Goal: Task Accomplishment & Management: Use online tool/utility

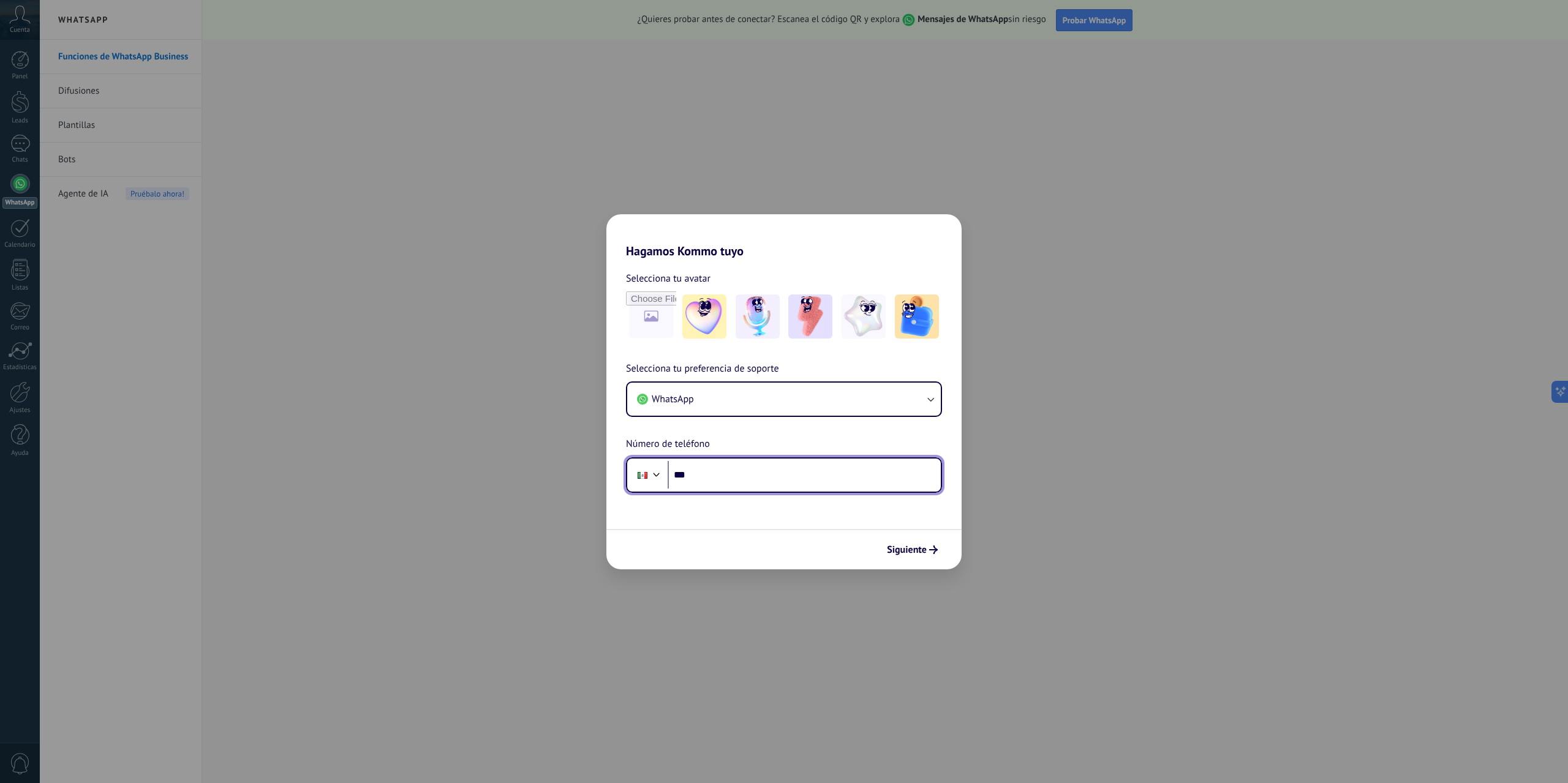
click at [663, 477] on div at bounding box center [656, 473] width 14 height 14
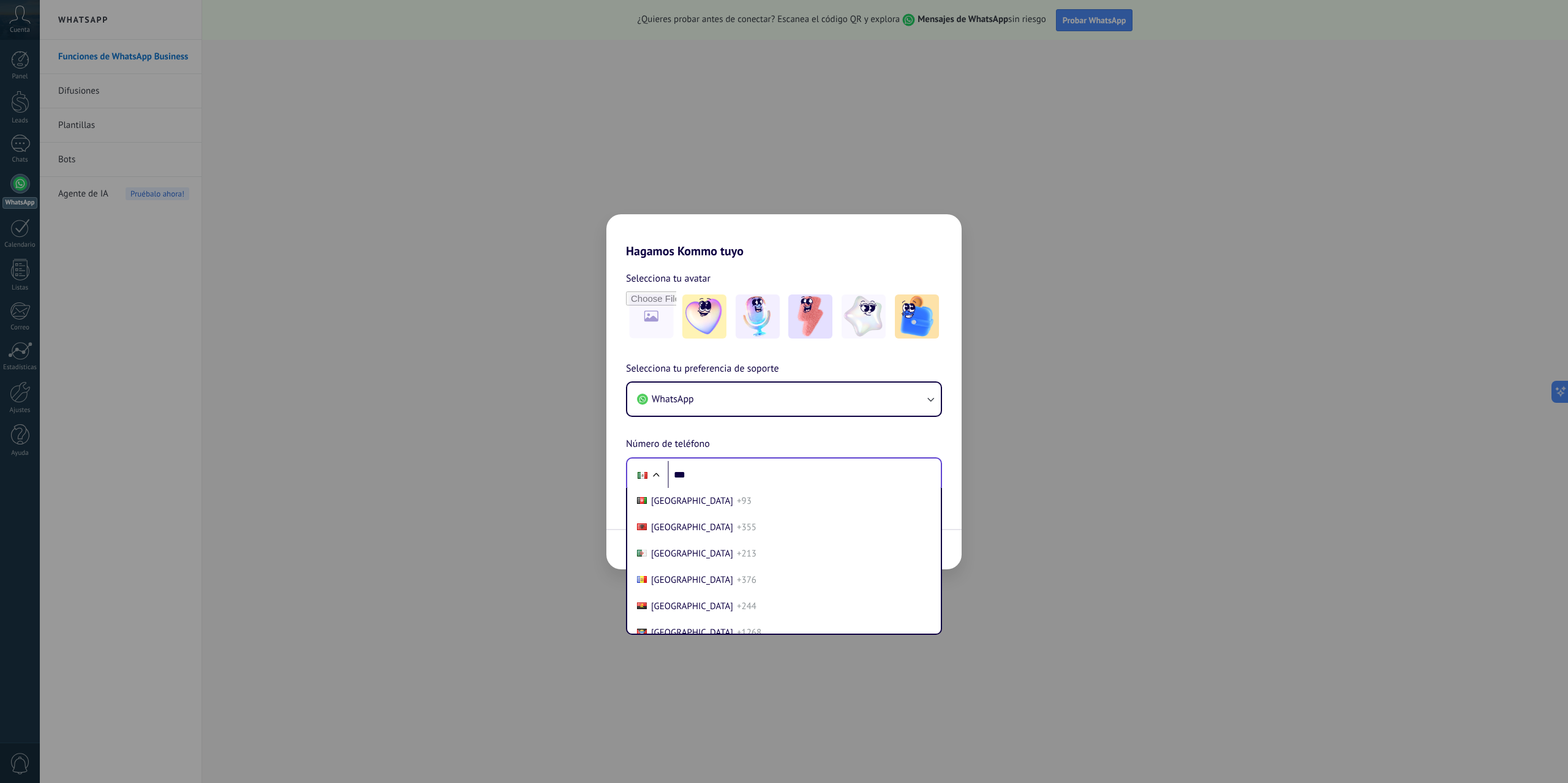
scroll to position [3090, 0]
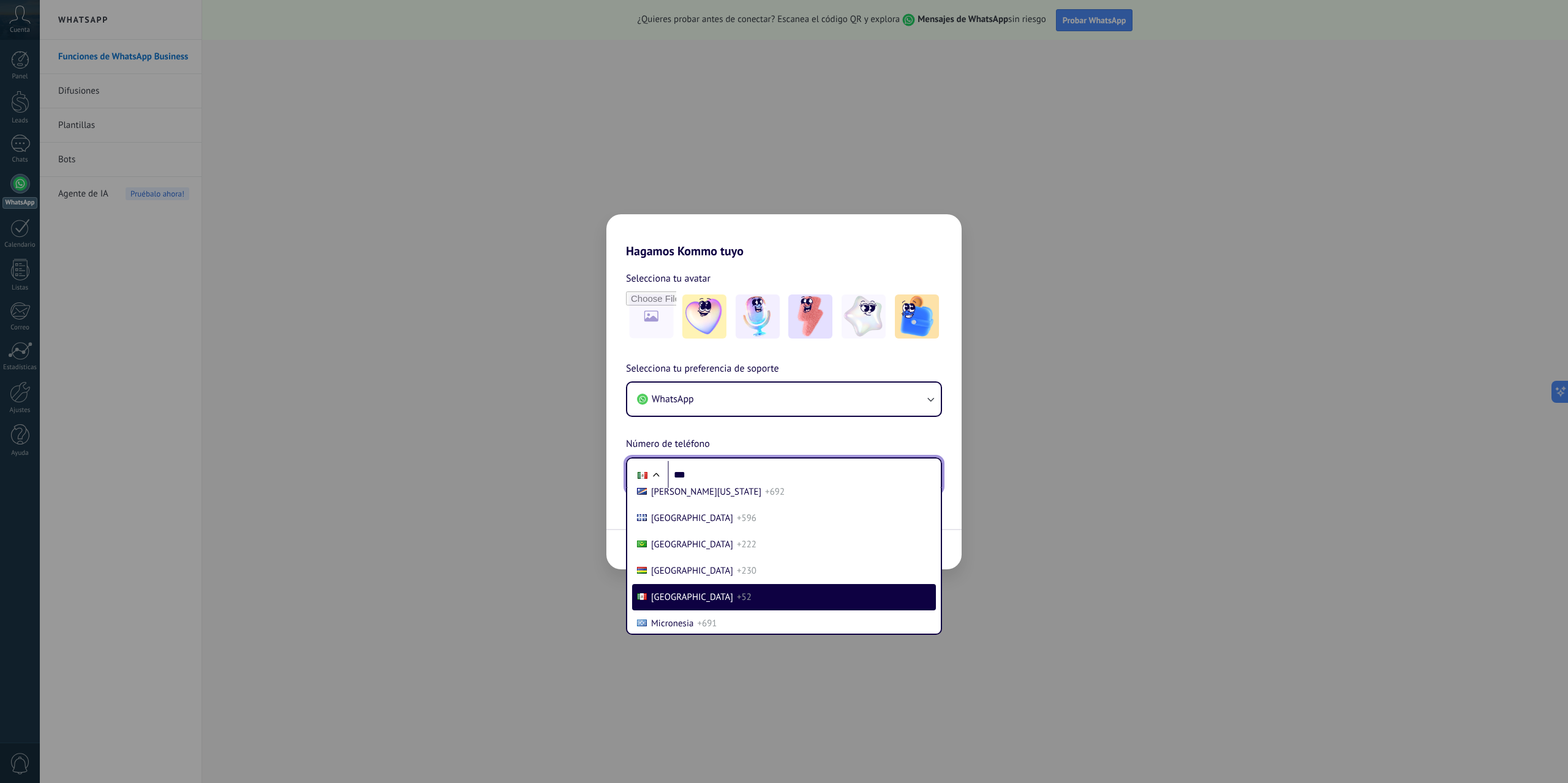
click at [656, 477] on div at bounding box center [656, 477] width 14 height 14
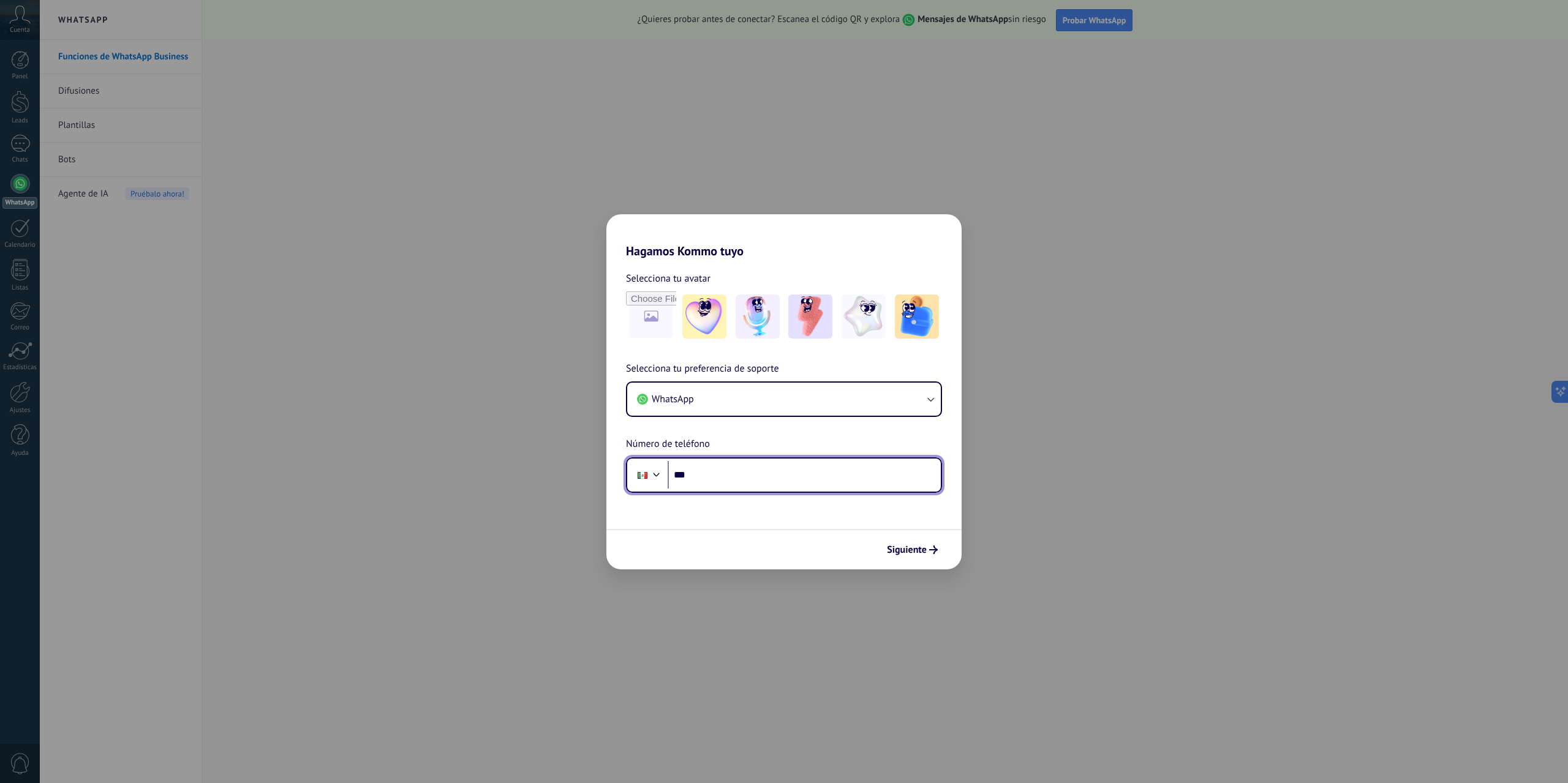
click at [656, 477] on div at bounding box center [656, 473] width 14 height 14
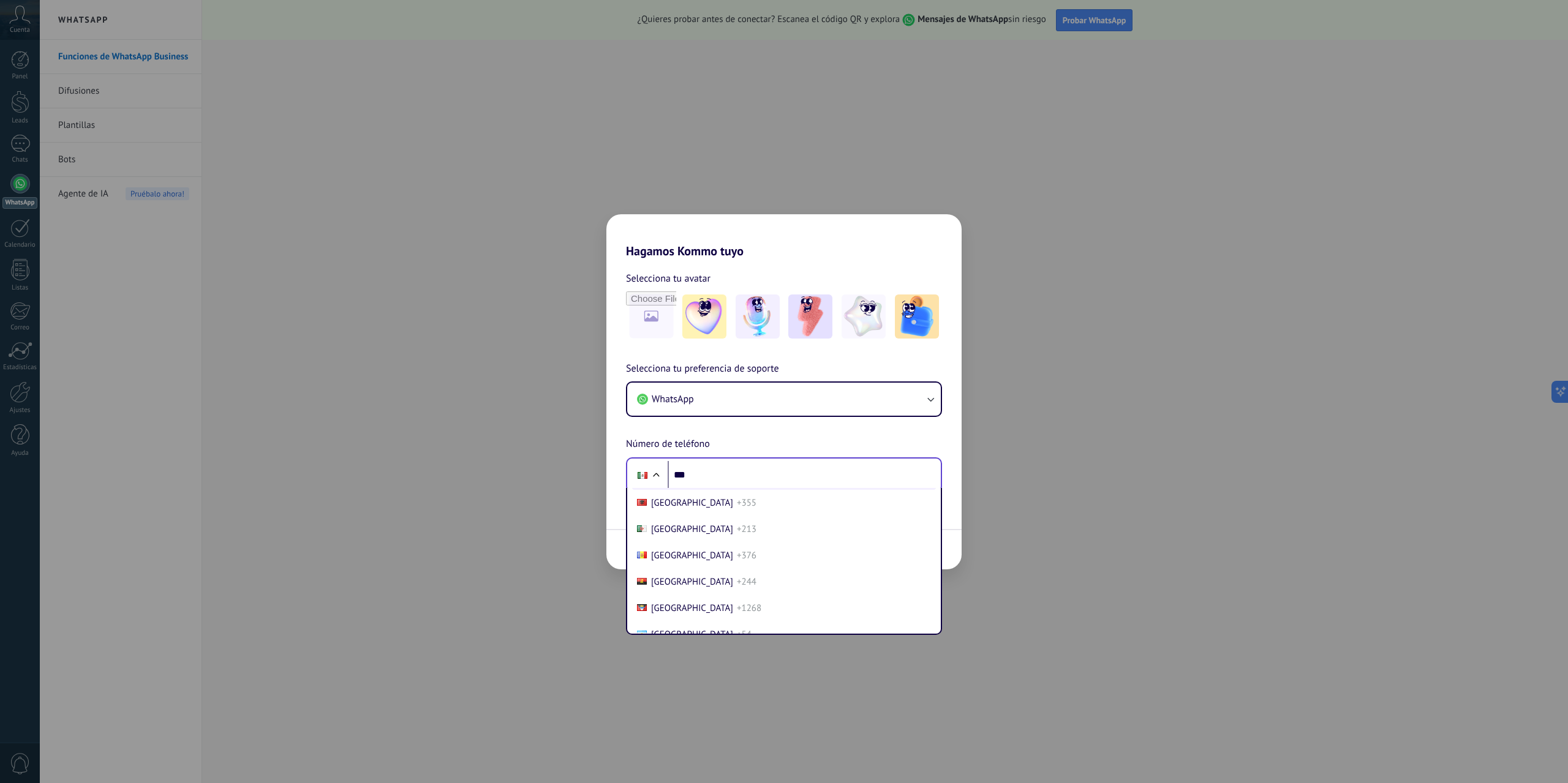
scroll to position [61, 0]
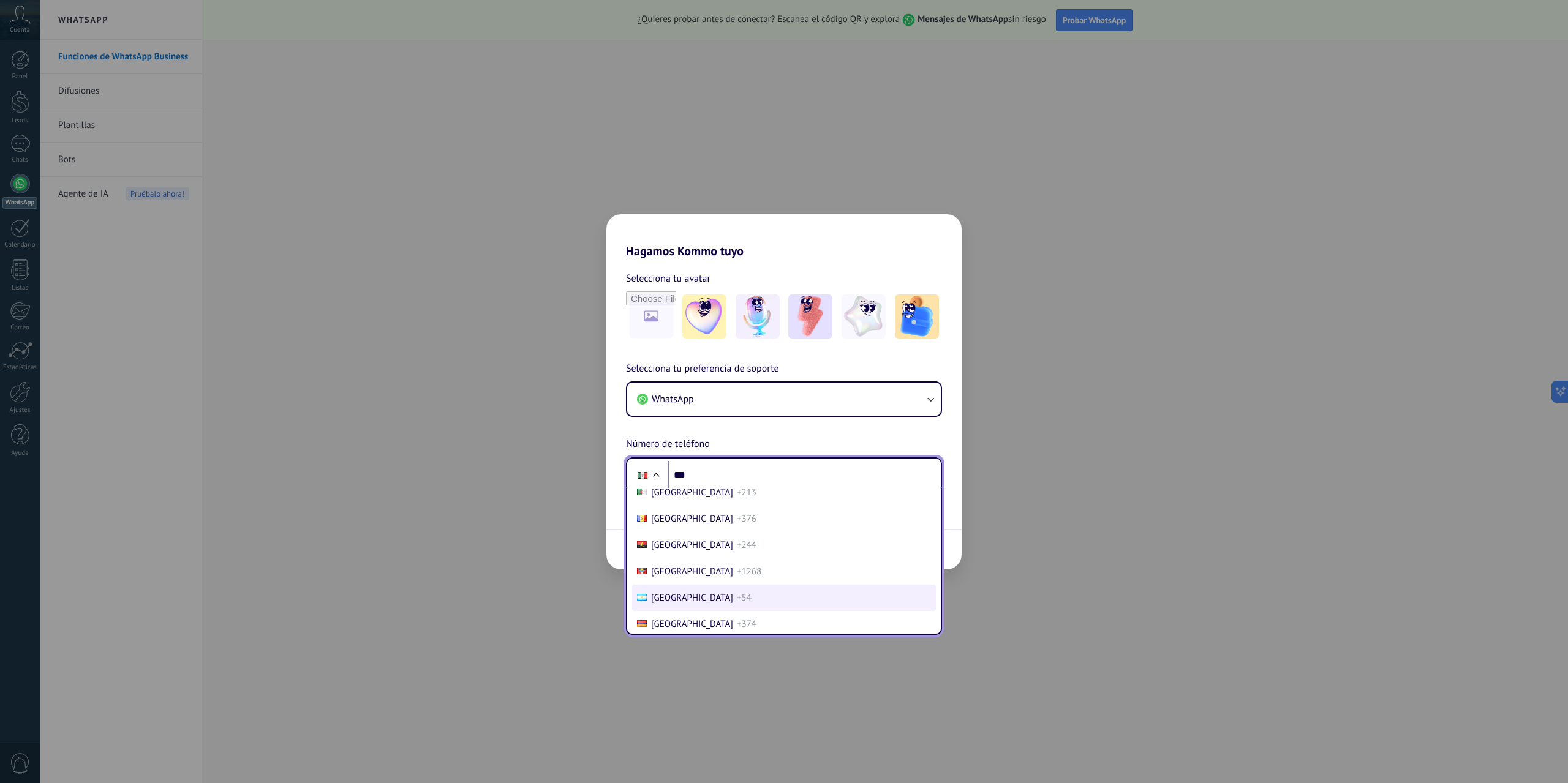
click at [812, 594] on li "[GEOGRAPHIC_DATA] +54" at bounding box center [784, 598] width 304 height 26
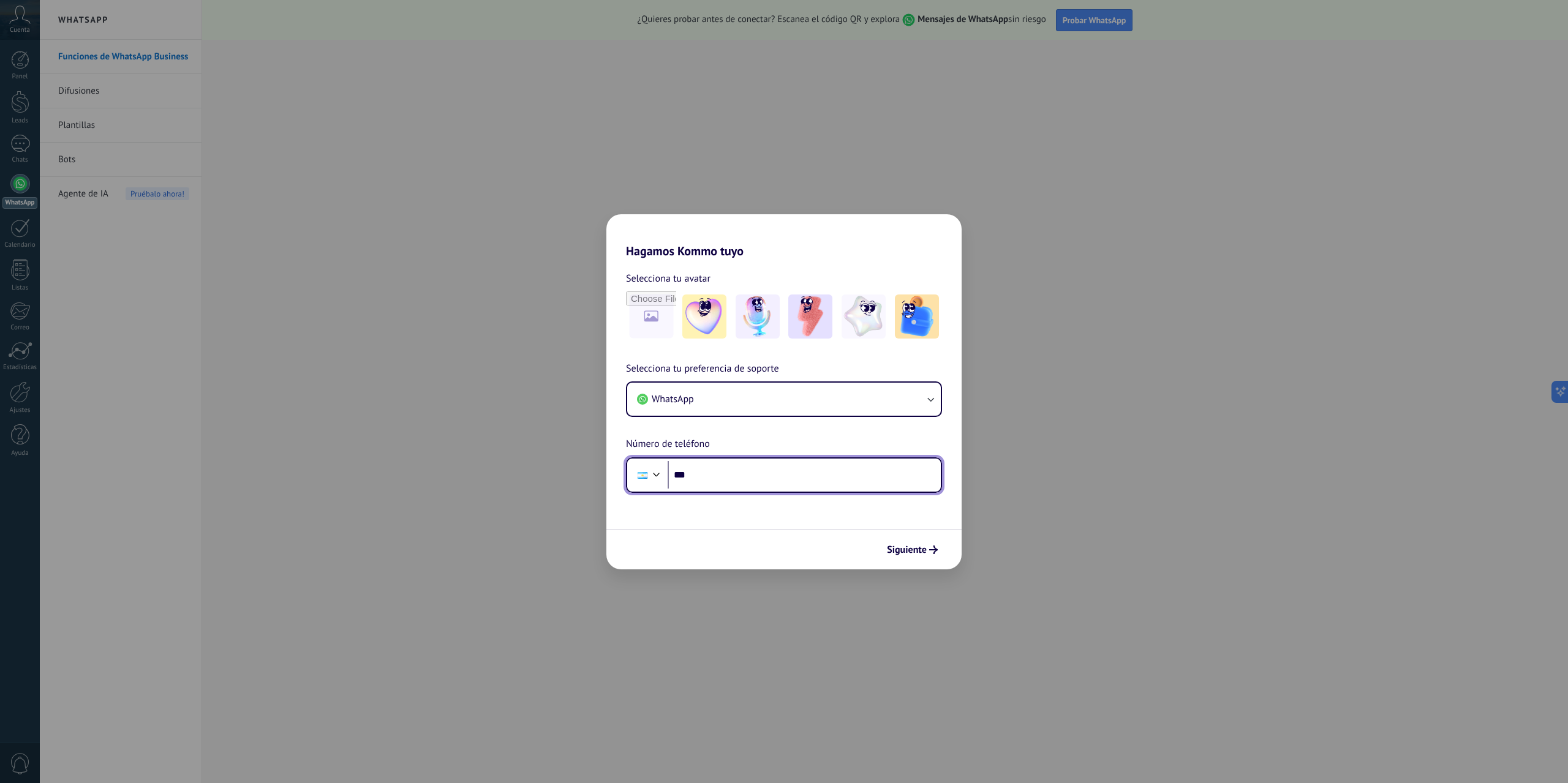
click at [765, 476] on input "***" at bounding box center [804, 475] width 273 height 28
type input "**********"
click at [918, 550] on span "Siguiente" at bounding box center [907, 550] width 40 height 9
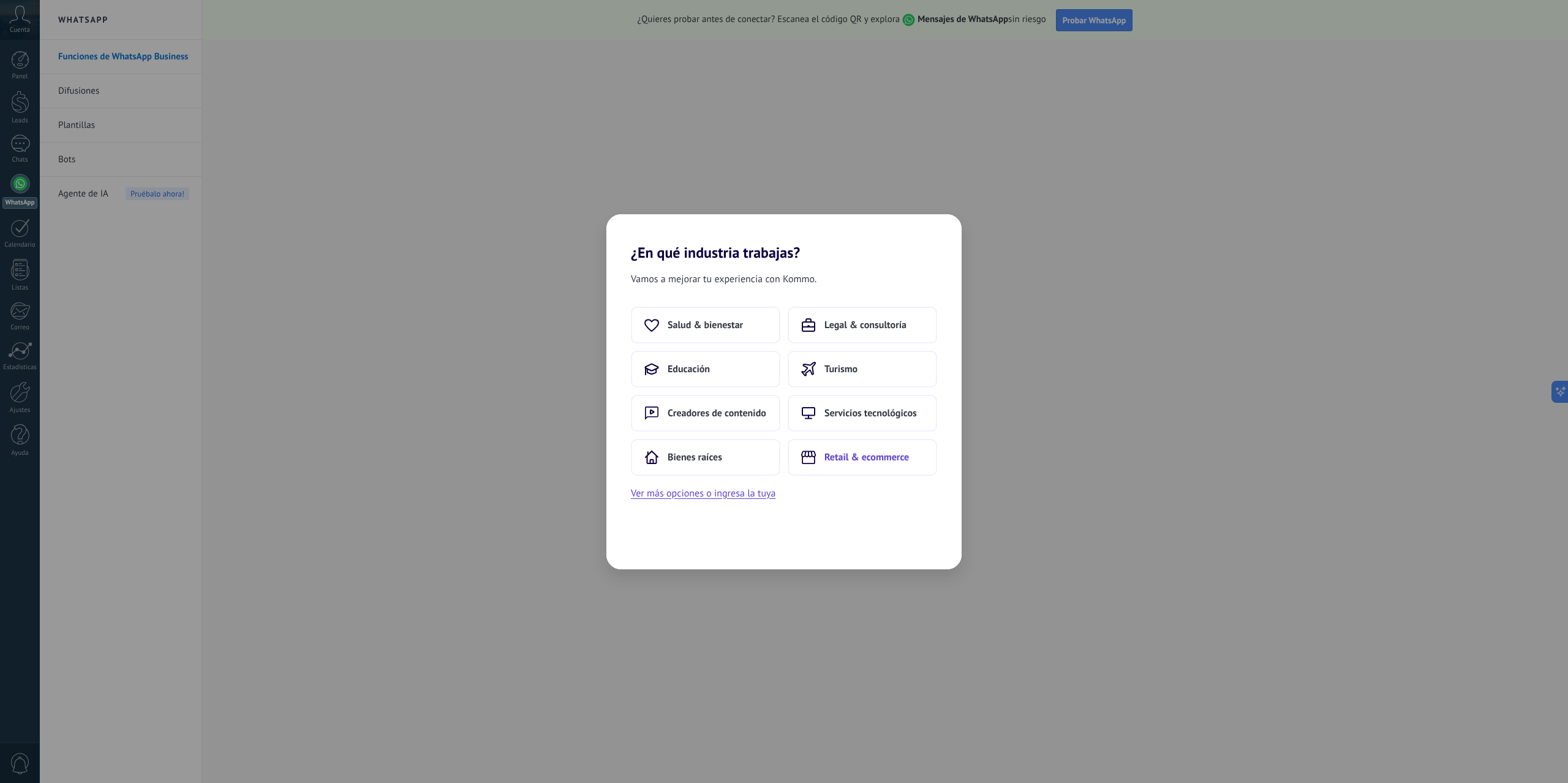
click at [887, 461] on span "Retail & ecommerce" at bounding box center [867, 457] width 84 height 12
click at [641, 548] on span "Atrás" at bounding box center [648, 550] width 34 height 10
click at [726, 496] on button "Ver más opciones o ingresa la tuya" at bounding box center [703, 493] width 144 height 16
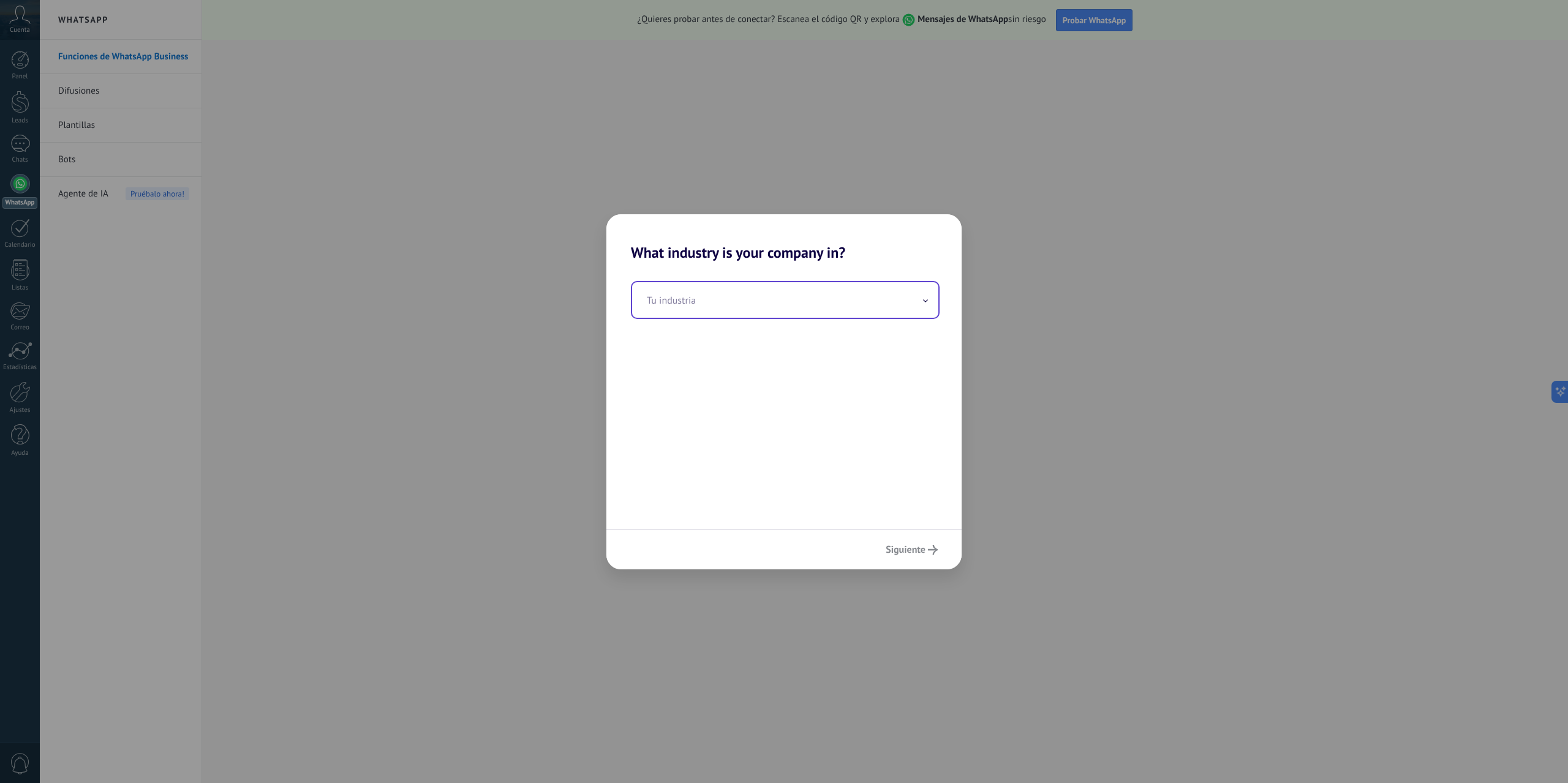
click at [919, 310] on input "text" at bounding box center [786, 300] width 307 height 35
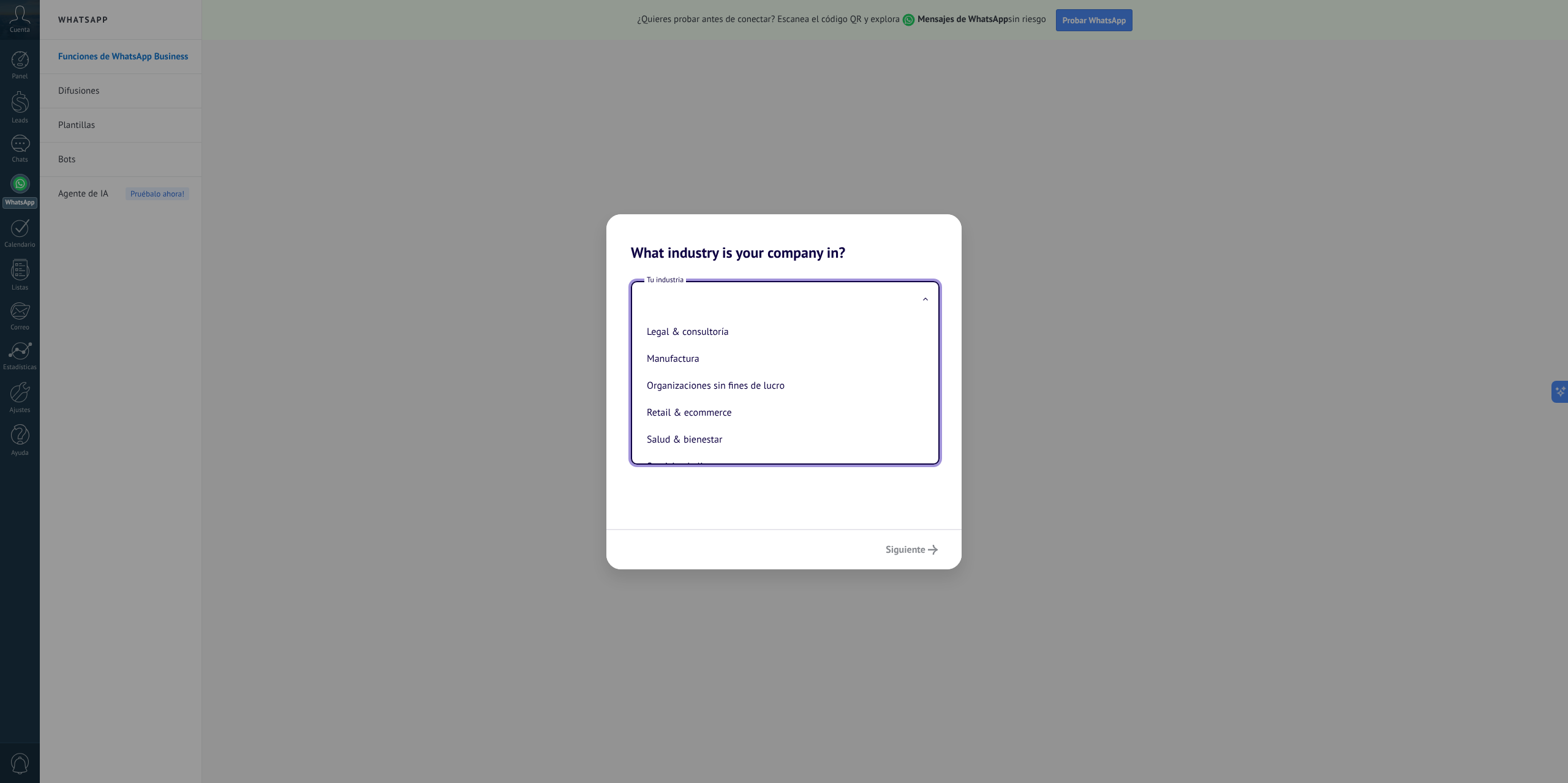
scroll to position [157, 0]
click at [789, 364] on li "Manufactura" at bounding box center [782, 365] width 282 height 27
type input "**********"
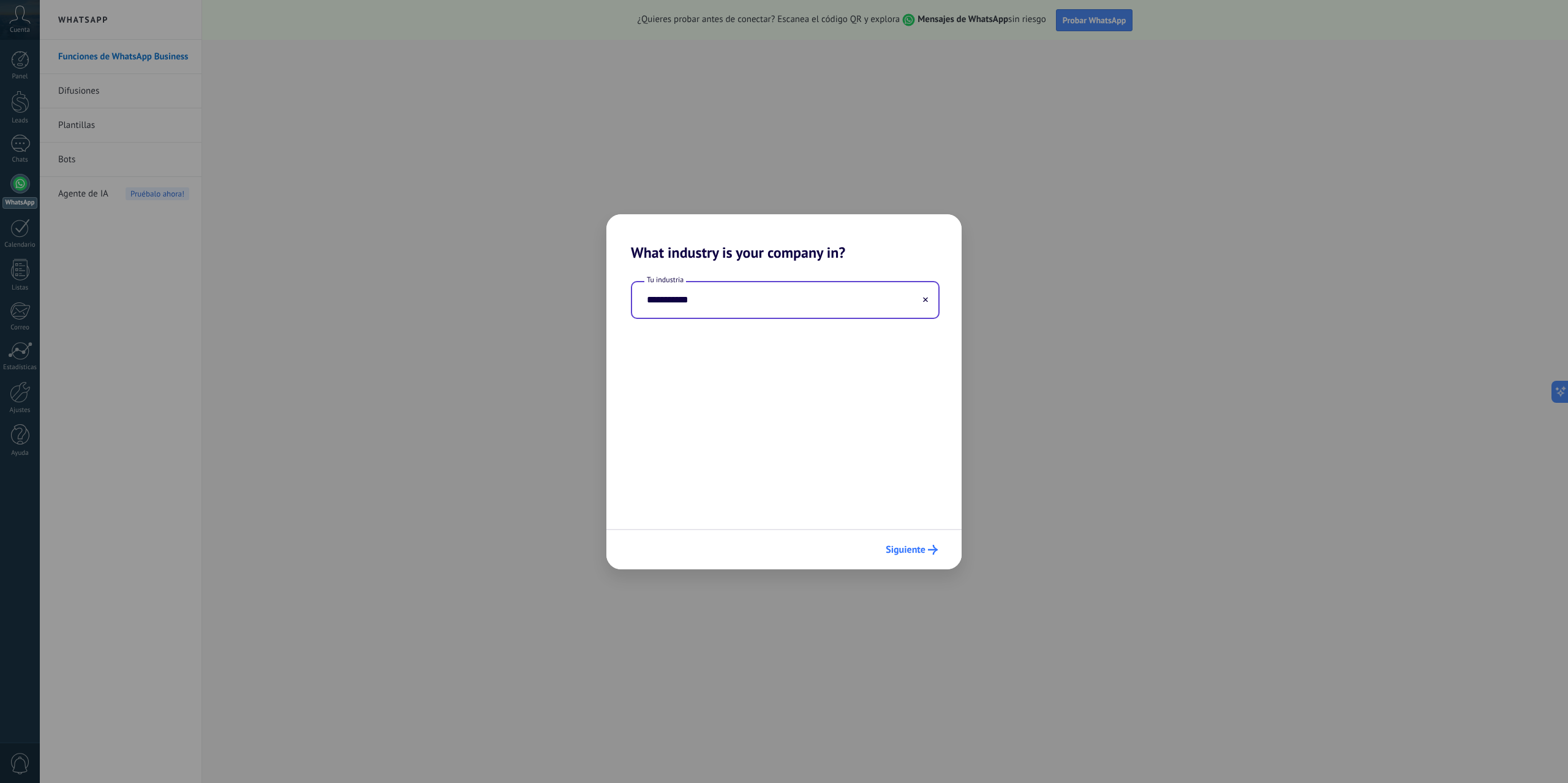
click at [905, 550] on span "Siguiente" at bounding box center [906, 550] width 40 height 9
click at [695, 327] on button "Solo yo" at bounding box center [705, 325] width 149 height 37
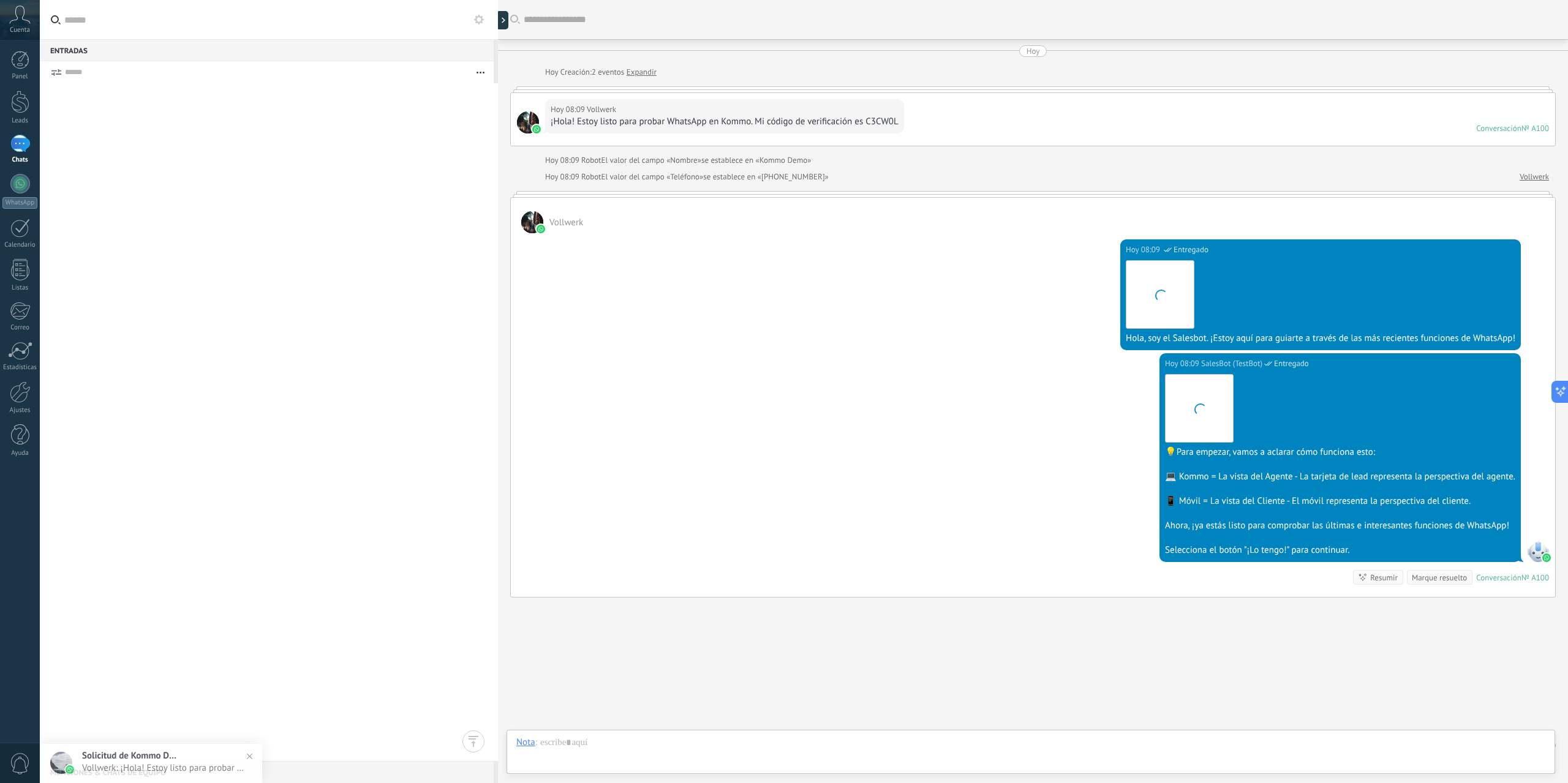
scroll to position [25, 0]
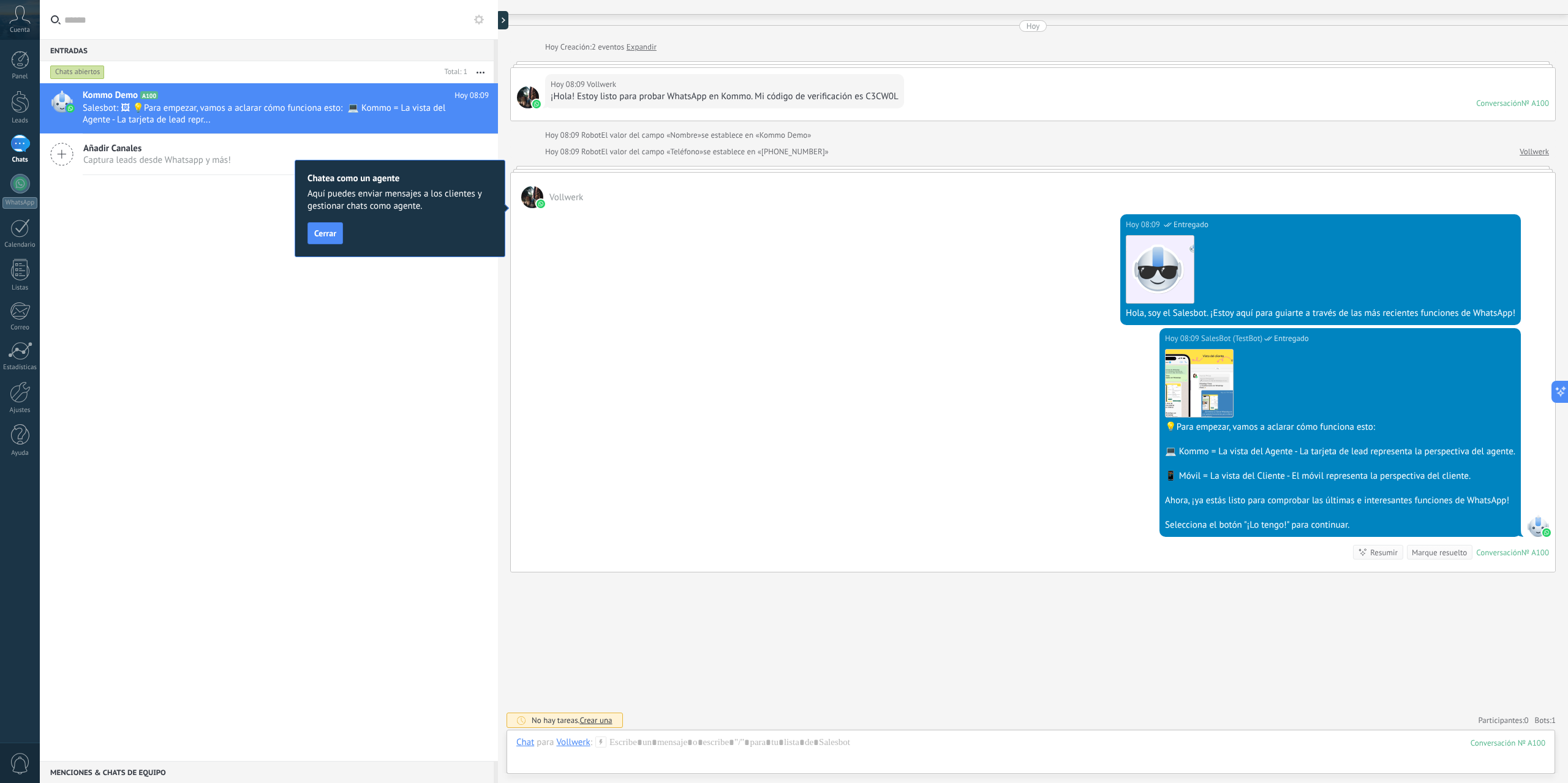
click at [28, 20] on icon at bounding box center [19, 14] width 22 height 18
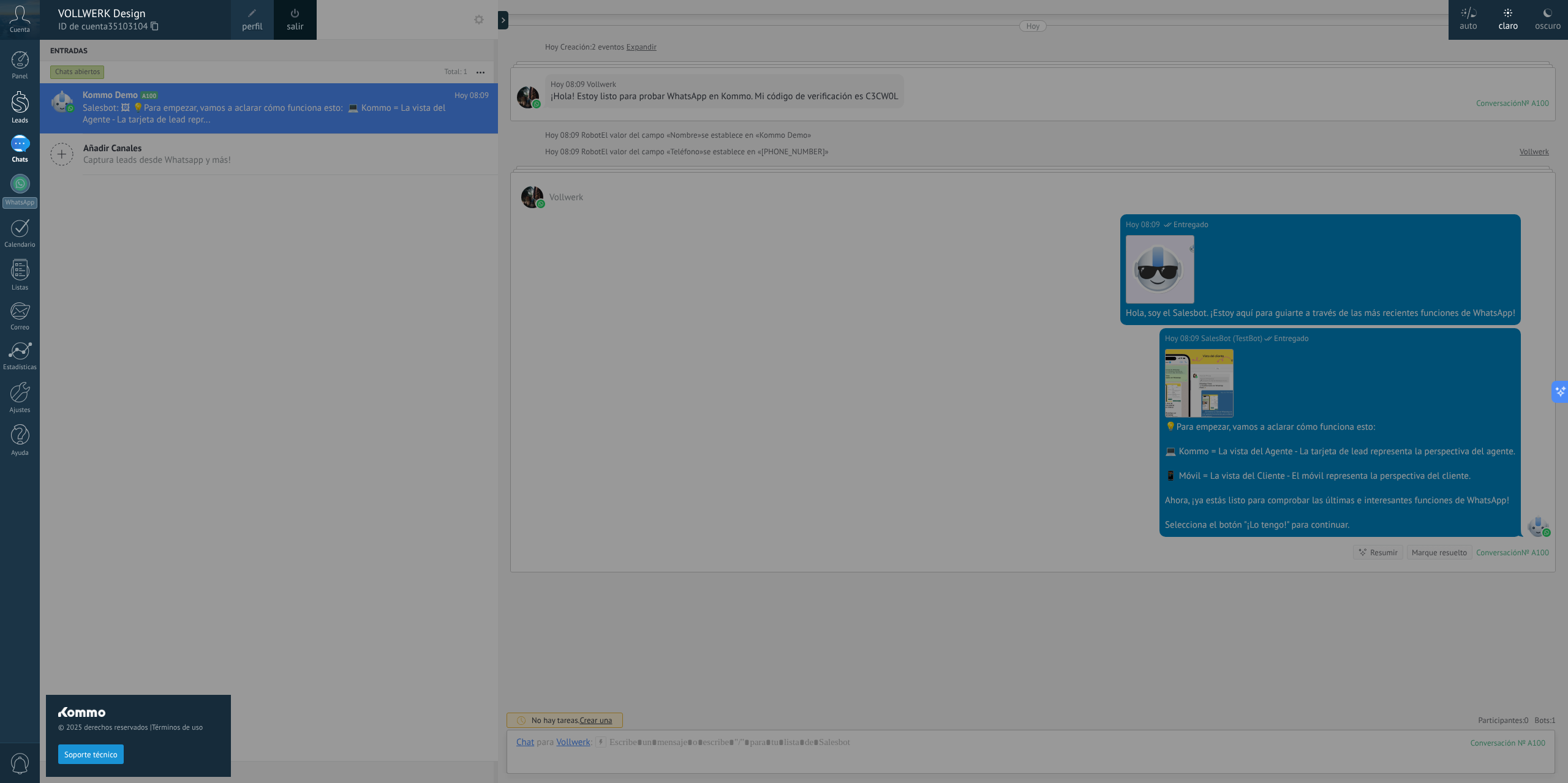
click at [25, 111] on div at bounding box center [20, 102] width 18 height 22
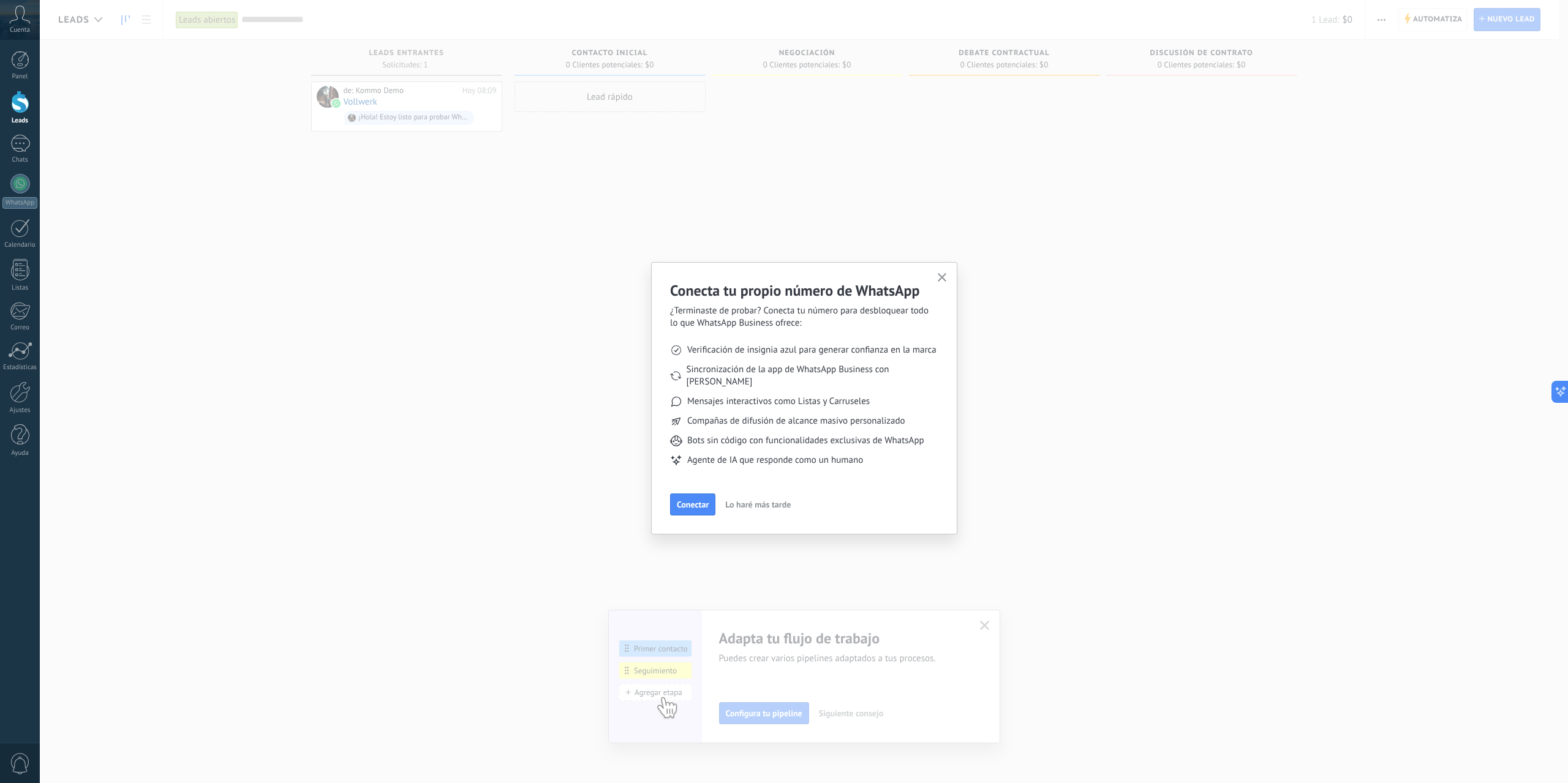
click at [941, 278] on use "button" at bounding box center [942, 277] width 9 height 9
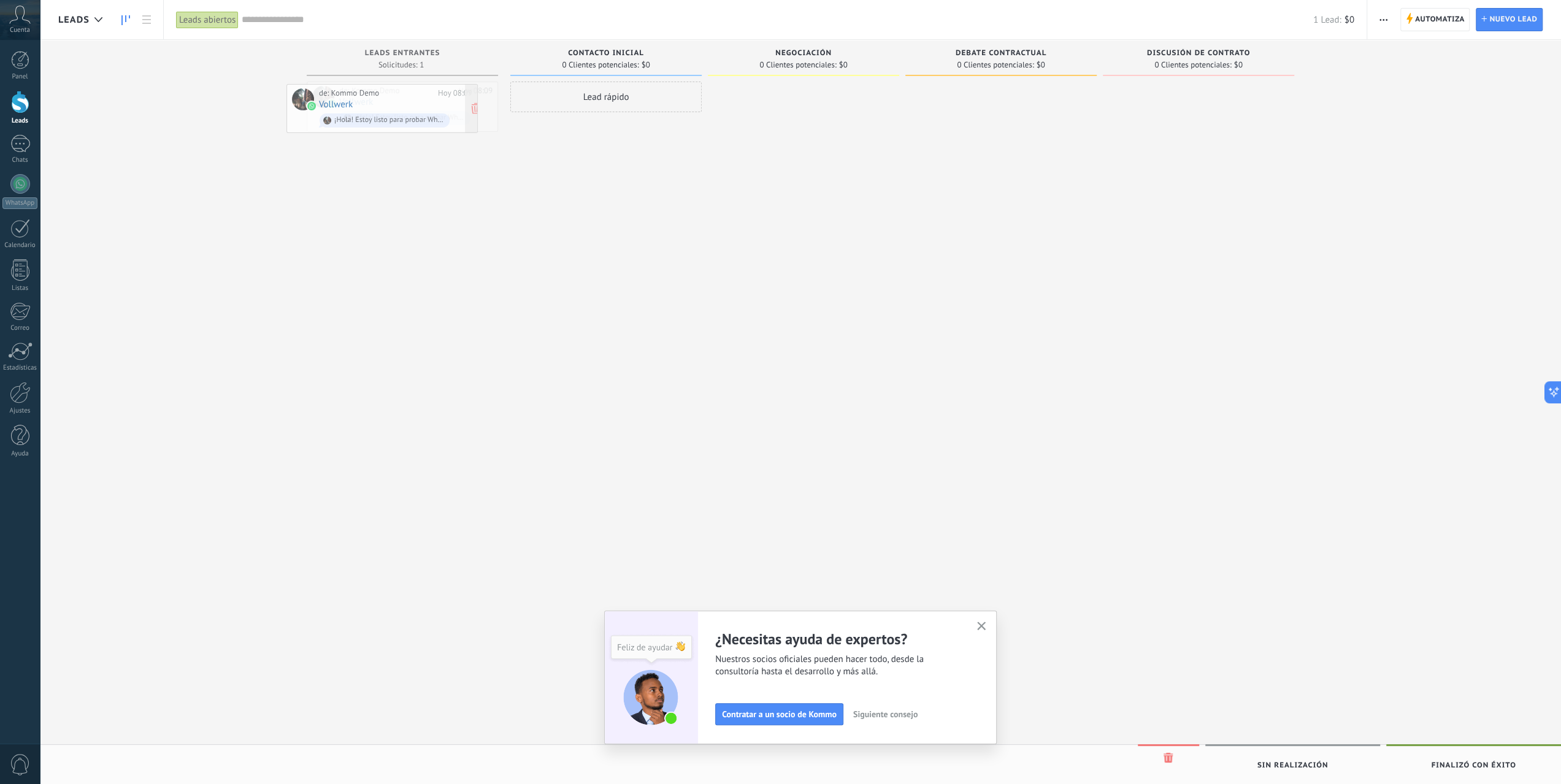
drag, startPoint x: 398, startPoint y: 96, endPoint x: 377, endPoint y: 99, distance: 21.2
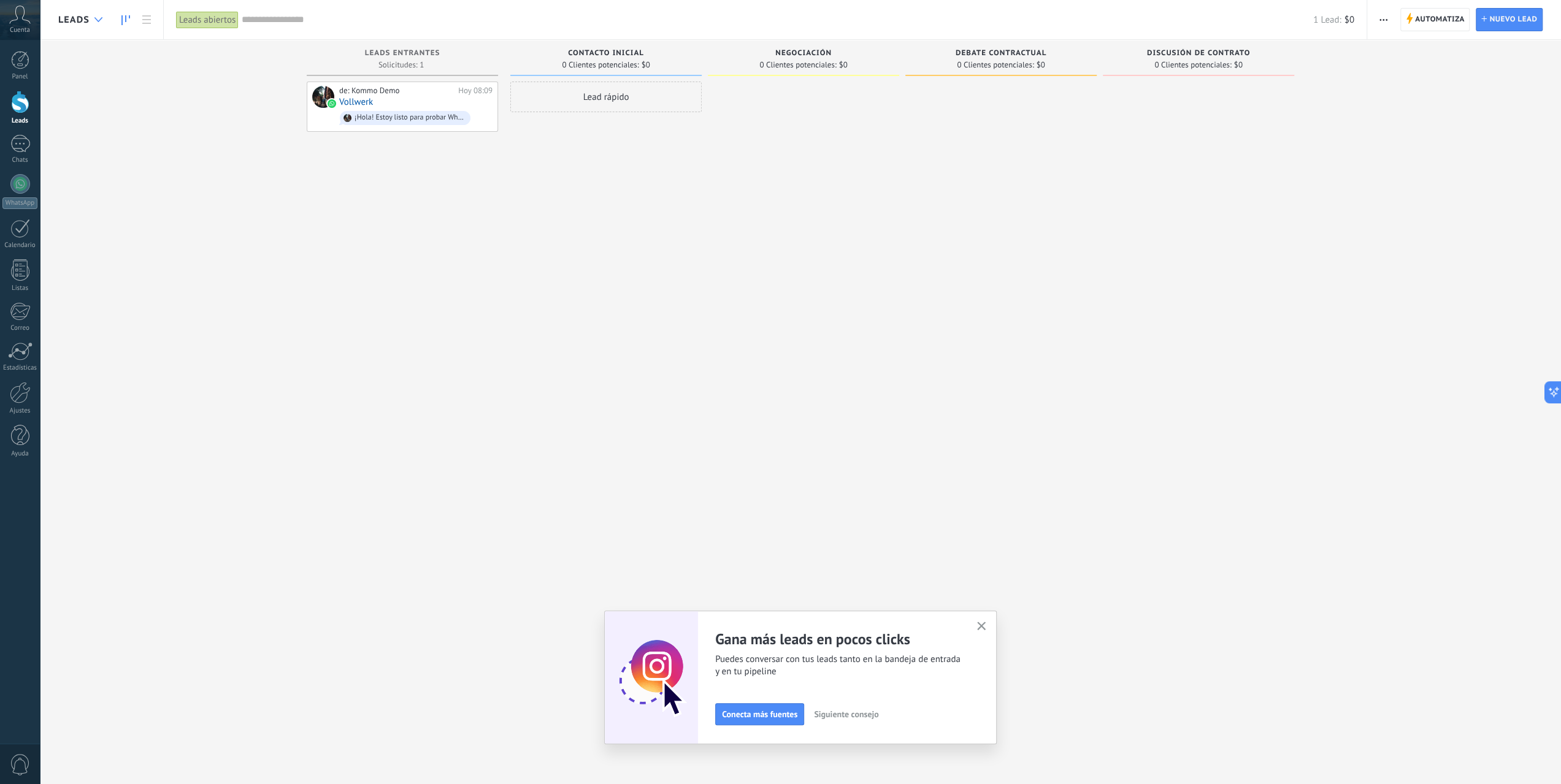
click at [96, 18] on icon at bounding box center [99, 19] width 8 height 5
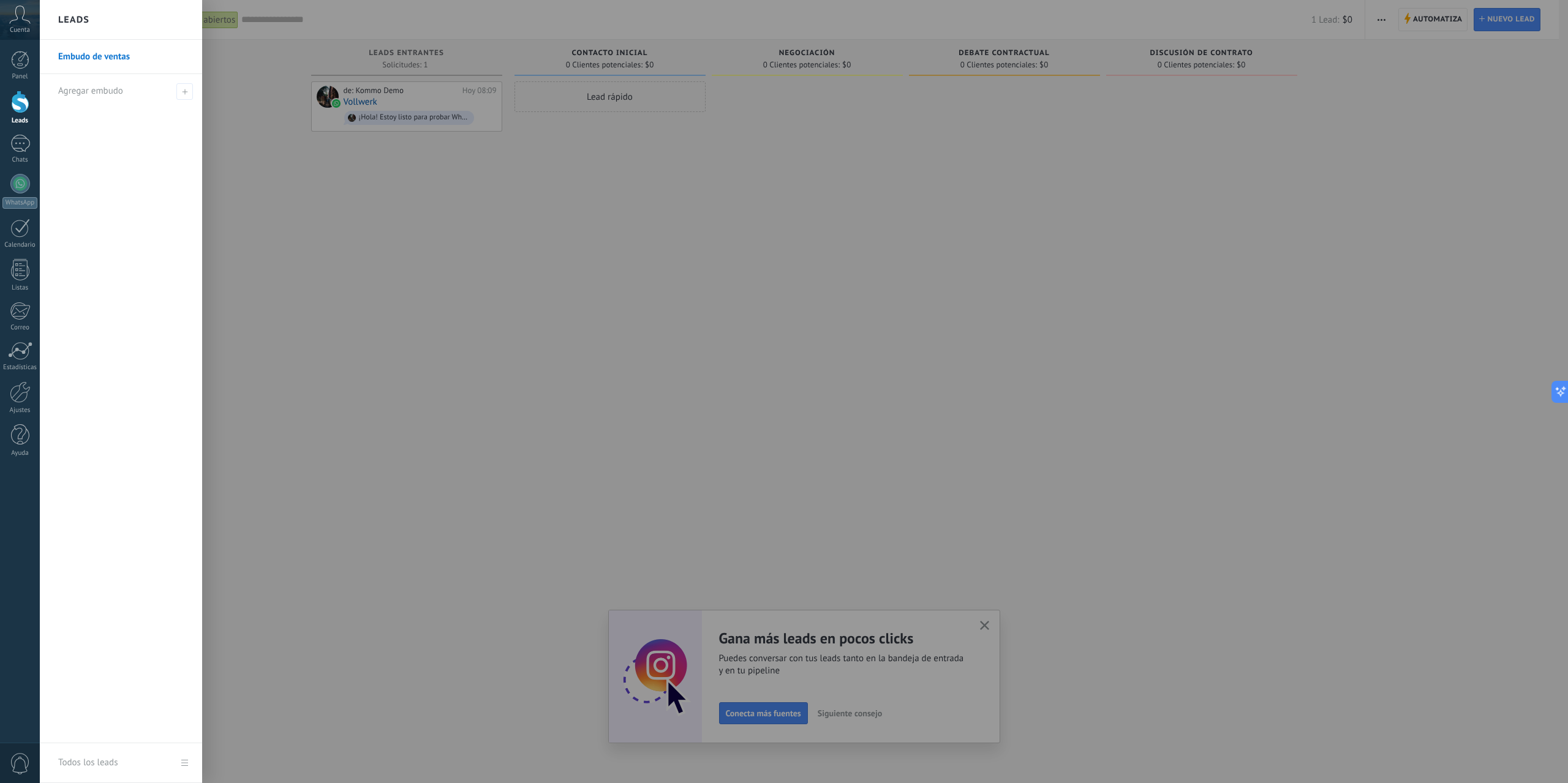
click at [293, 319] on div at bounding box center [824, 392] width 1568 height 783
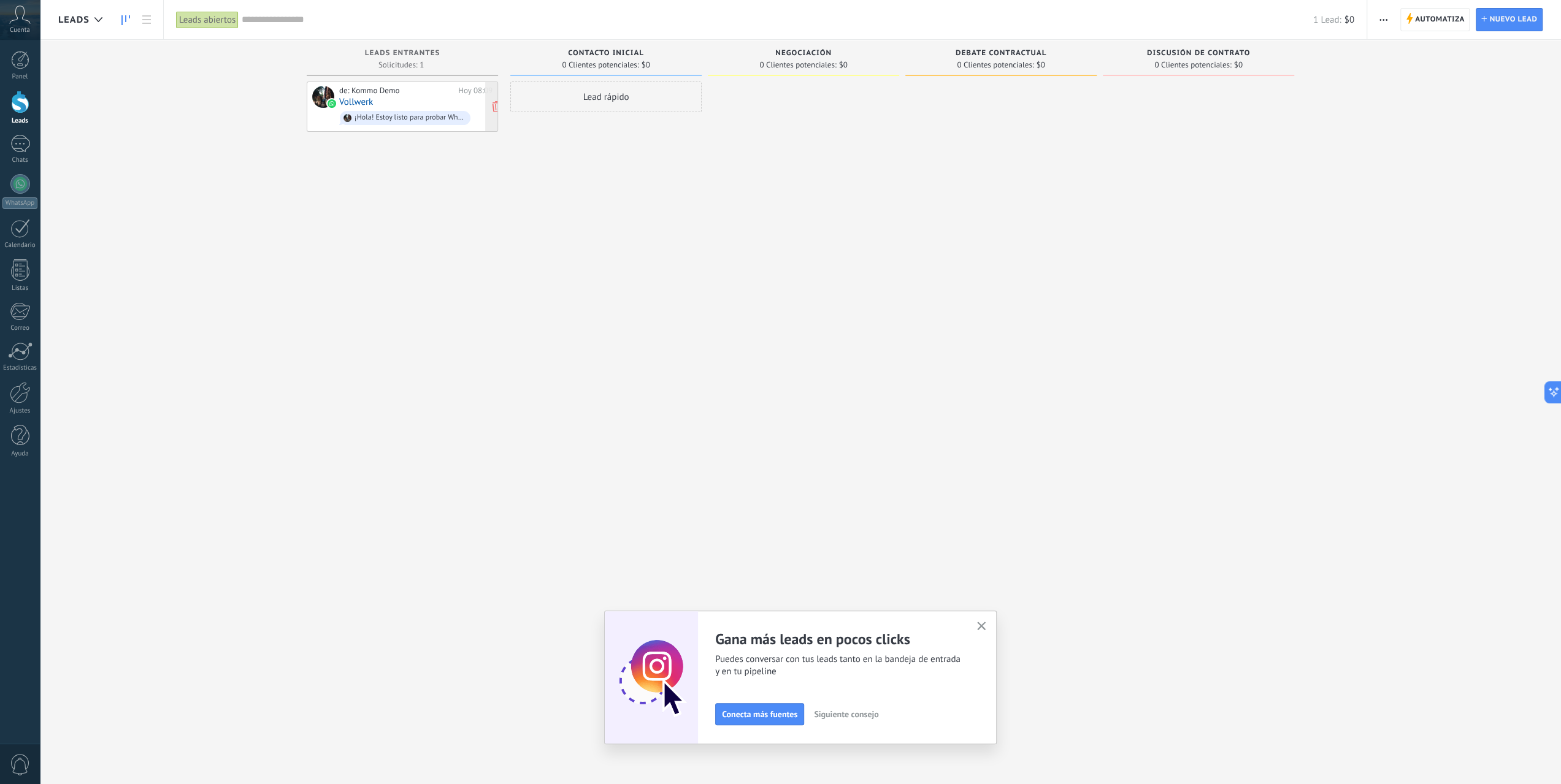
click at [362, 102] on link "Vollwerk" at bounding box center [356, 102] width 34 height 10
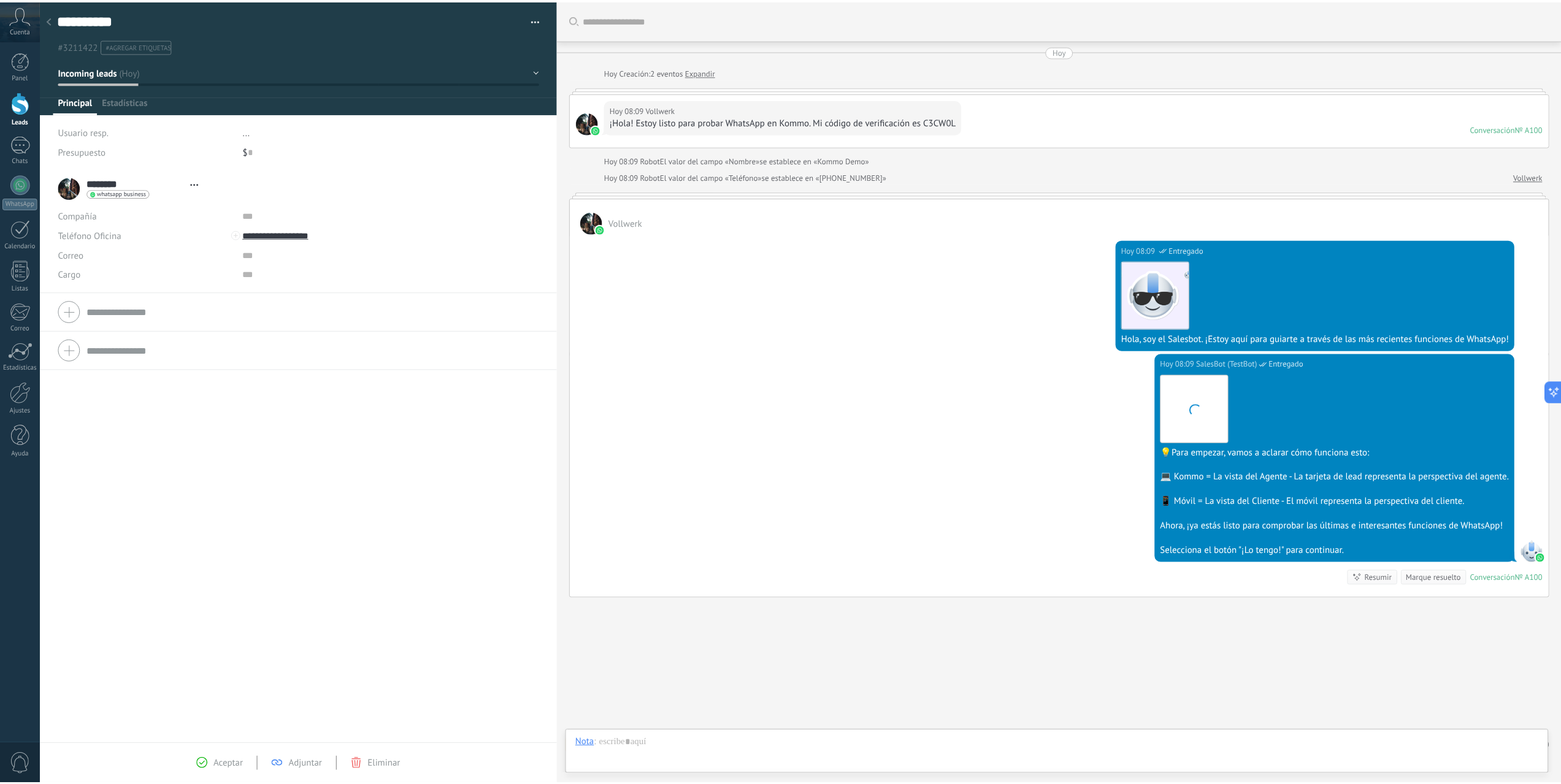
scroll to position [25, 0]
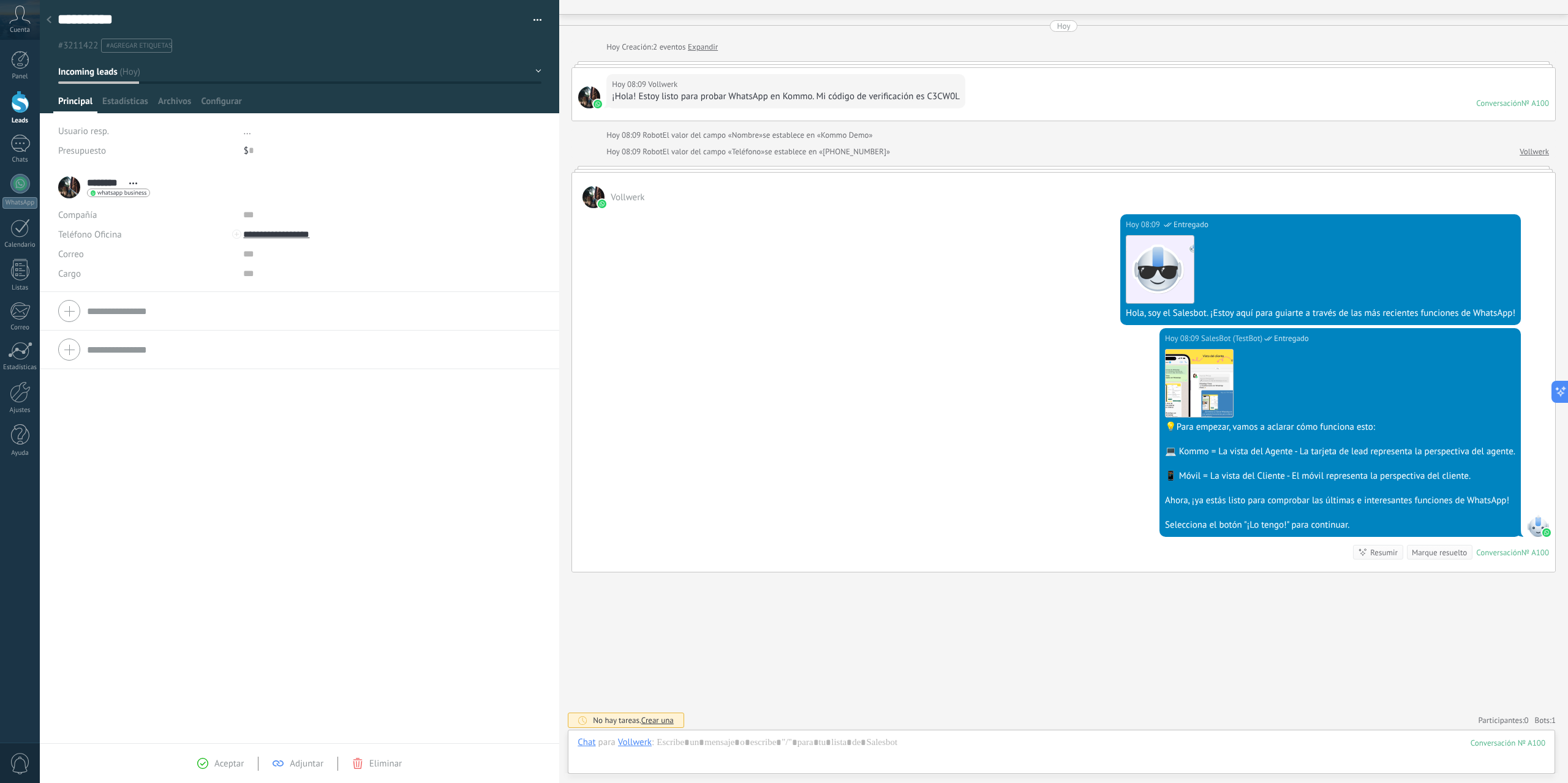
click at [39, 23] on div "Cuenta" at bounding box center [20, 20] width 40 height 40
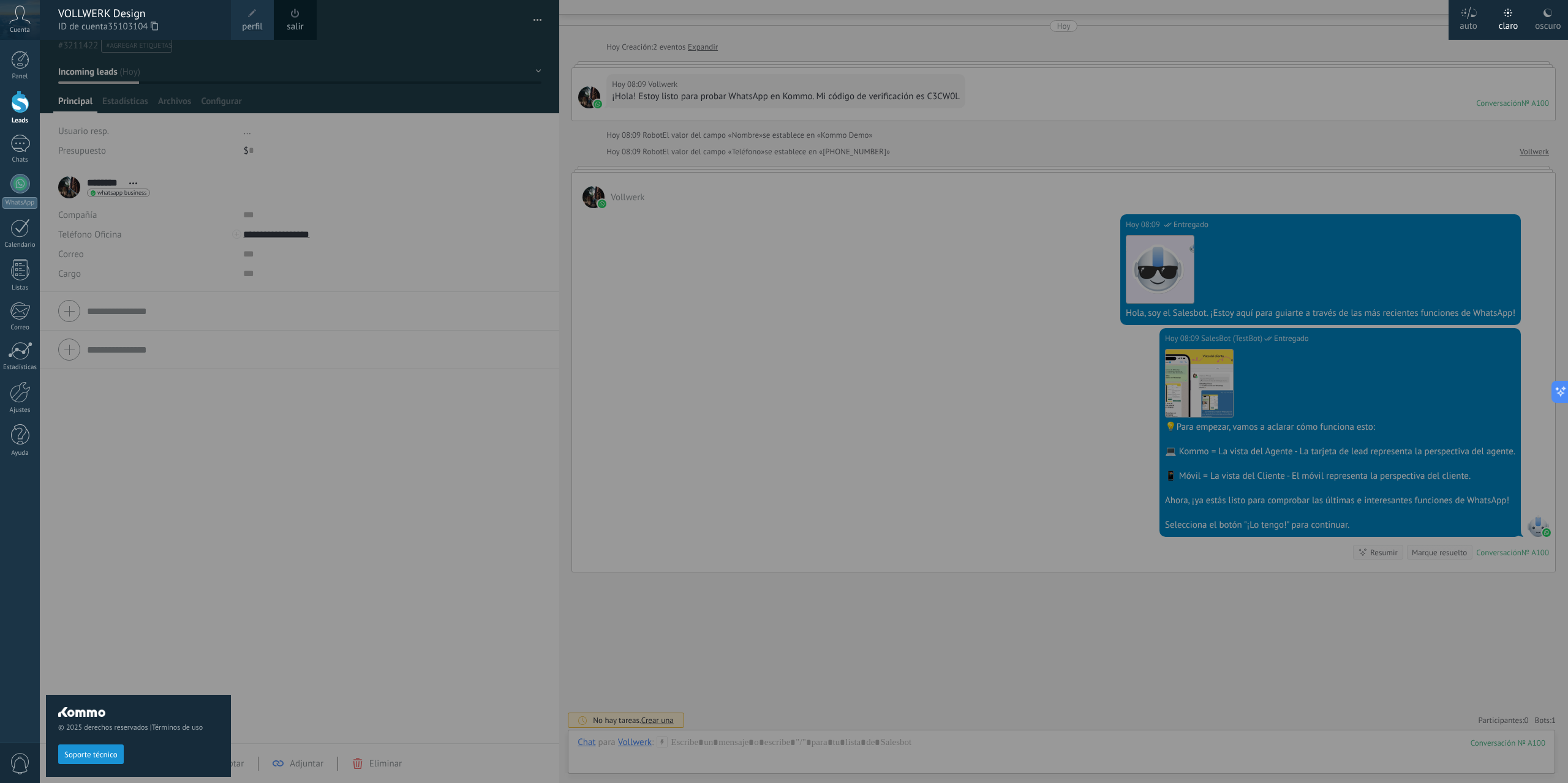
click at [1054, 124] on div at bounding box center [824, 392] width 1568 height 783
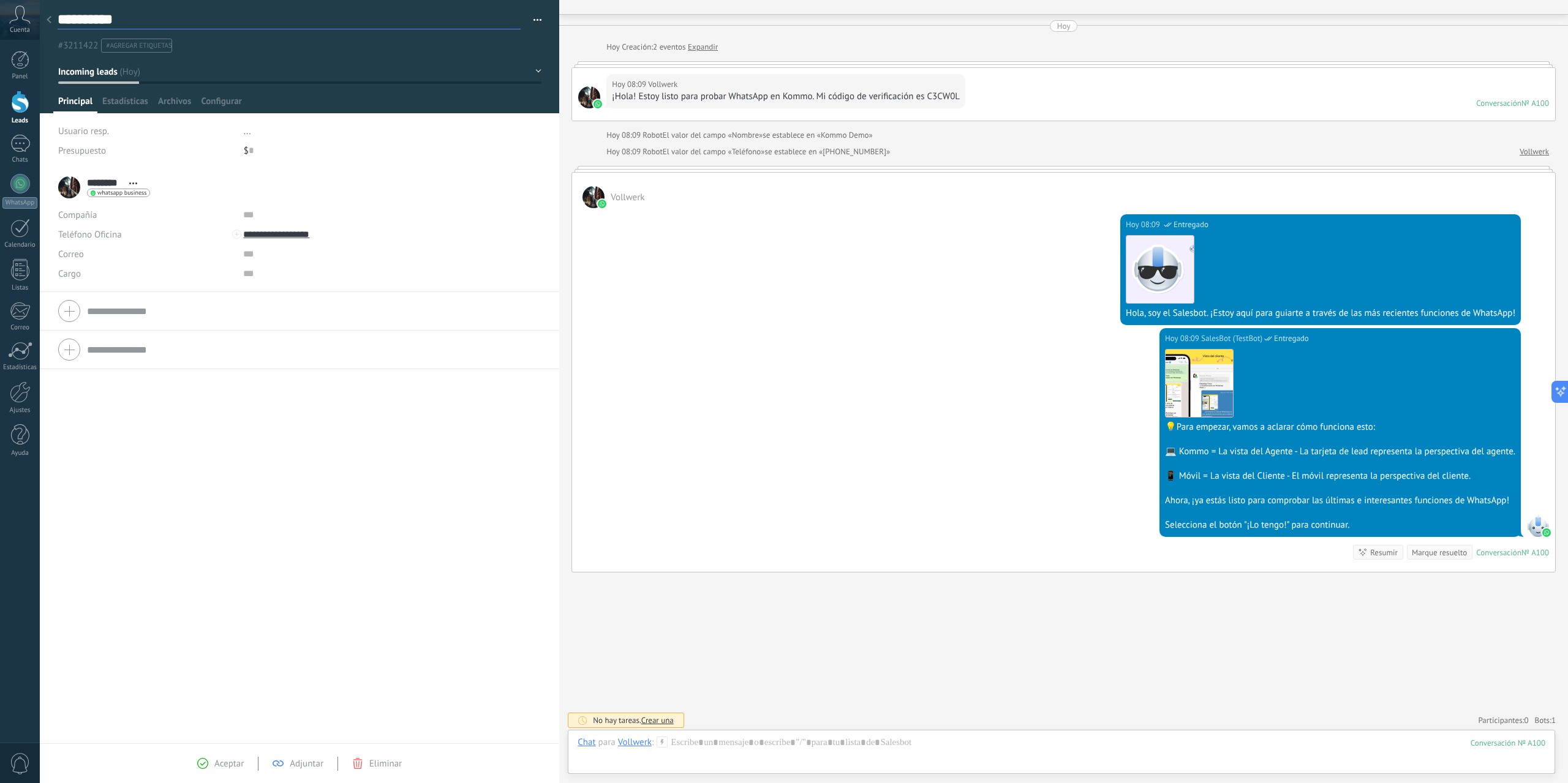
click at [70, 22] on textarea "**********" at bounding box center [289, 20] width 463 height 19
click at [54, 22] on div at bounding box center [48, 21] width 17 height 24
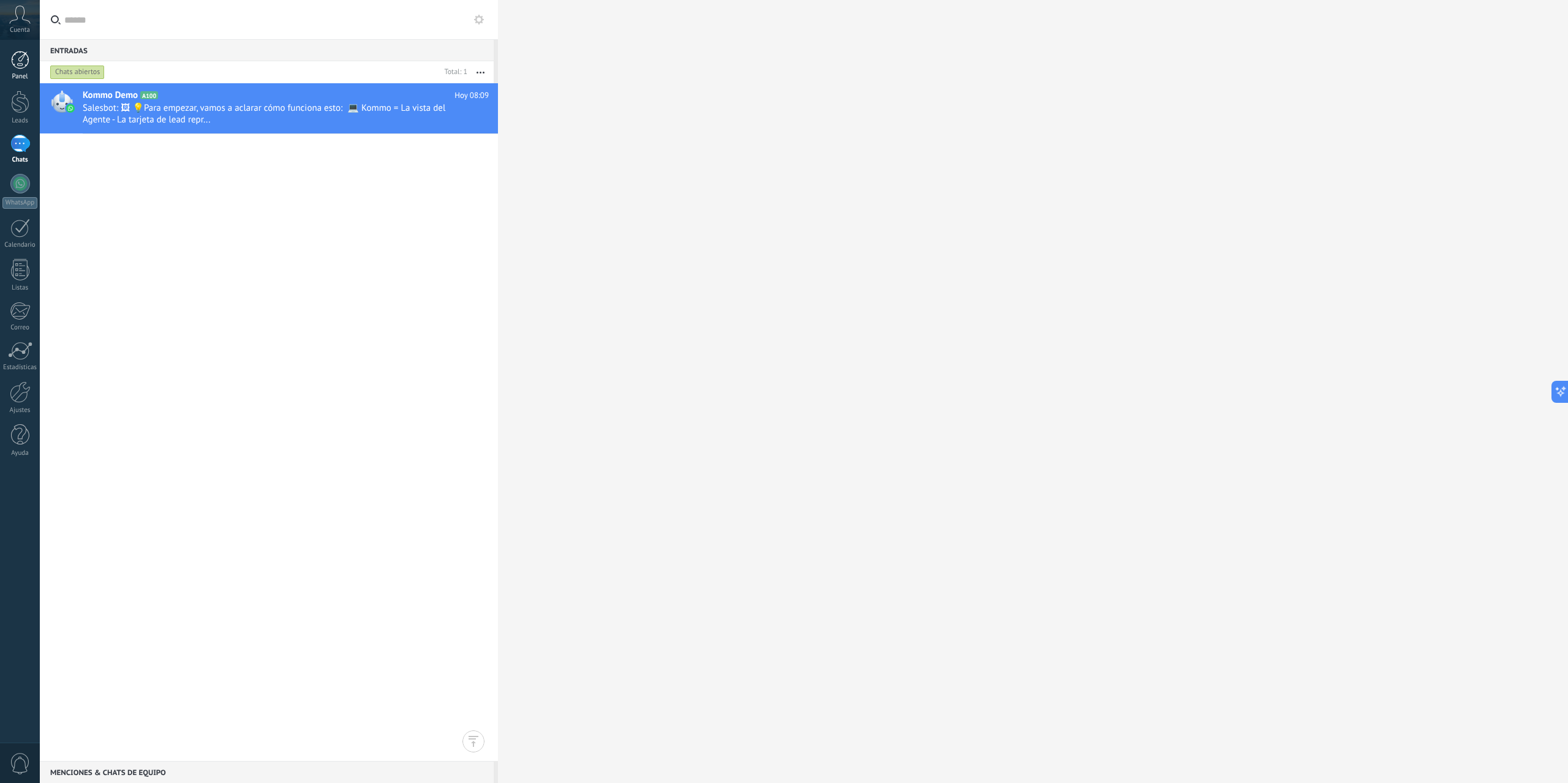
click at [17, 63] on div at bounding box center [20, 59] width 18 height 18
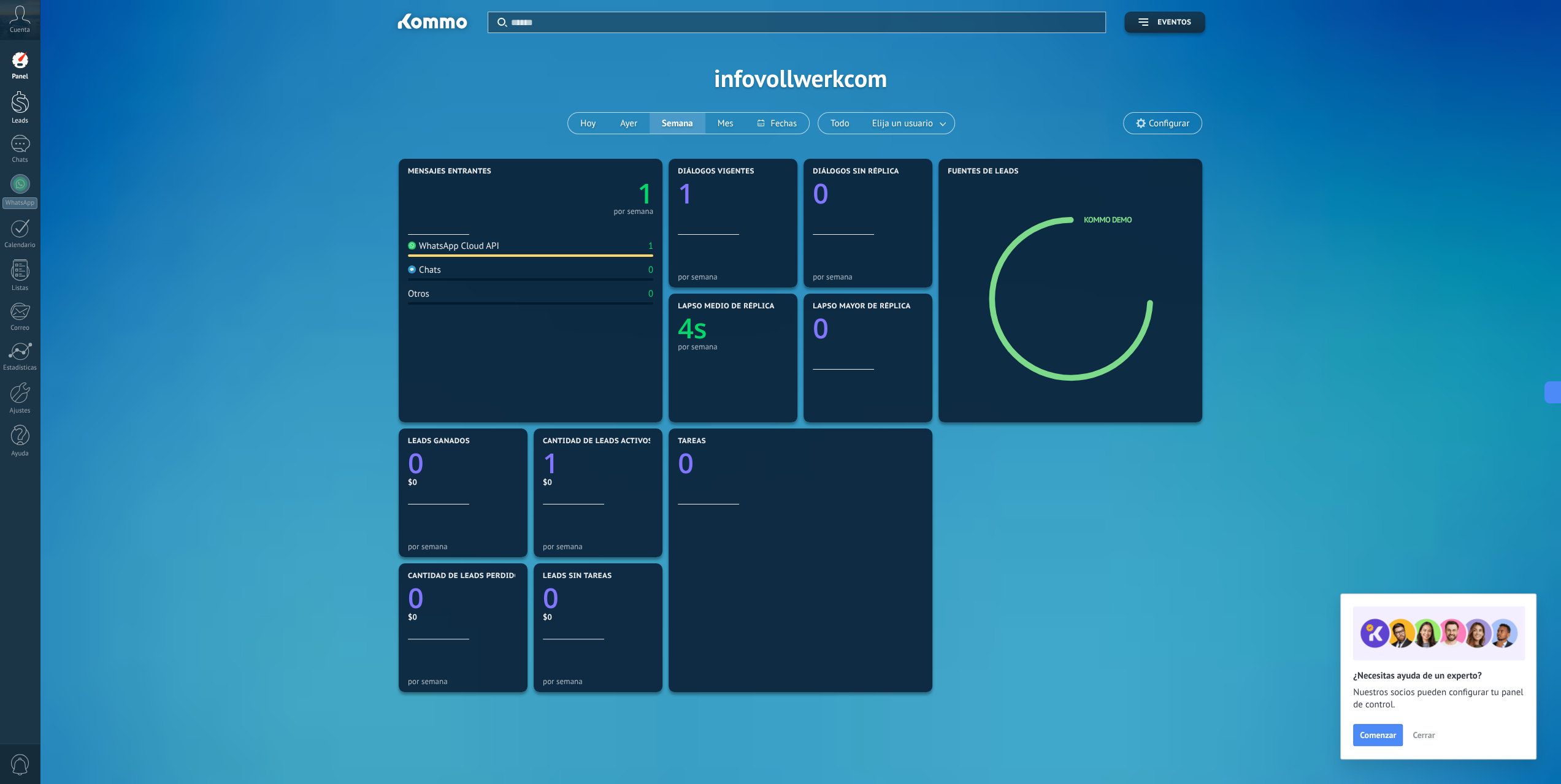
click at [25, 108] on div at bounding box center [20, 102] width 18 height 22
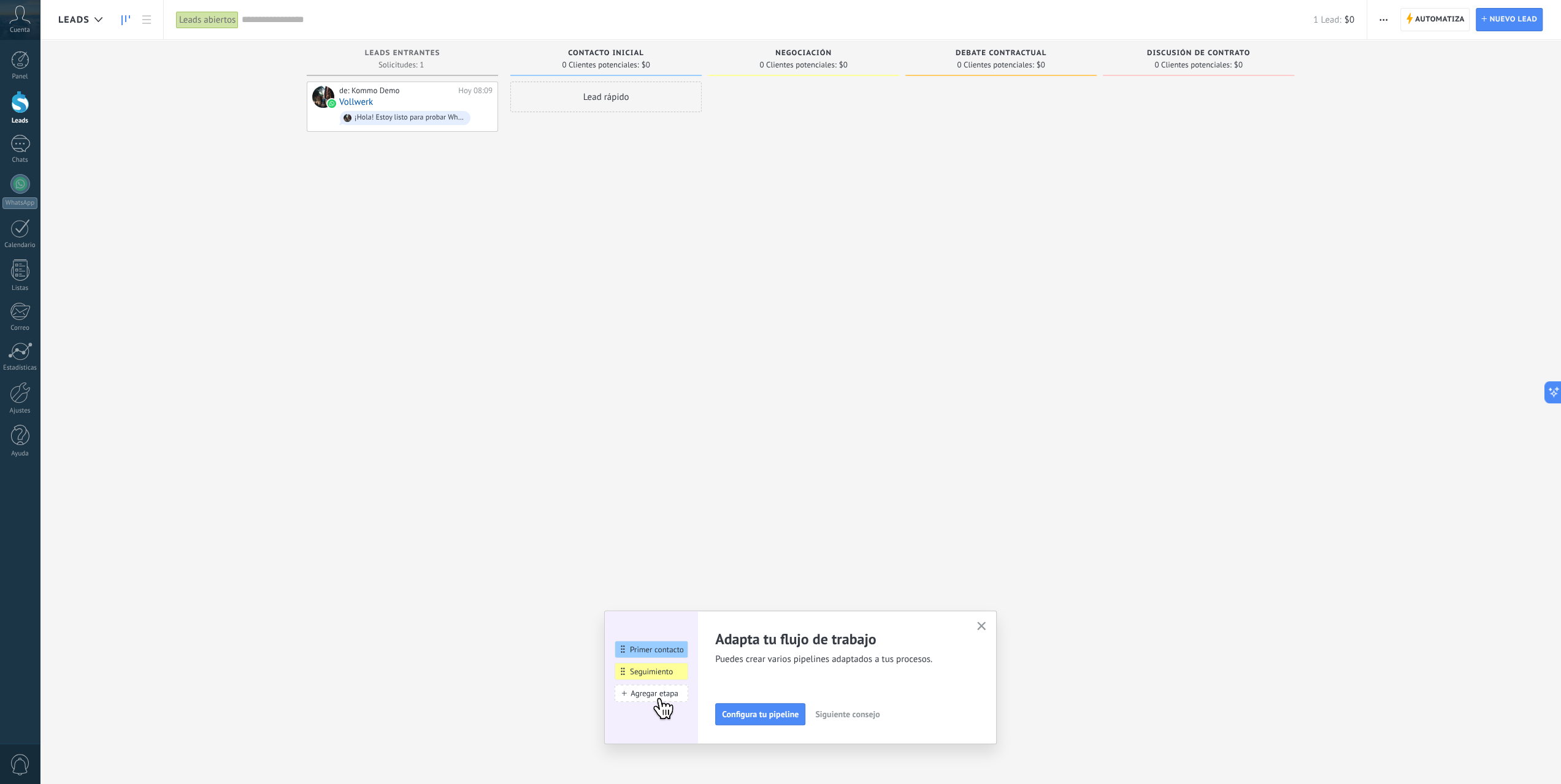
click at [981, 626] on button "button" at bounding box center [981, 627] width 15 height 17
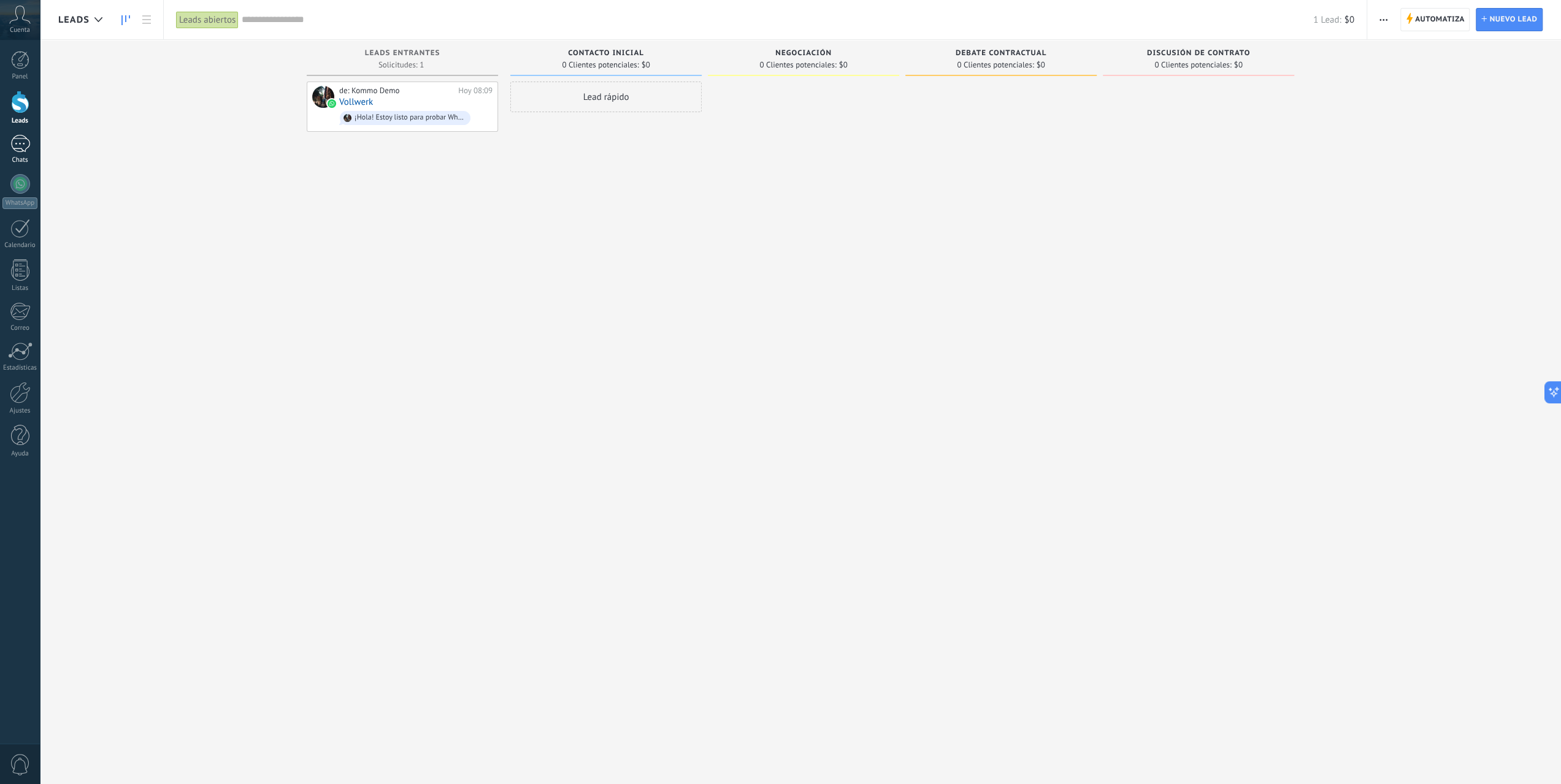
click at [21, 149] on div "1" at bounding box center [20, 144] width 19 height 18
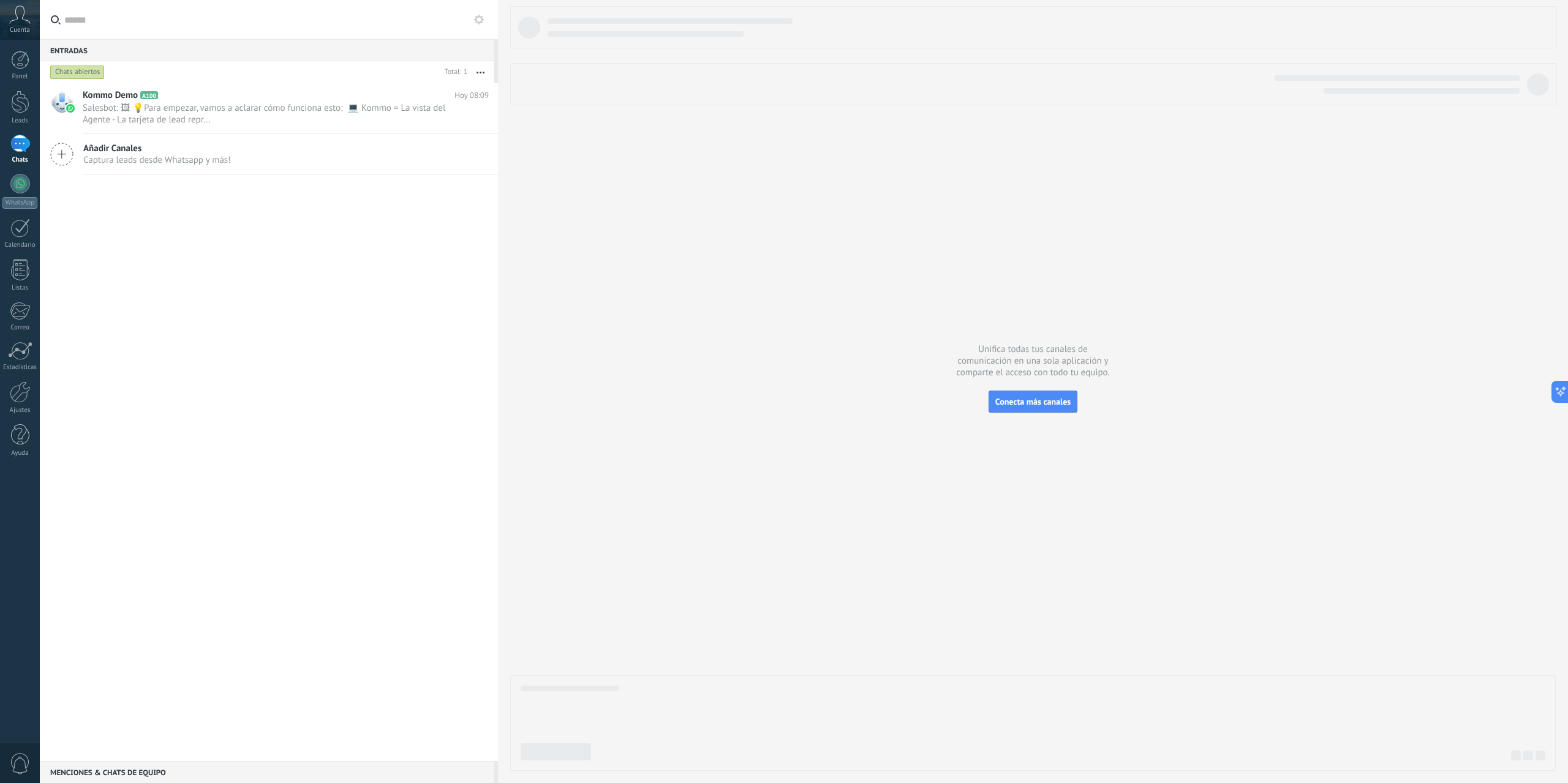
click at [32, 22] on div "Cuenta" at bounding box center [20, 20] width 40 height 40
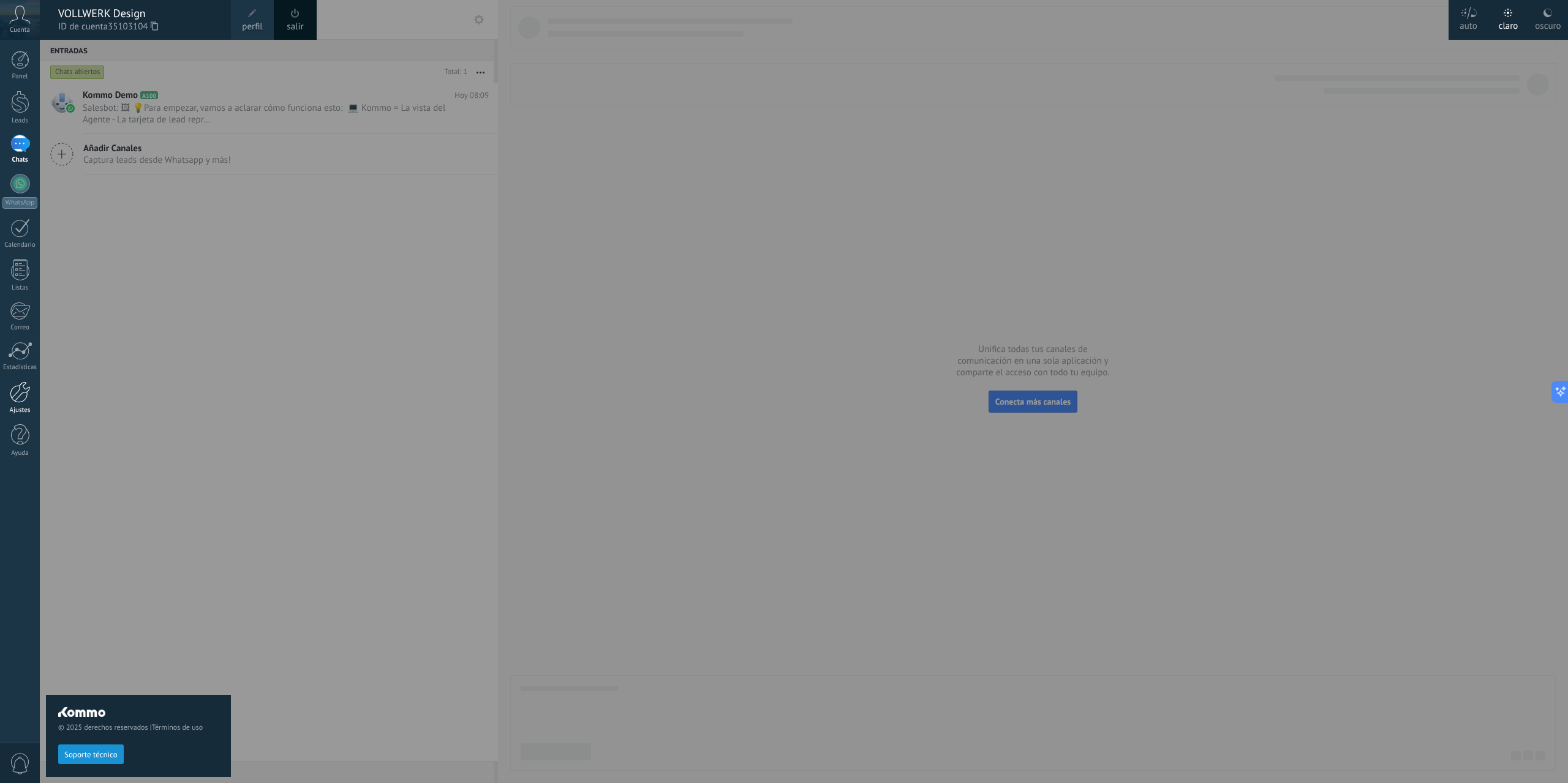
click at [26, 387] on div at bounding box center [20, 392] width 21 height 22
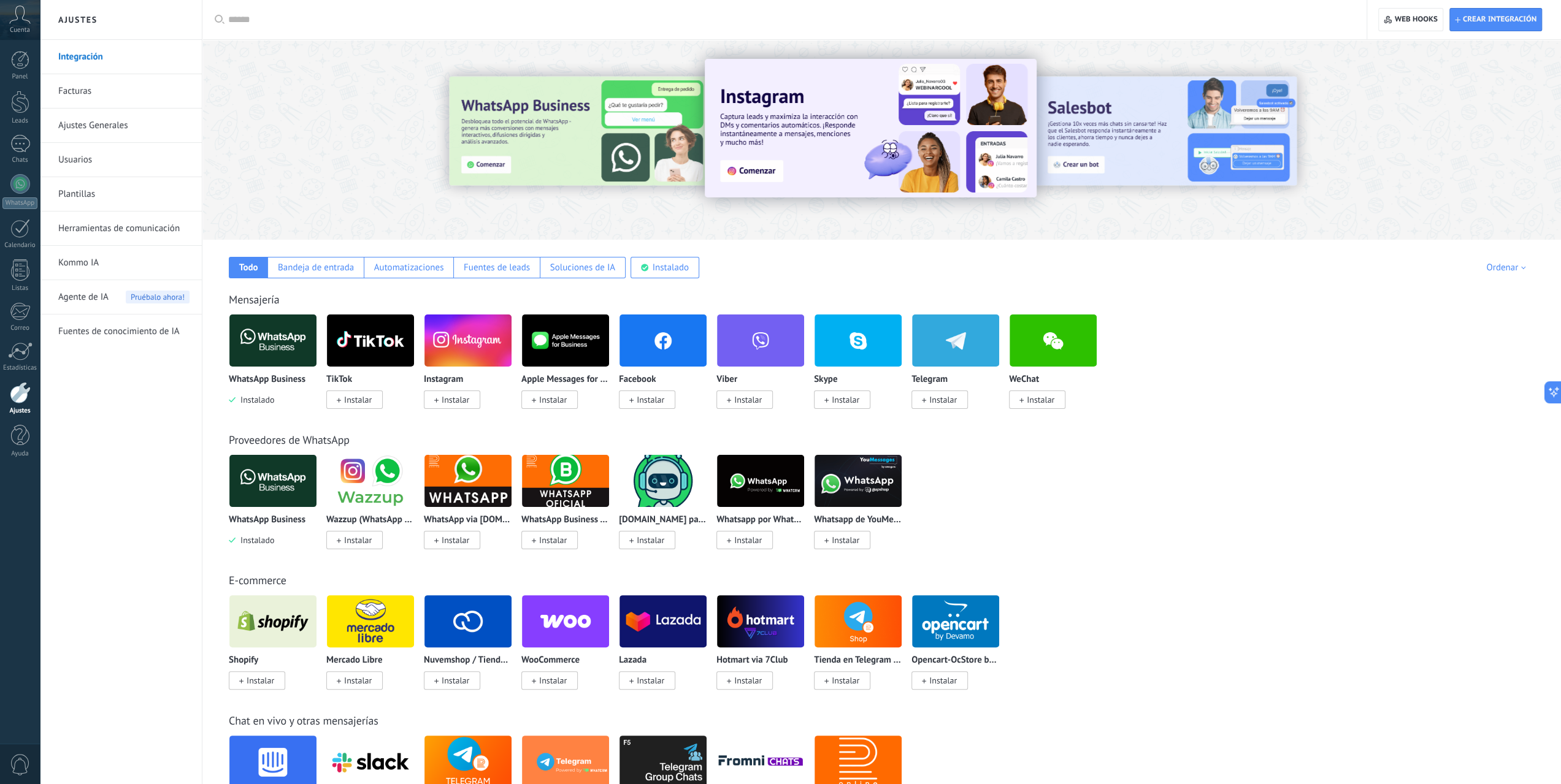
click at [271, 328] on img at bounding box center [273, 341] width 87 height 59
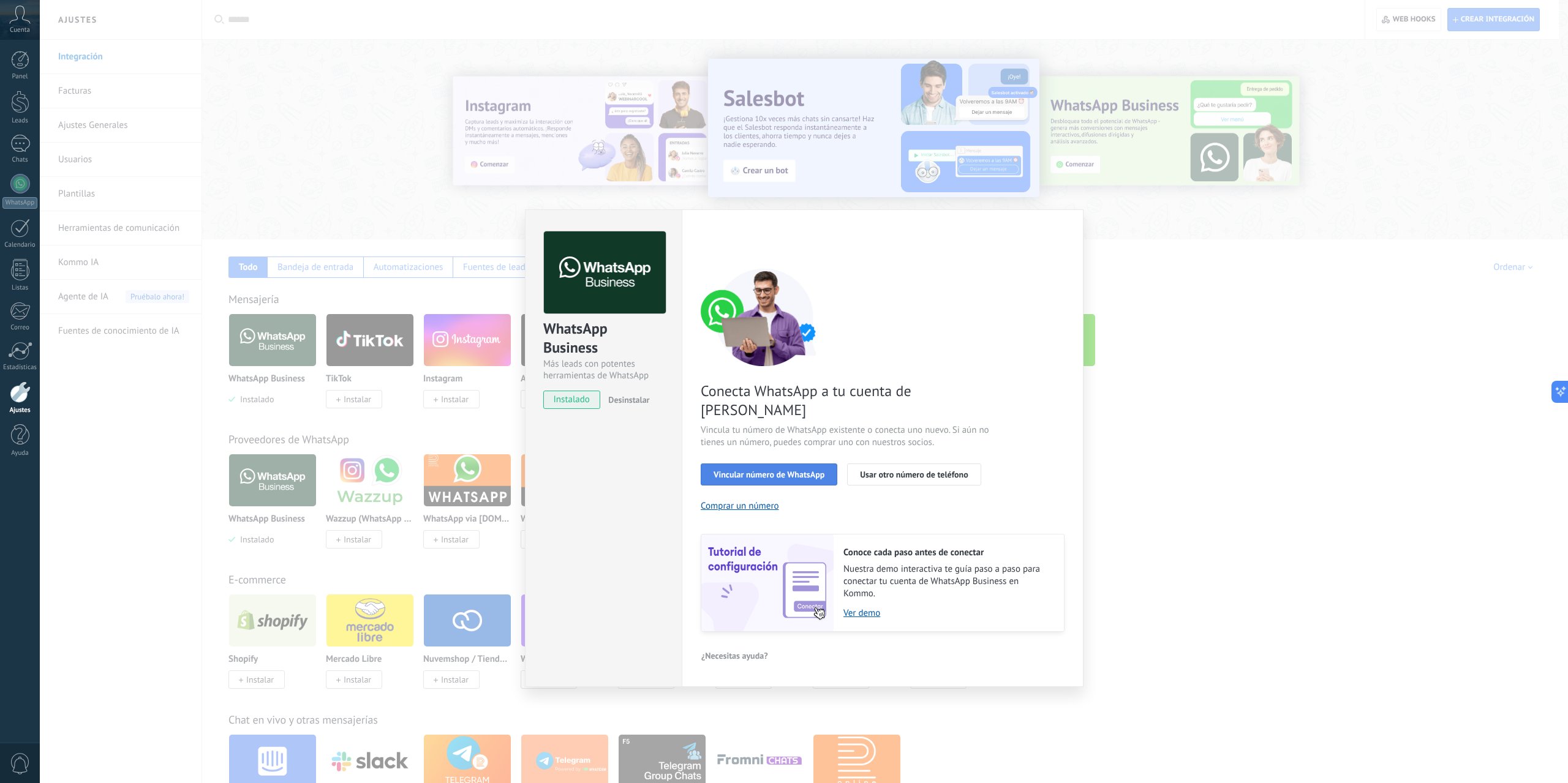
click at [794, 470] on span "Vincular número de WhatsApp" at bounding box center [769, 474] width 111 height 9
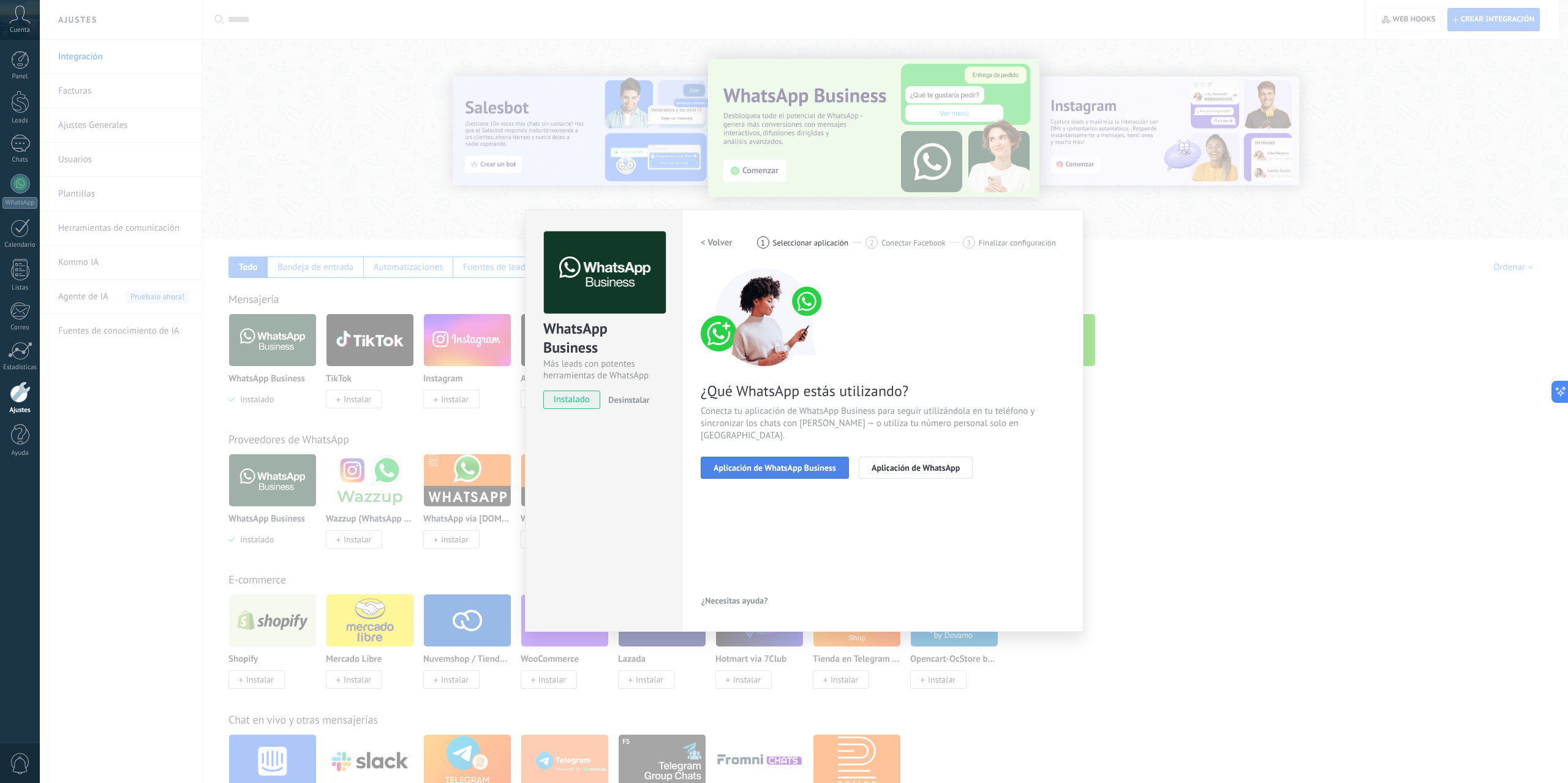
click at [827, 464] on span "Aplicación de WhatsApp Business" at bounding box center [774, 468] width 123 height 9
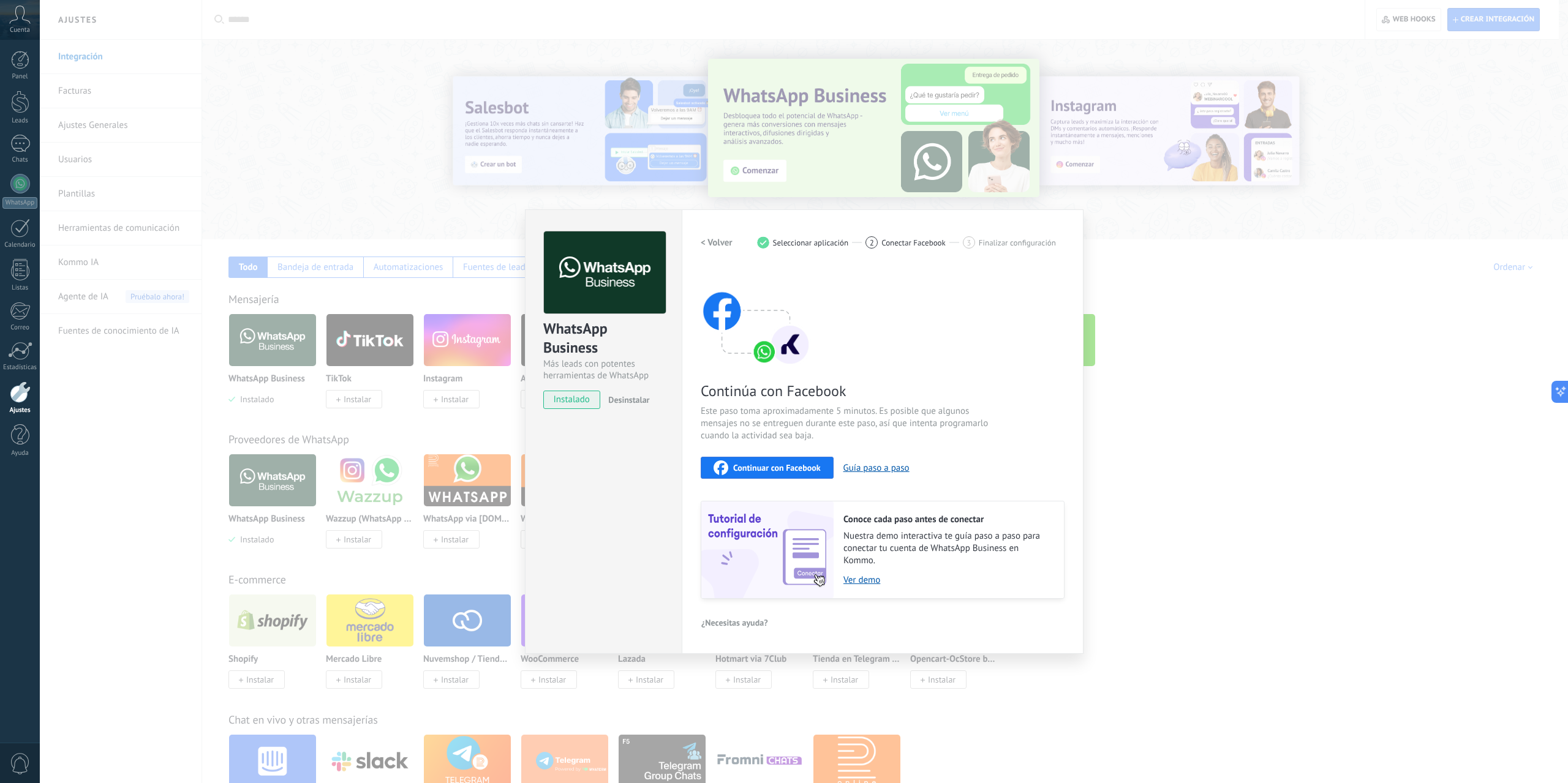
click at [754, 471] on span "Continuar con Facebook" at bounding box center [777, 468] width 87 height 9
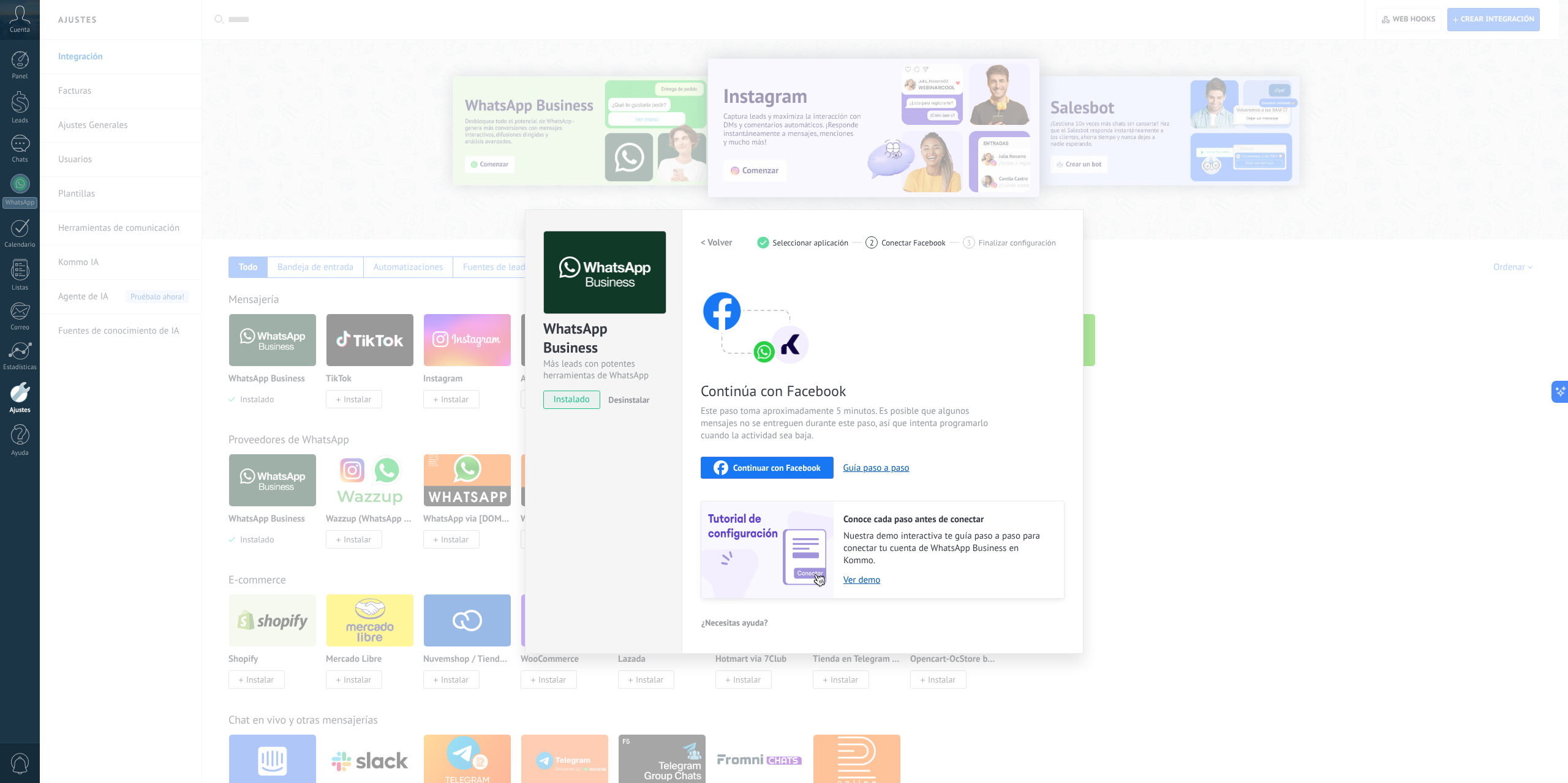
click at [858, 477] on div "Continuar con Facebook Guía paso a paso" at bounding box center [882, 467] width 364 height 22
click at [861, 467] on button "Guía paso a paso" at bounding box center [876, 468] width 66 height 12
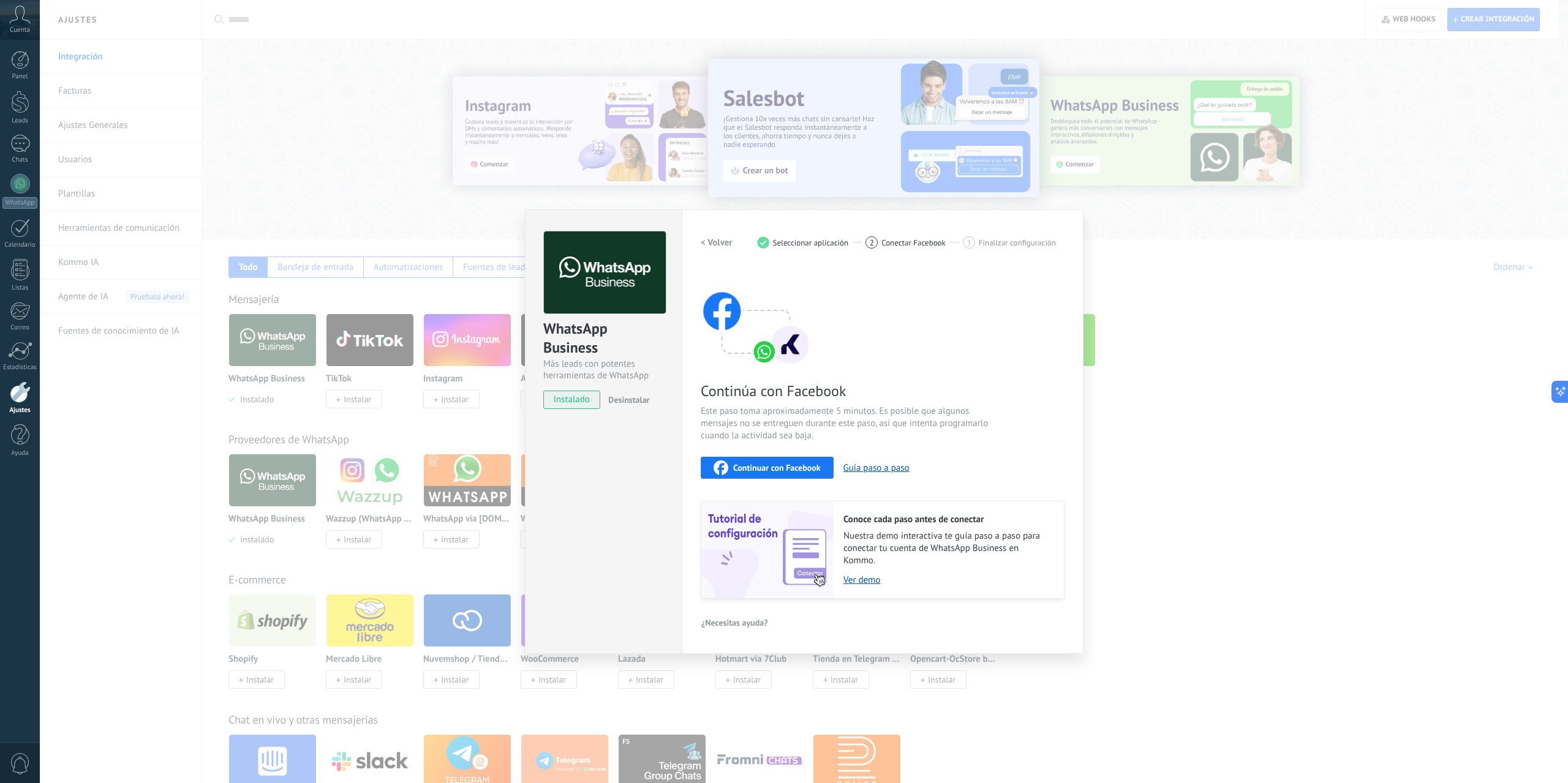
click at [1196, 483] on div "WhatsApp Business Más leads con potentes herramientas de WhatsApp instalado Des…" at bounding box center [804, 392] width 1529 height 783
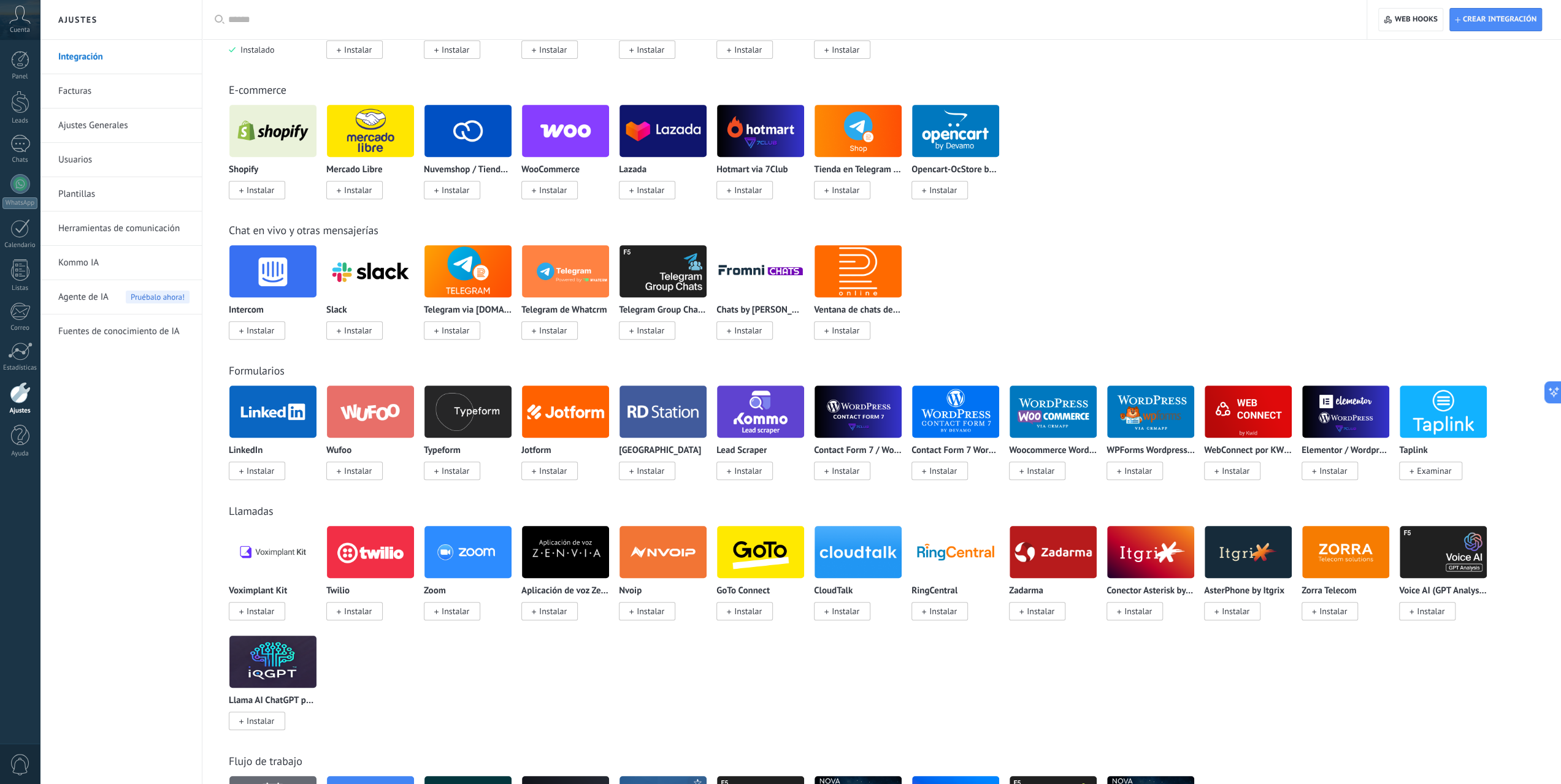
scroll to position [859, 0]
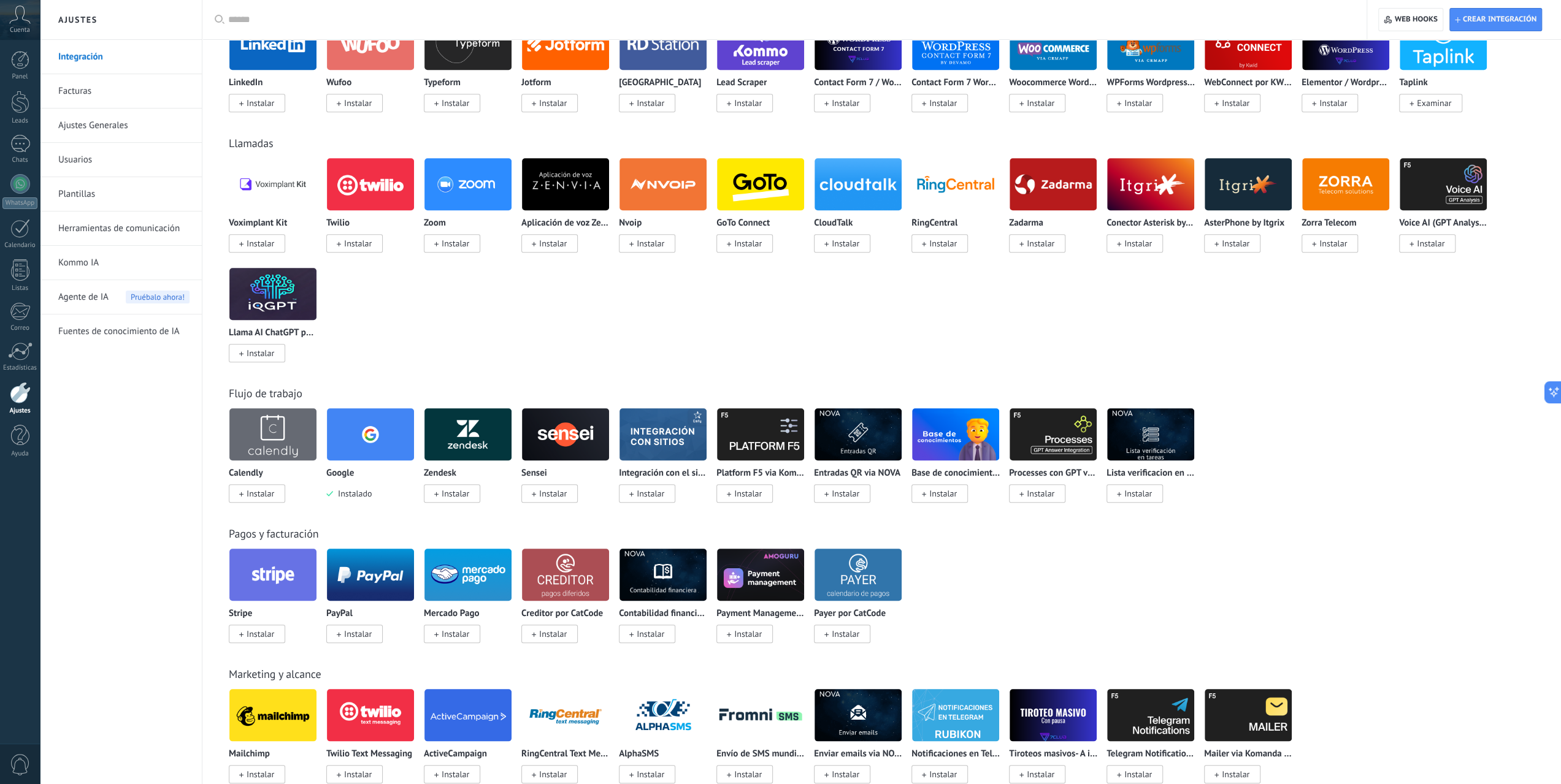
click at [22, 22] on icon at bounding box center [19, 14] width 22 height 18
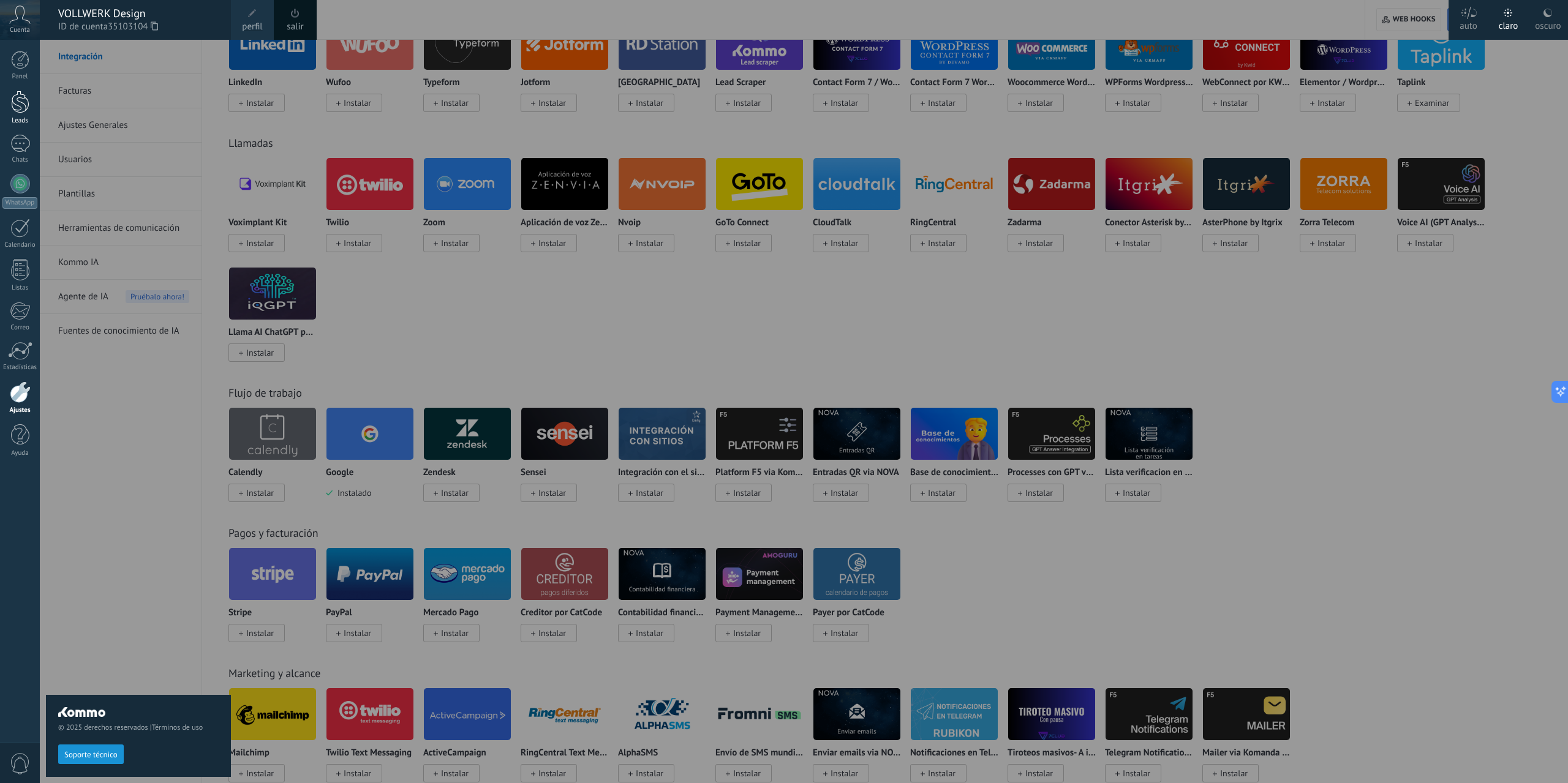
click at [26, 101] on div at bounding box center [20, 102] width 18 height 22
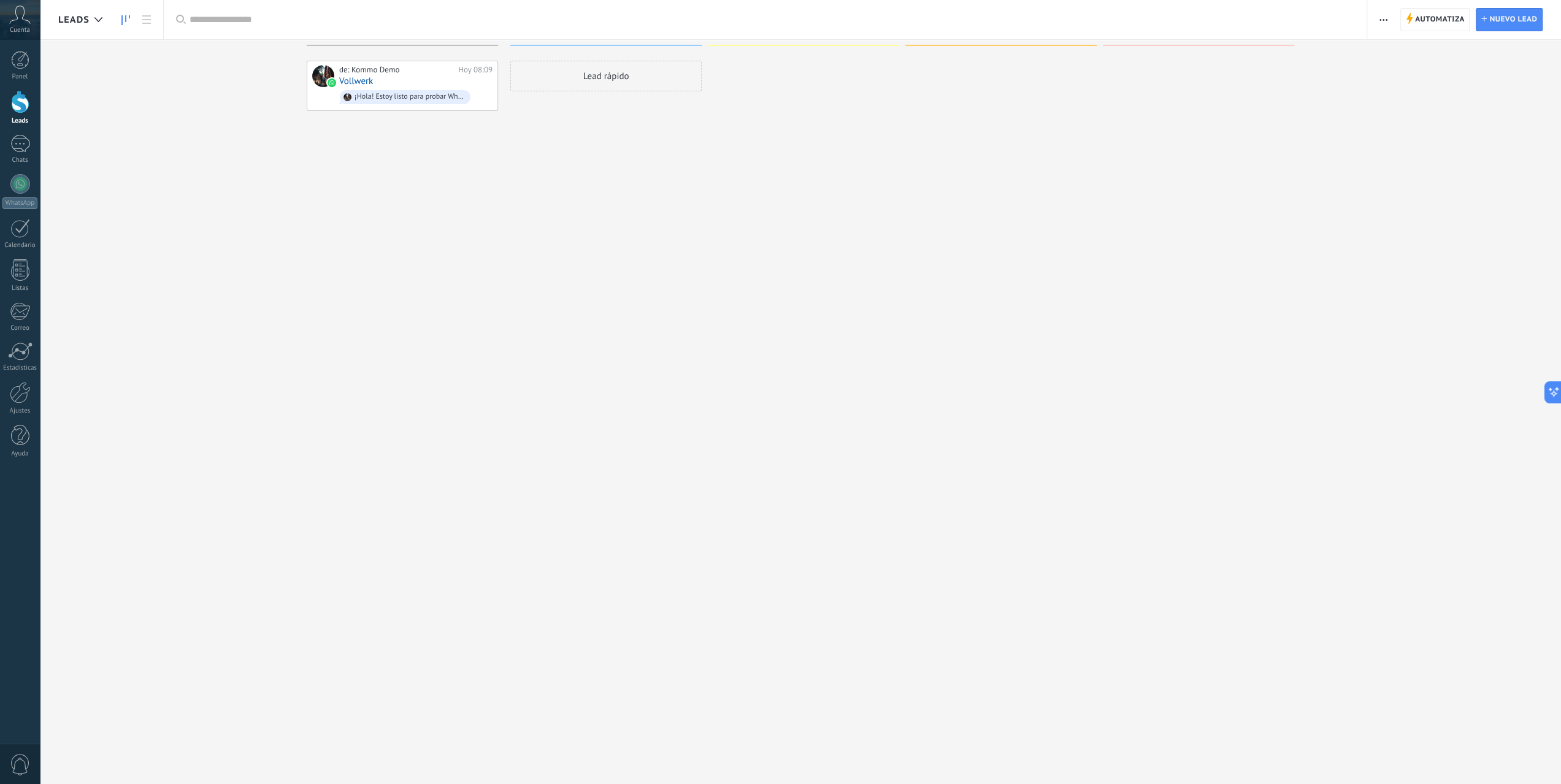
click at [23, 104] on div at bounding box center [20, 102] width 18 height 22
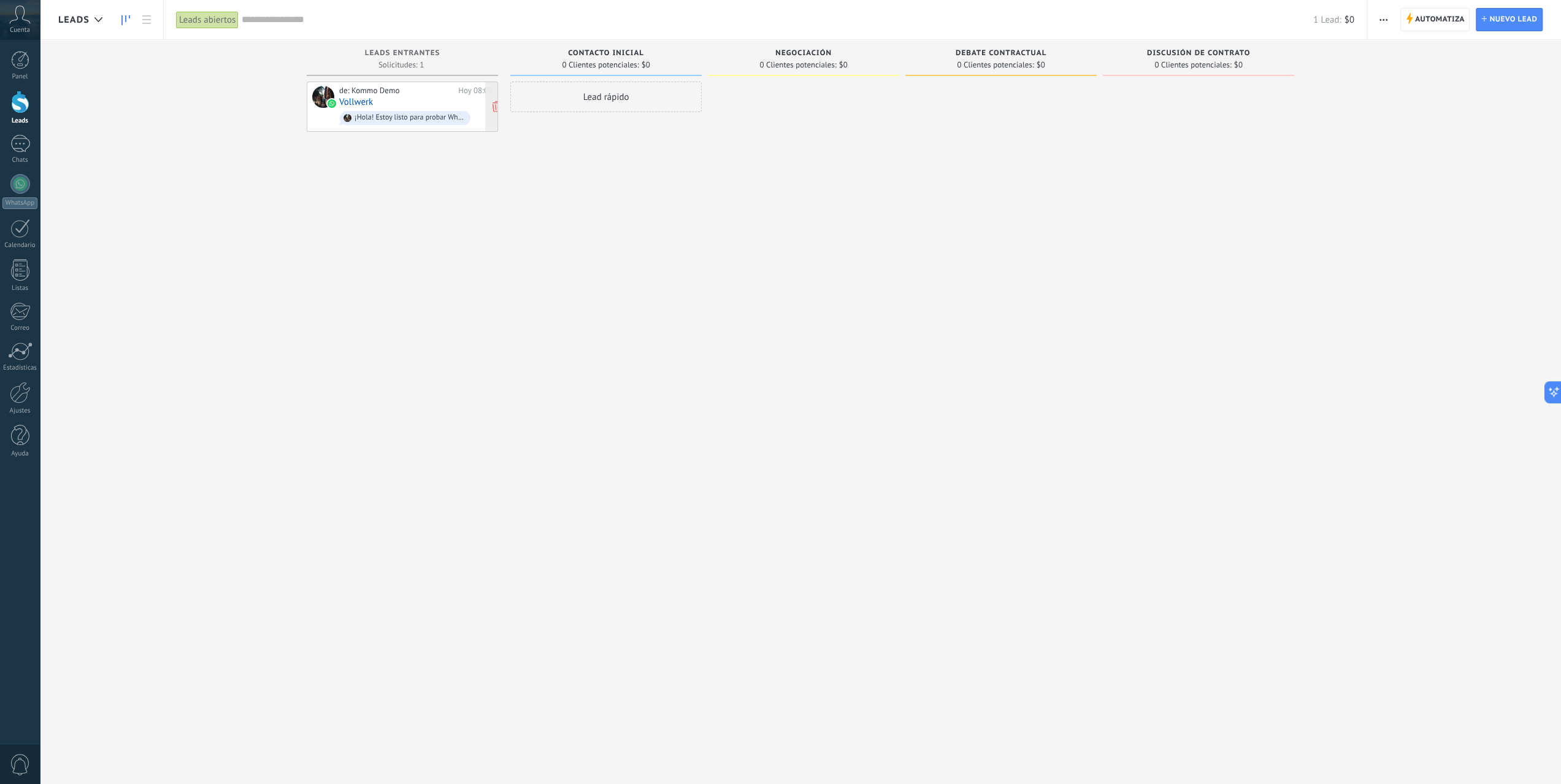
click at [405, 97] on div "de: Kommo Demo Hoy 08:09 Vollwerk ¡Hola! Estoy listo para probar WhatsApp en Ko…" at bounding box center [415, 107] width 153 height 42
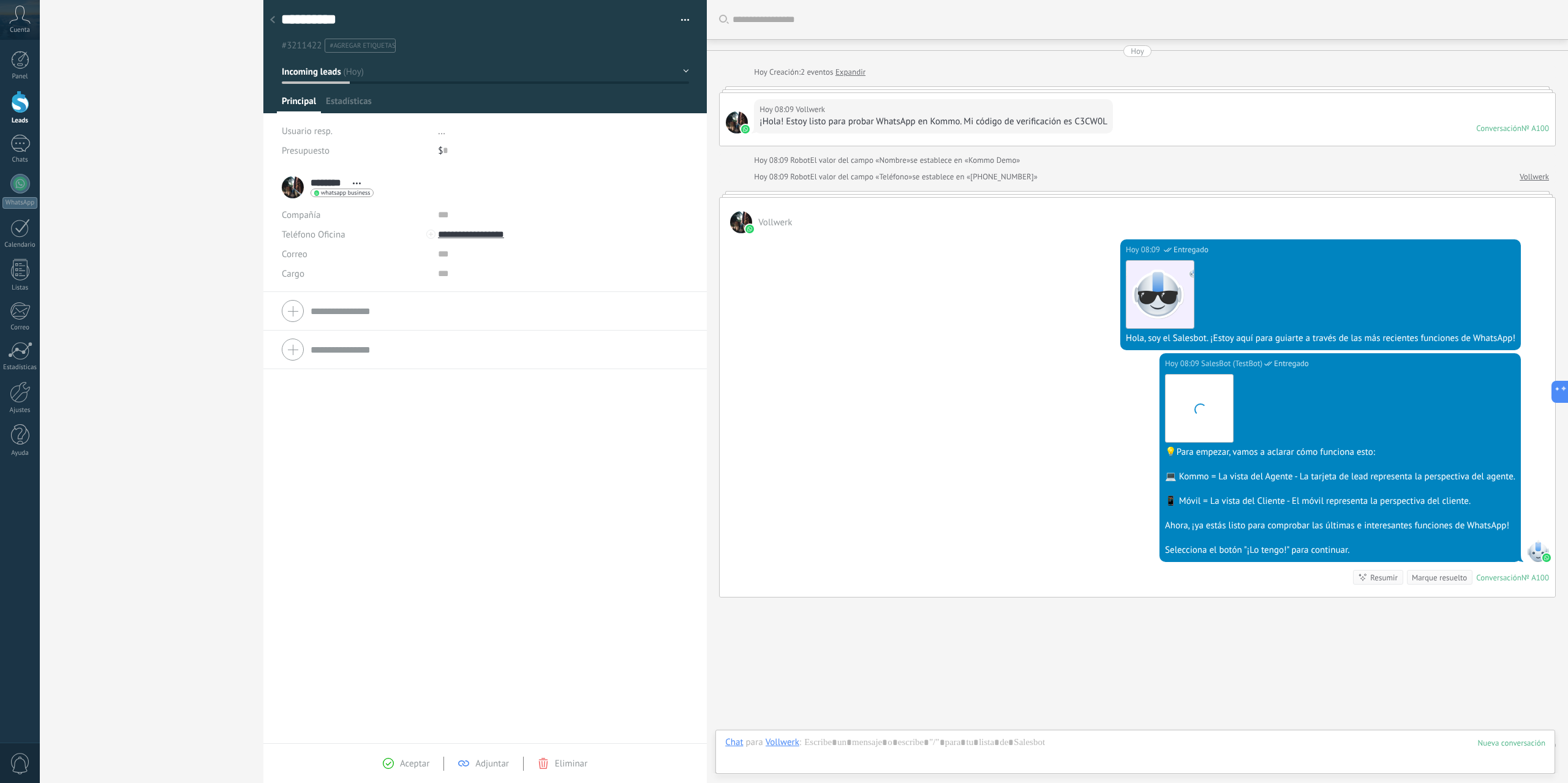
type textarea "**********"
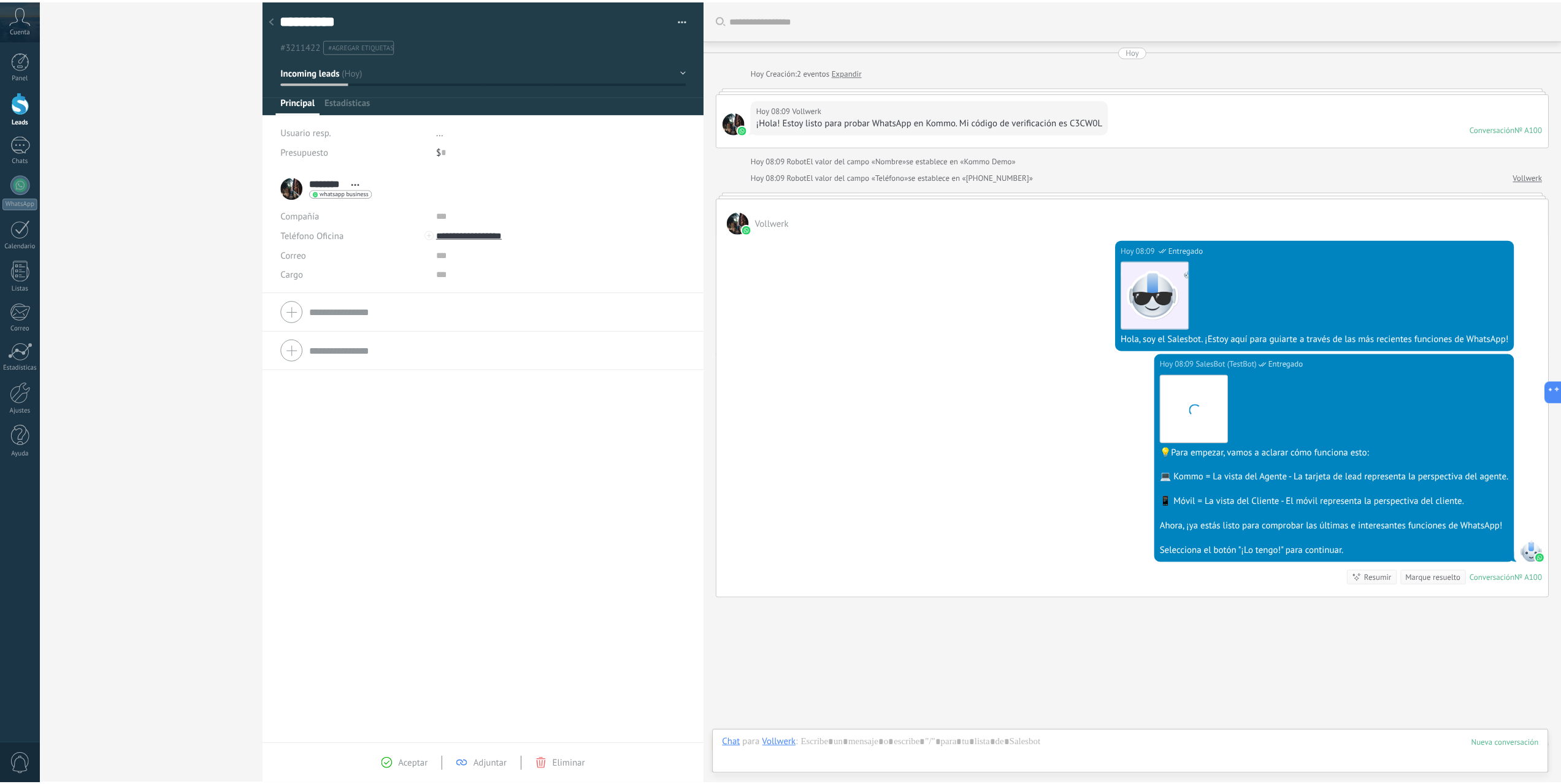
scroll to position [18, 0]
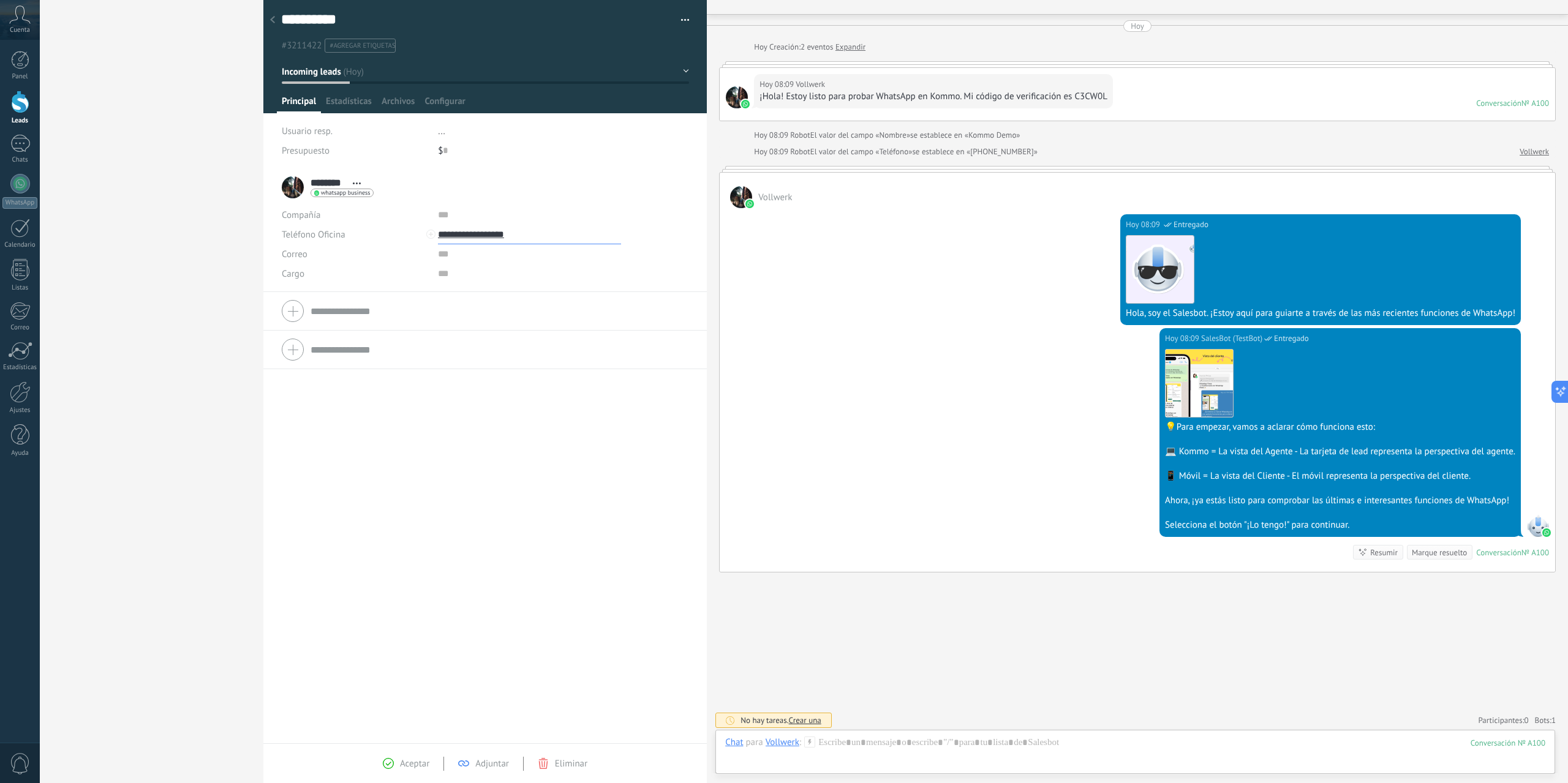
click at [446, 237] on input "**********" at bounding box center [530, 234] width 183 height 19
type input "**********"
click at [541, 504] on div "******** Vollwerk ******** Vollwerk Apellido Abrir detalle Copie el nombre" at bounding box center [485, 456] width 444 height 575
click at [145, 227] on div "Leads Leads abiertos Aplicar 1 Lead: $0 Leads abiertos Mis leads Leads ganados …" at bounding box center [784, 392] width 1568 height 783
click at [17, 140] on div "1" at bounding box center [20, 144] width 19 height 18
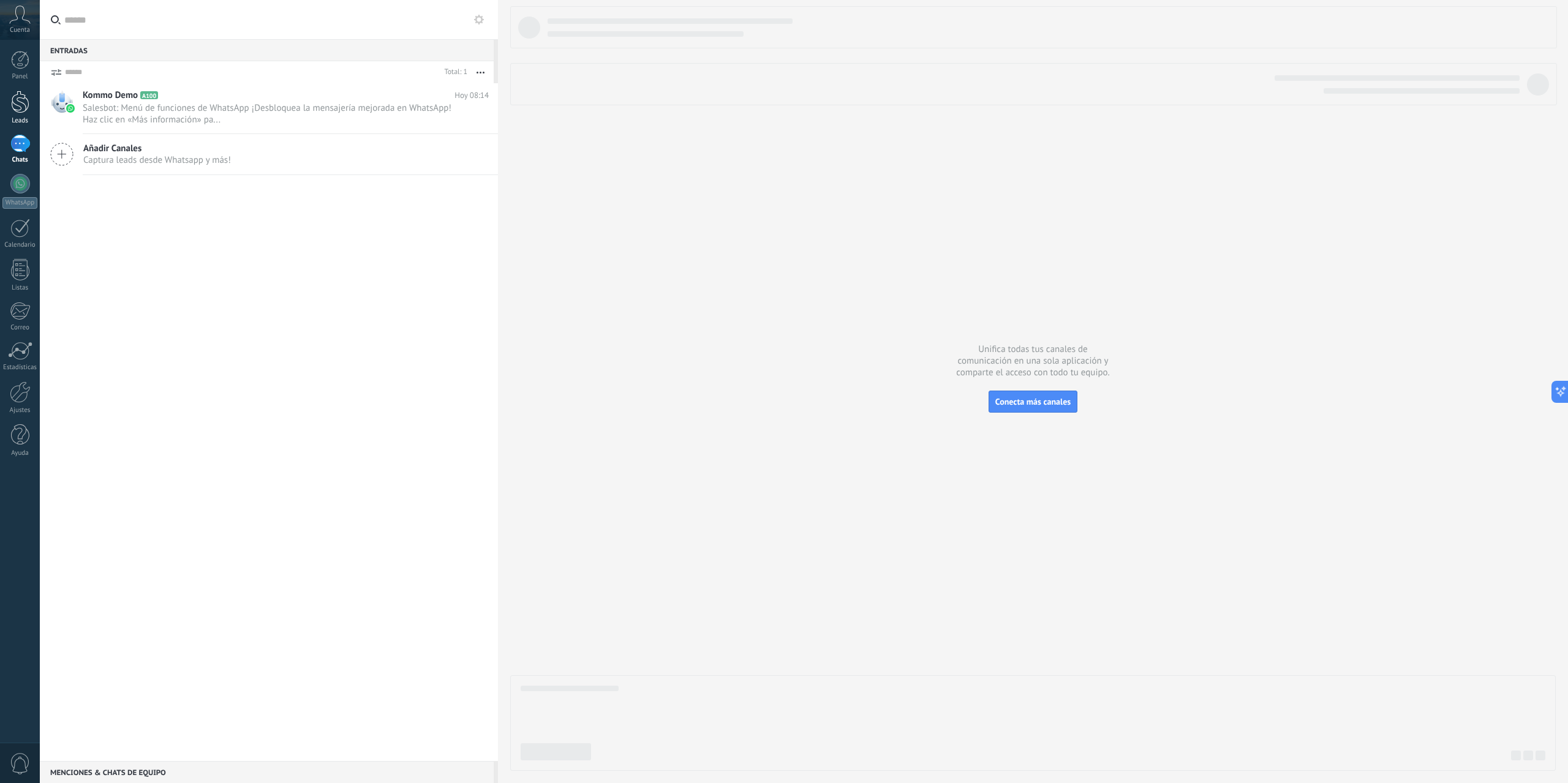
click at [22, 102] on div at bounding box center [20, 102] width 18 height 22
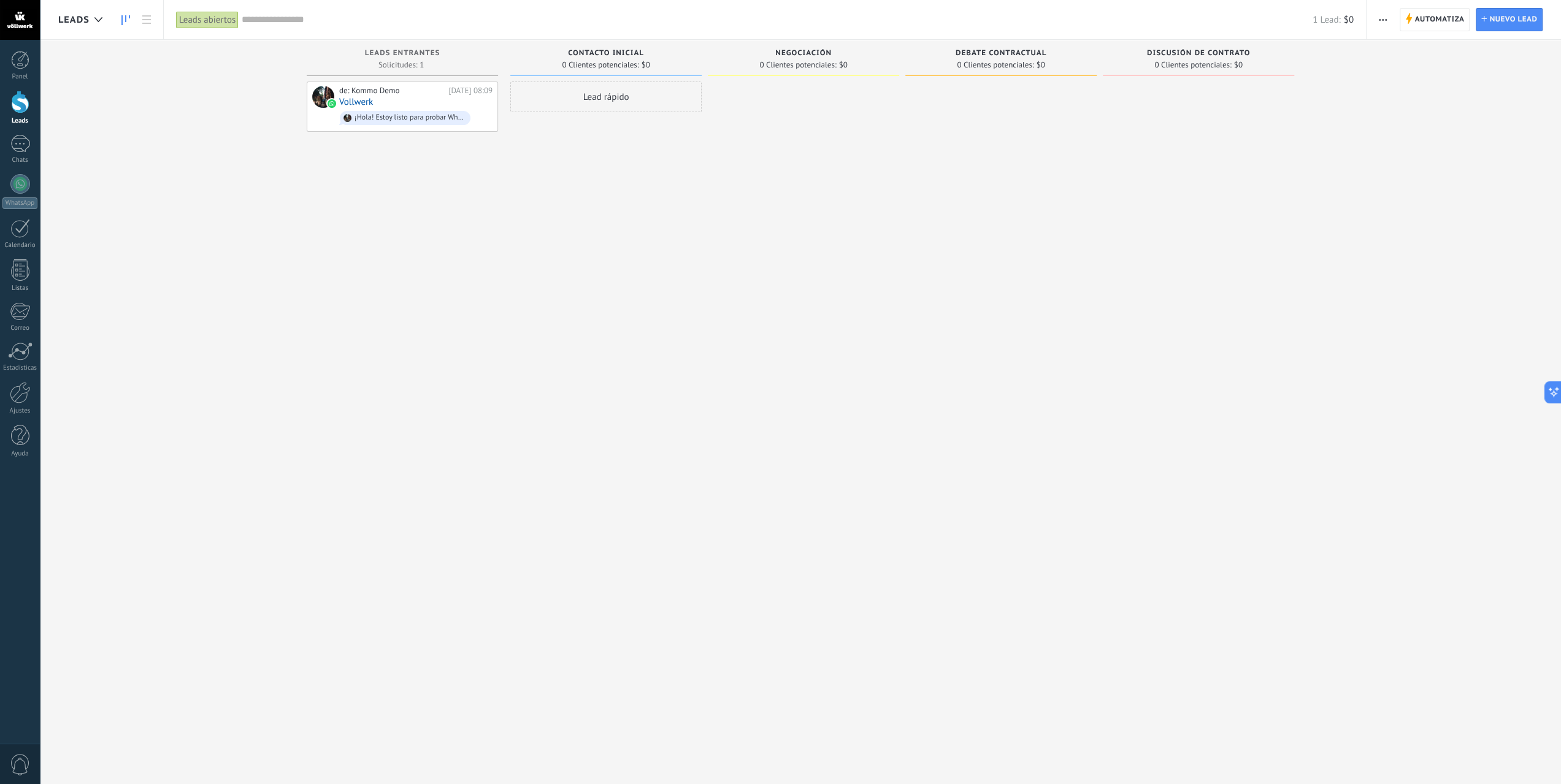
click at [123, 23] on icon at bounding box center [125, 20] width 9 height 10
click at [147, 22] on icon at bounding box center [146, 19] width 9 height 9
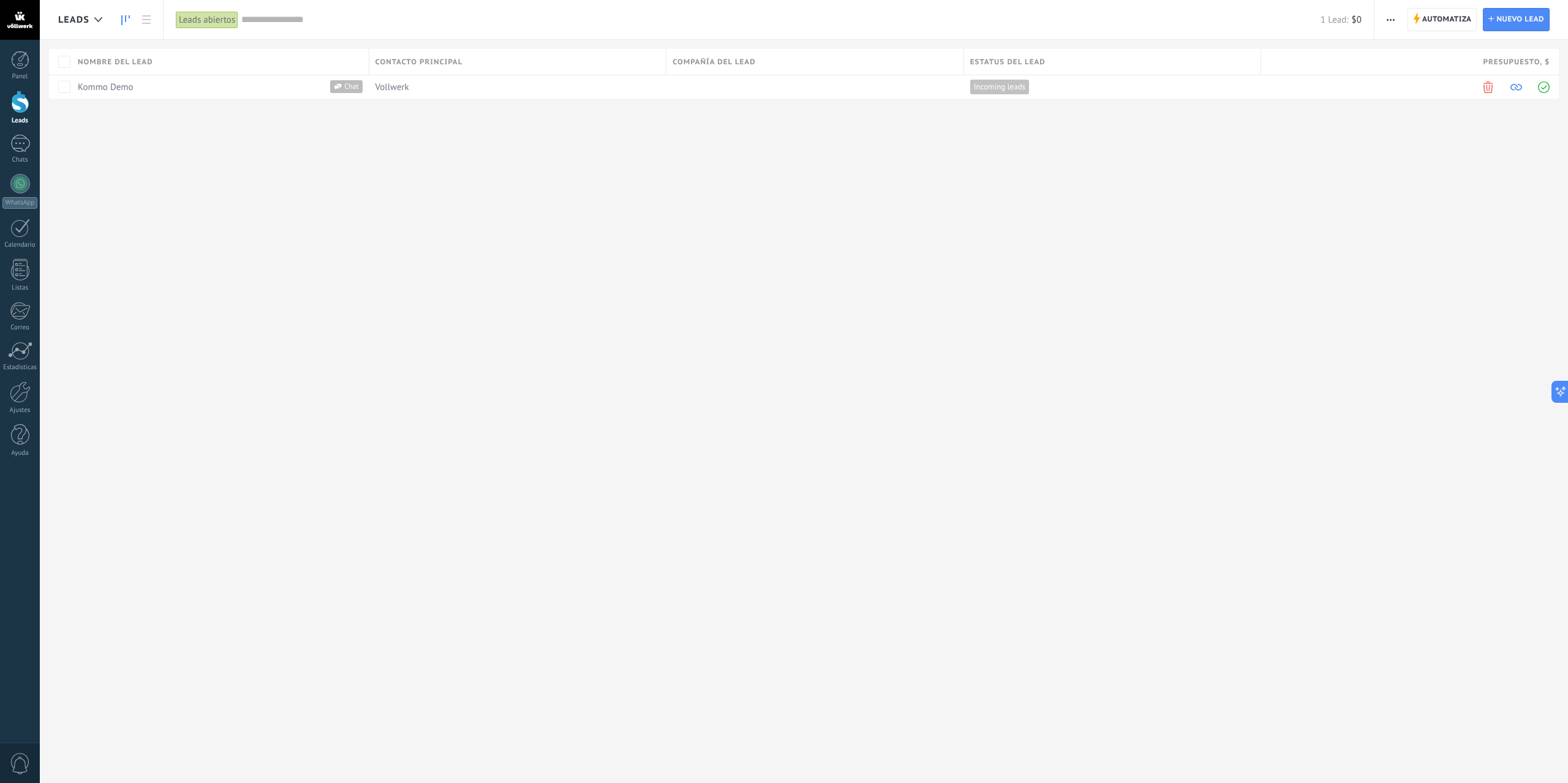
click at [128, 18] on icon at bounding box center [125, 20] width 9 height 10
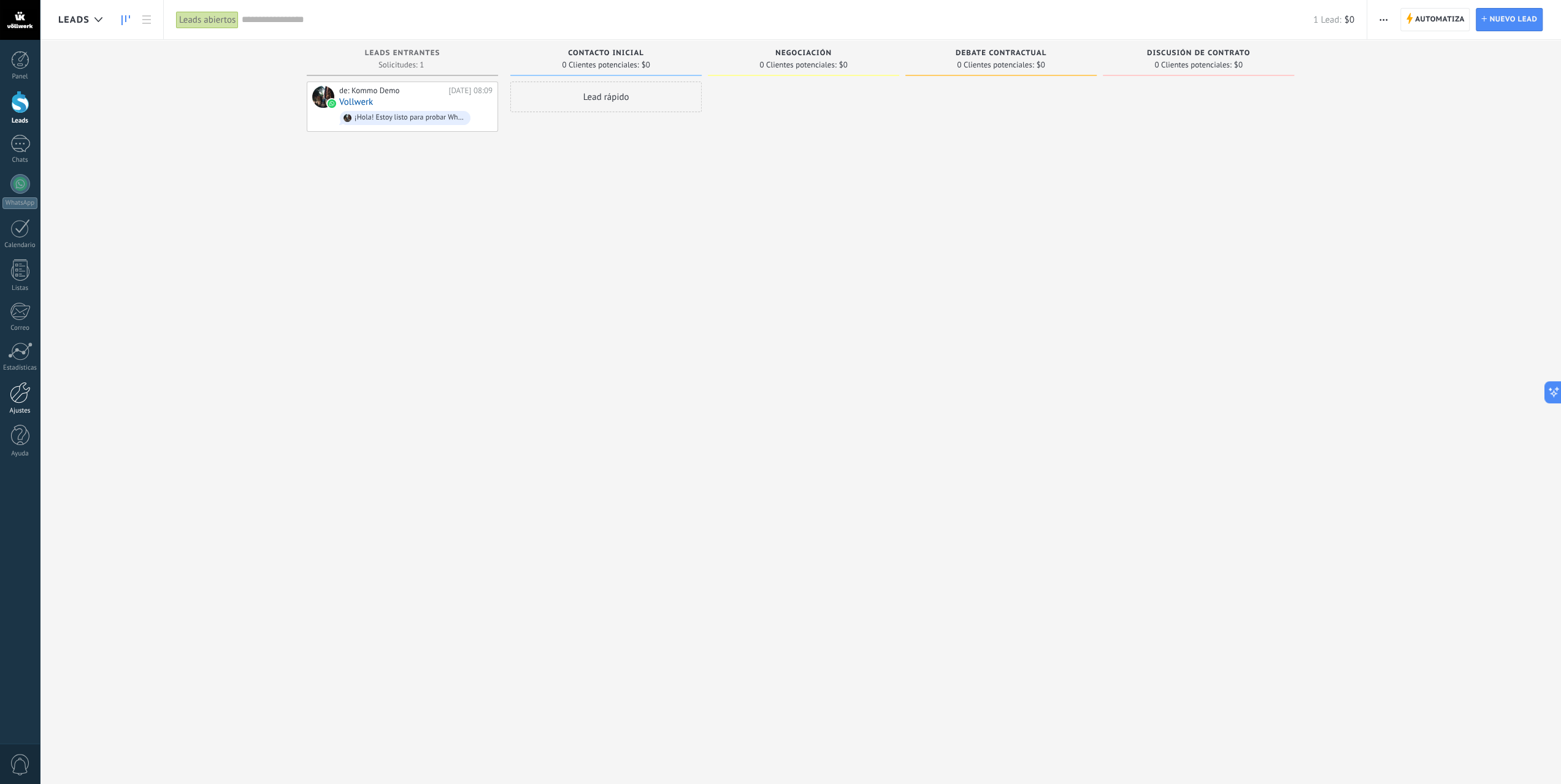
click at [18, 398] on div at bounding box center [20, 393] width 21 height 22
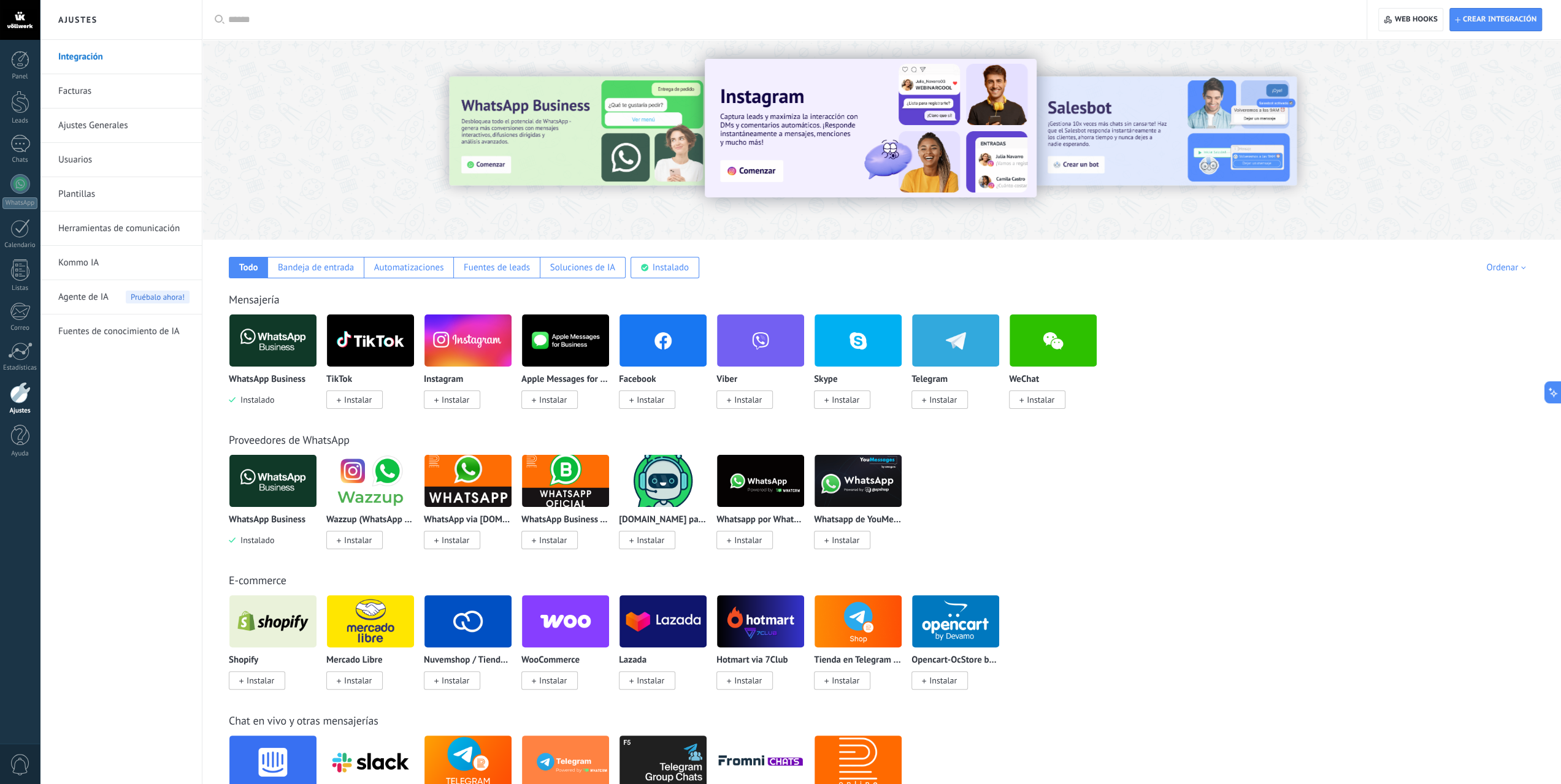
click at [284, 494] on img at bounding box center [273, 481] width 87 height 59
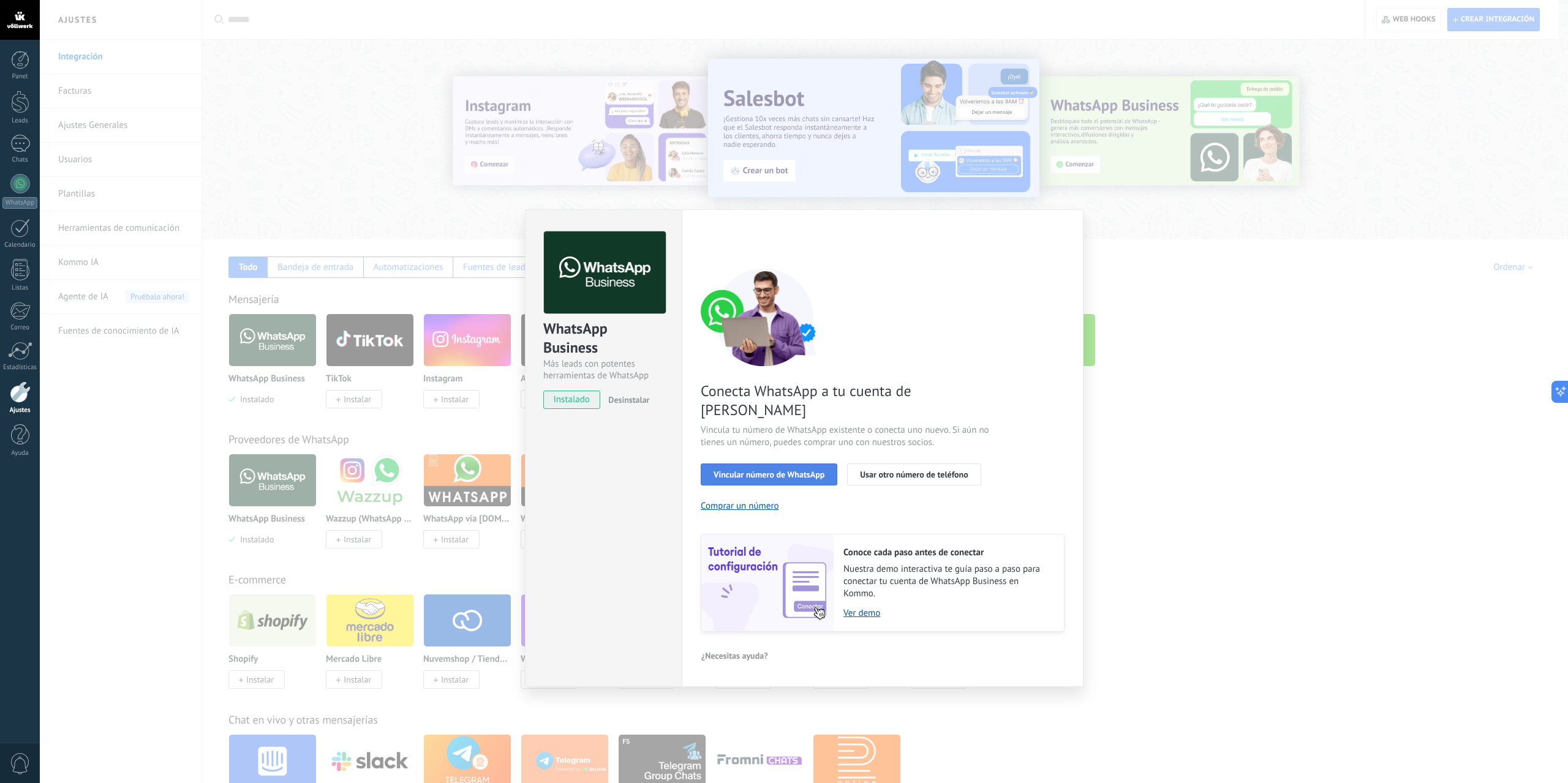
click at [798, 470] on span "Vincular número de WhatsApp" at bounding box center [769, 474] width 111 height 9
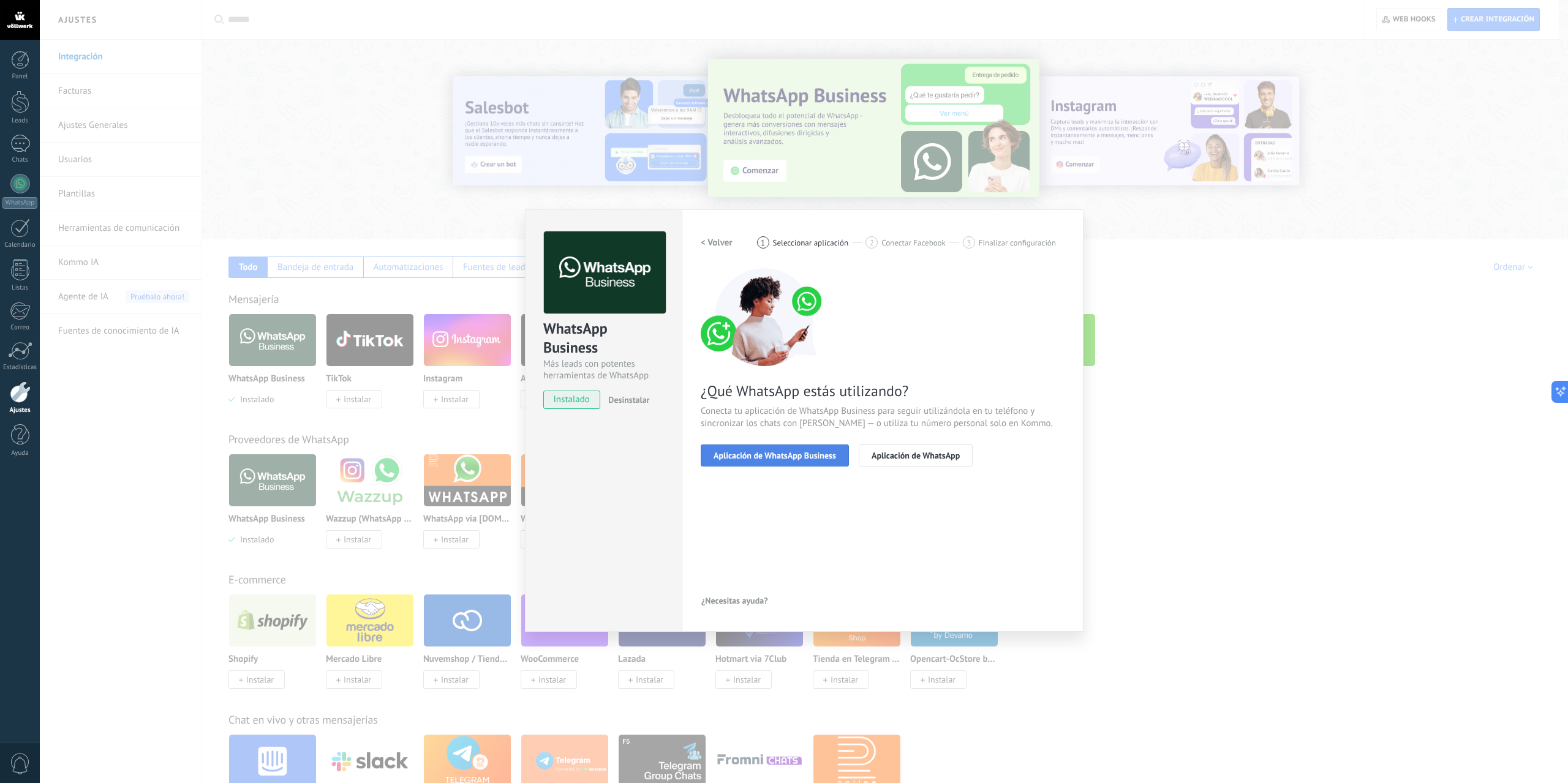
click at [813, 460] on span "Aplicación de WhatsApp Business" at bounding box center [774, 456] width 123 height 9
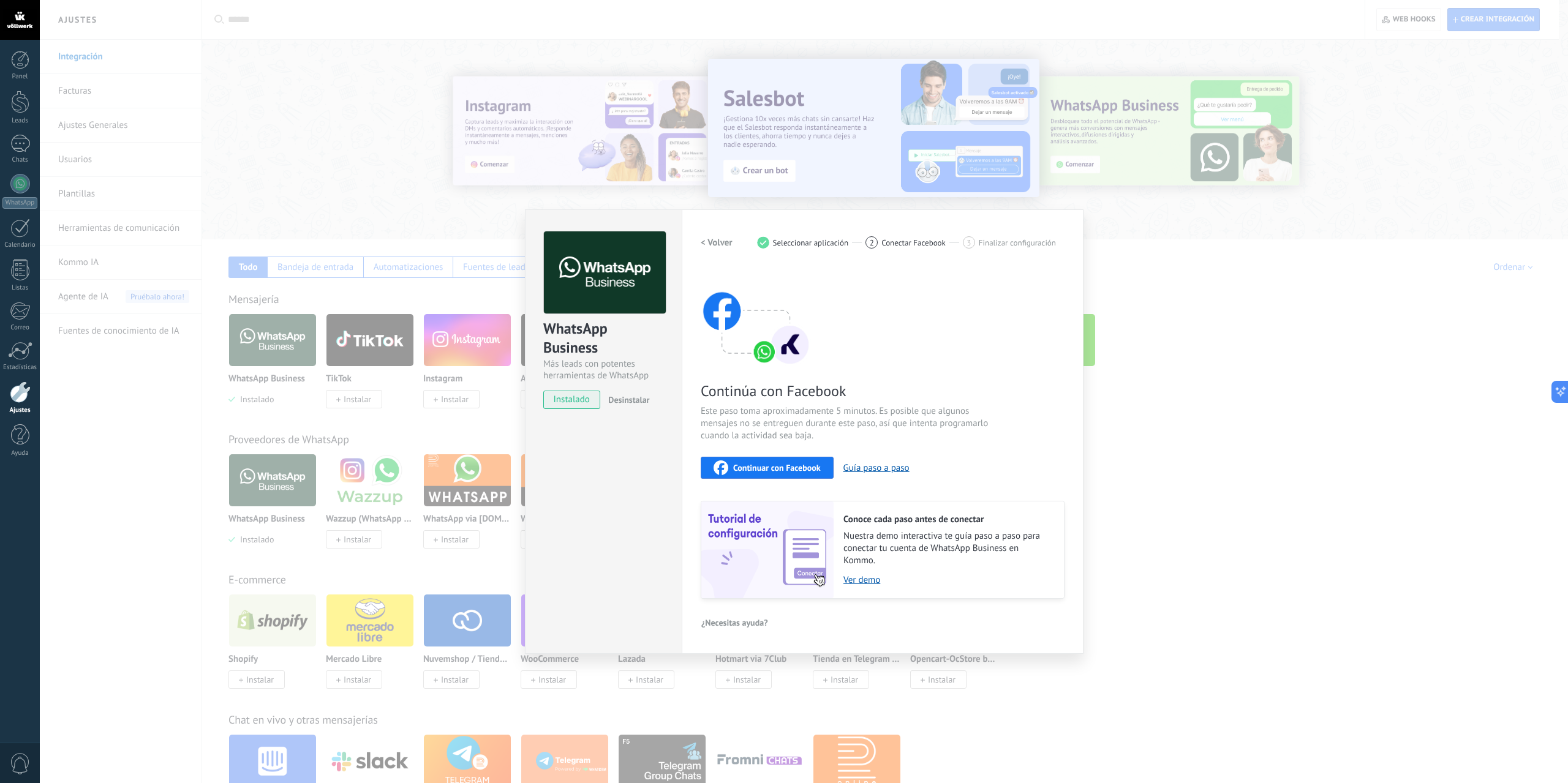
click at [1119, 336] on div "WhatsApp Business Más leads con potentes herramientas de WhatsApp instalado Des…" at bounding box center [804, 392] width 1529 height 783
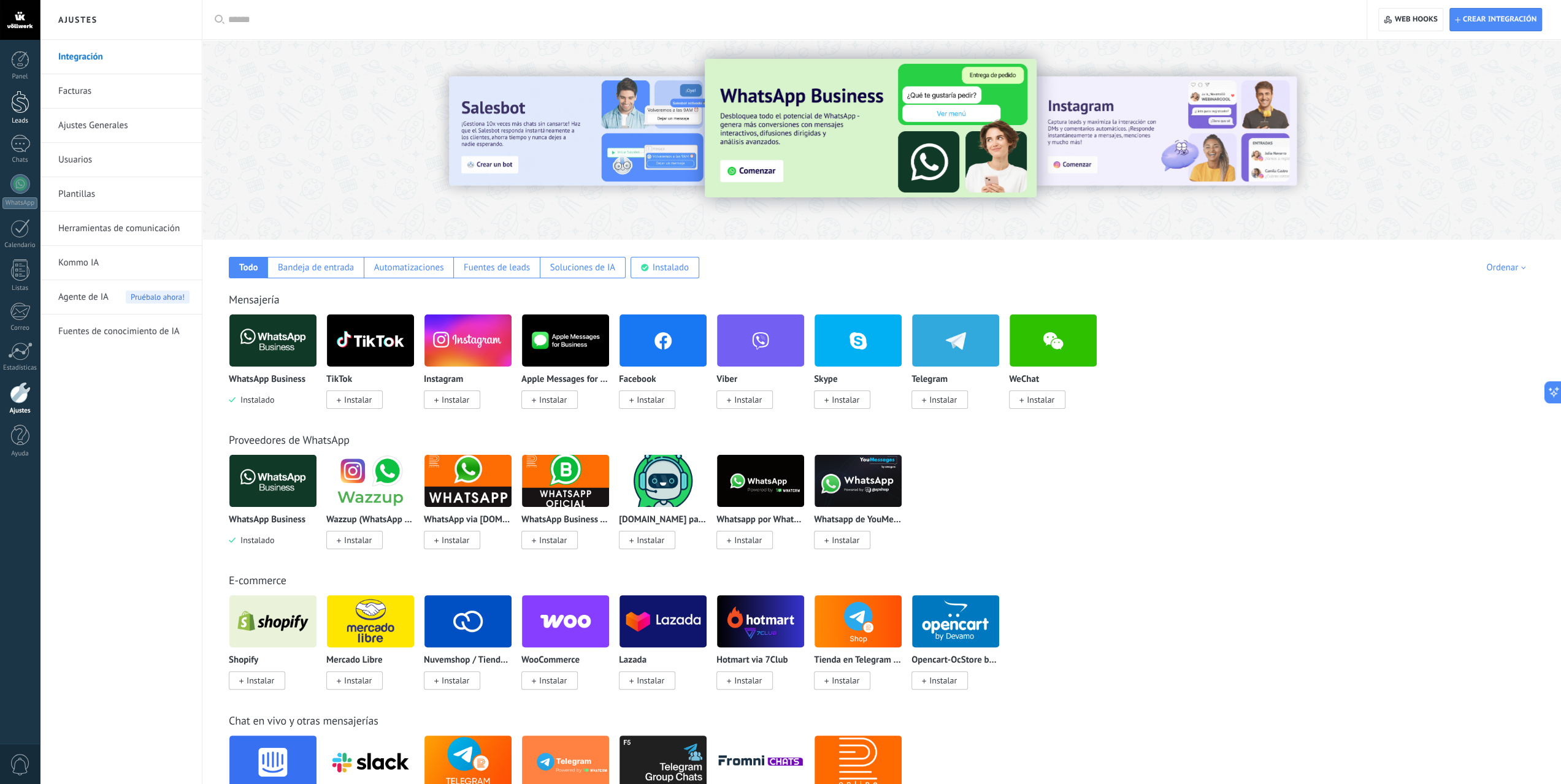
click at [22, 112] on div at bounding box center [20, 102] width 18 height 22
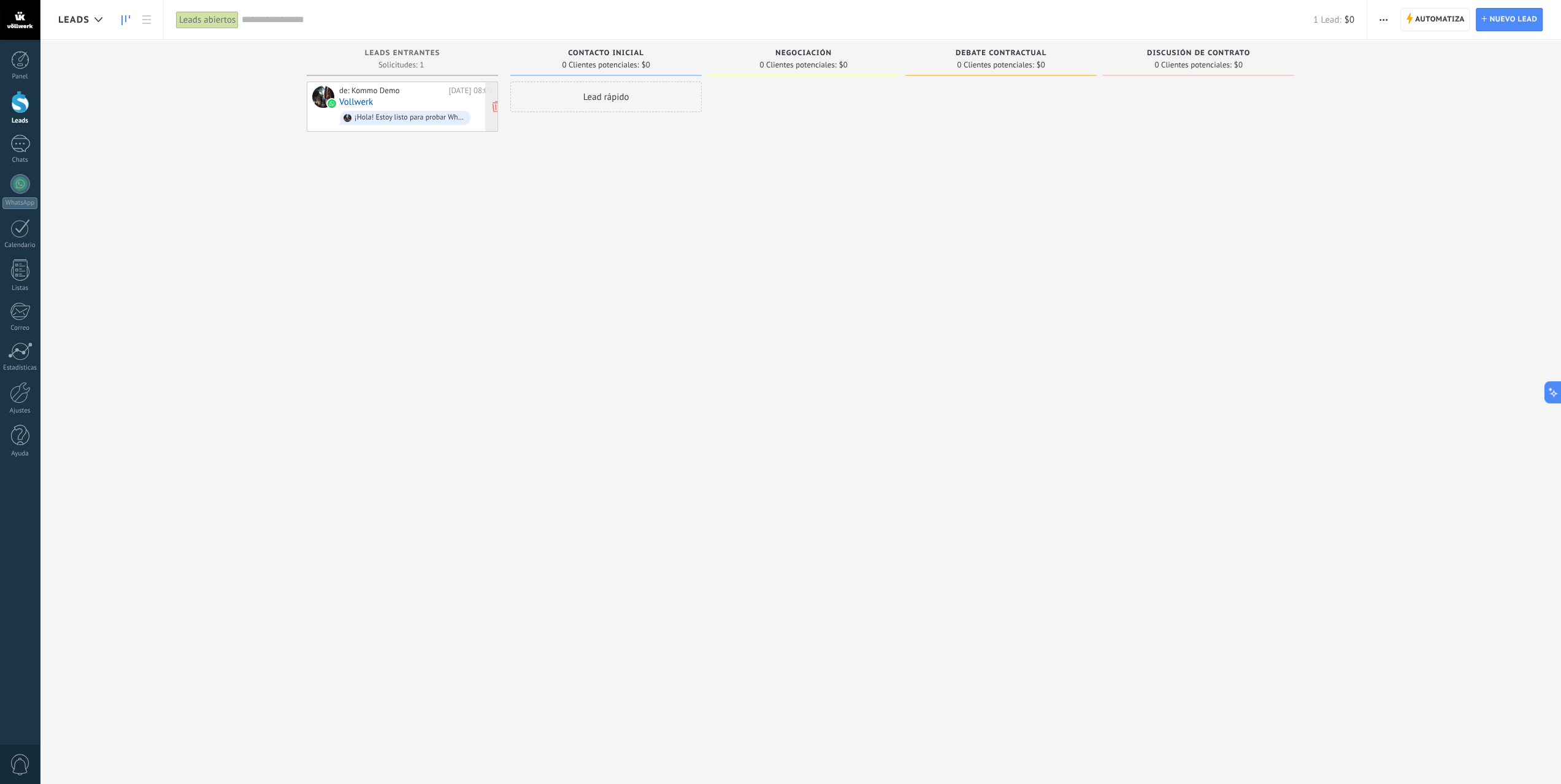
click at [417, 92] on div "de: Kommo Demo" at bounding box center [391, 91] width 105 height 10
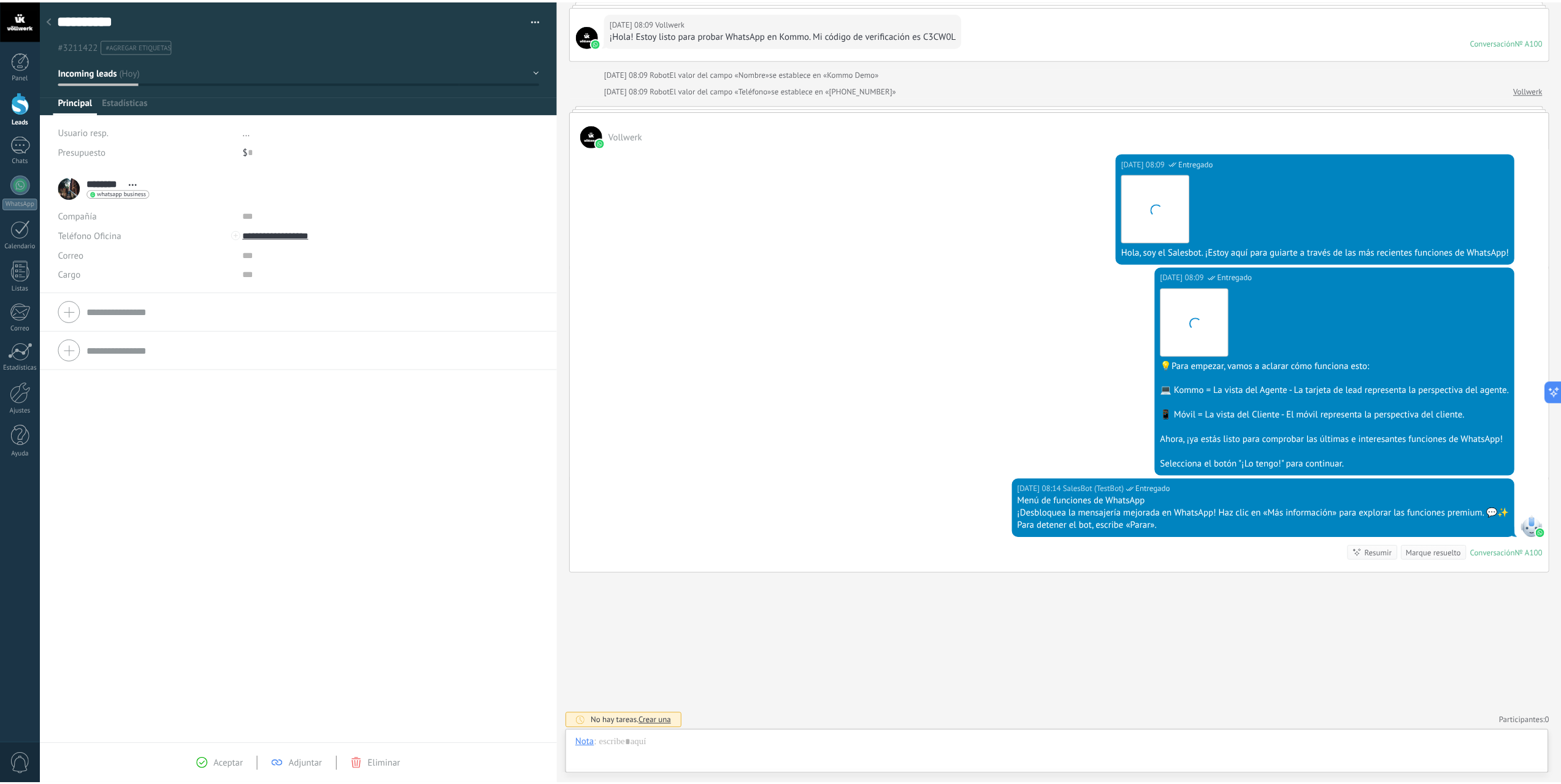
scroll to position [18, 0]
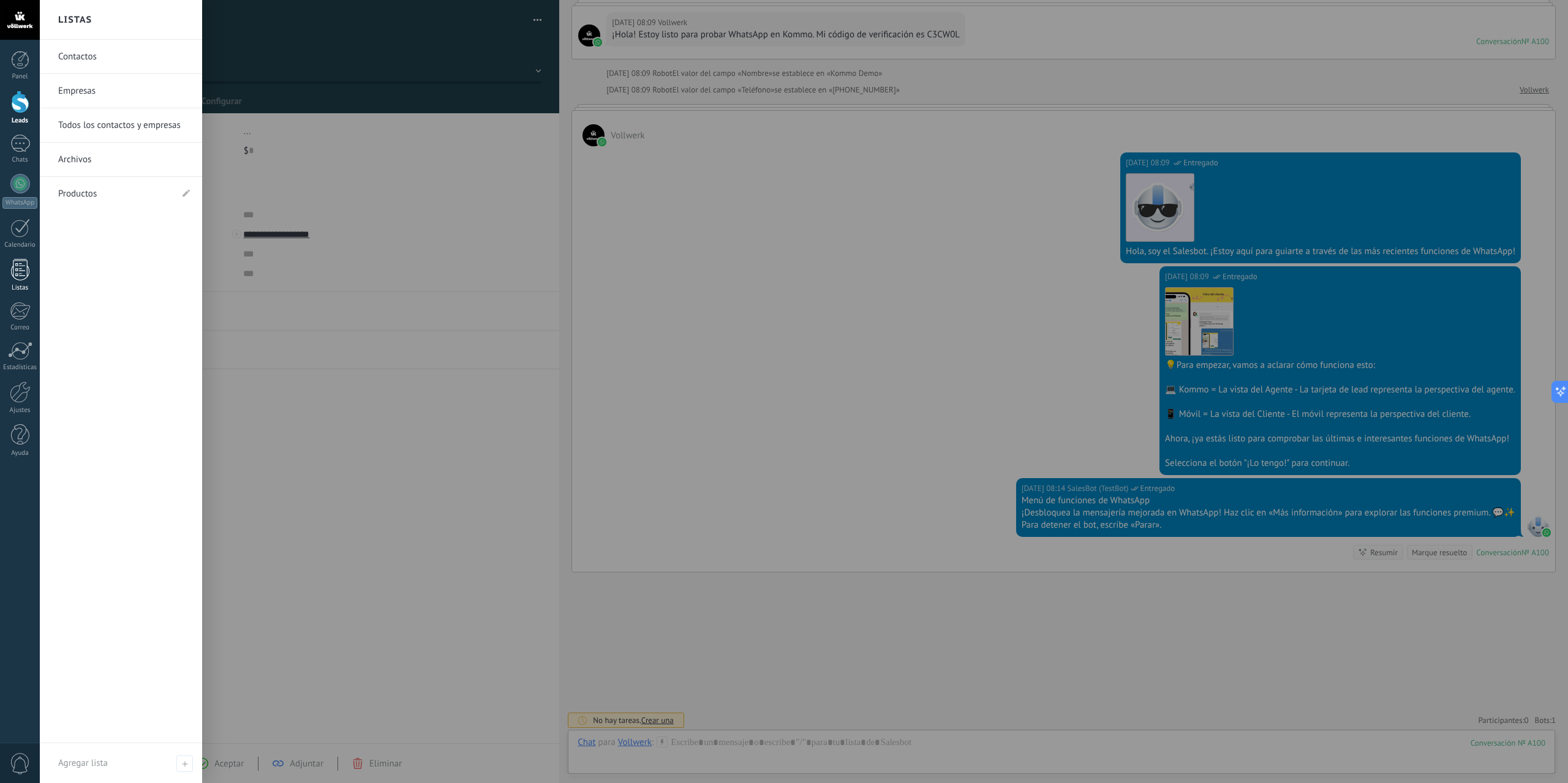
click at [16, 270] on div at bounding box center [20, 270] width 18 height 22
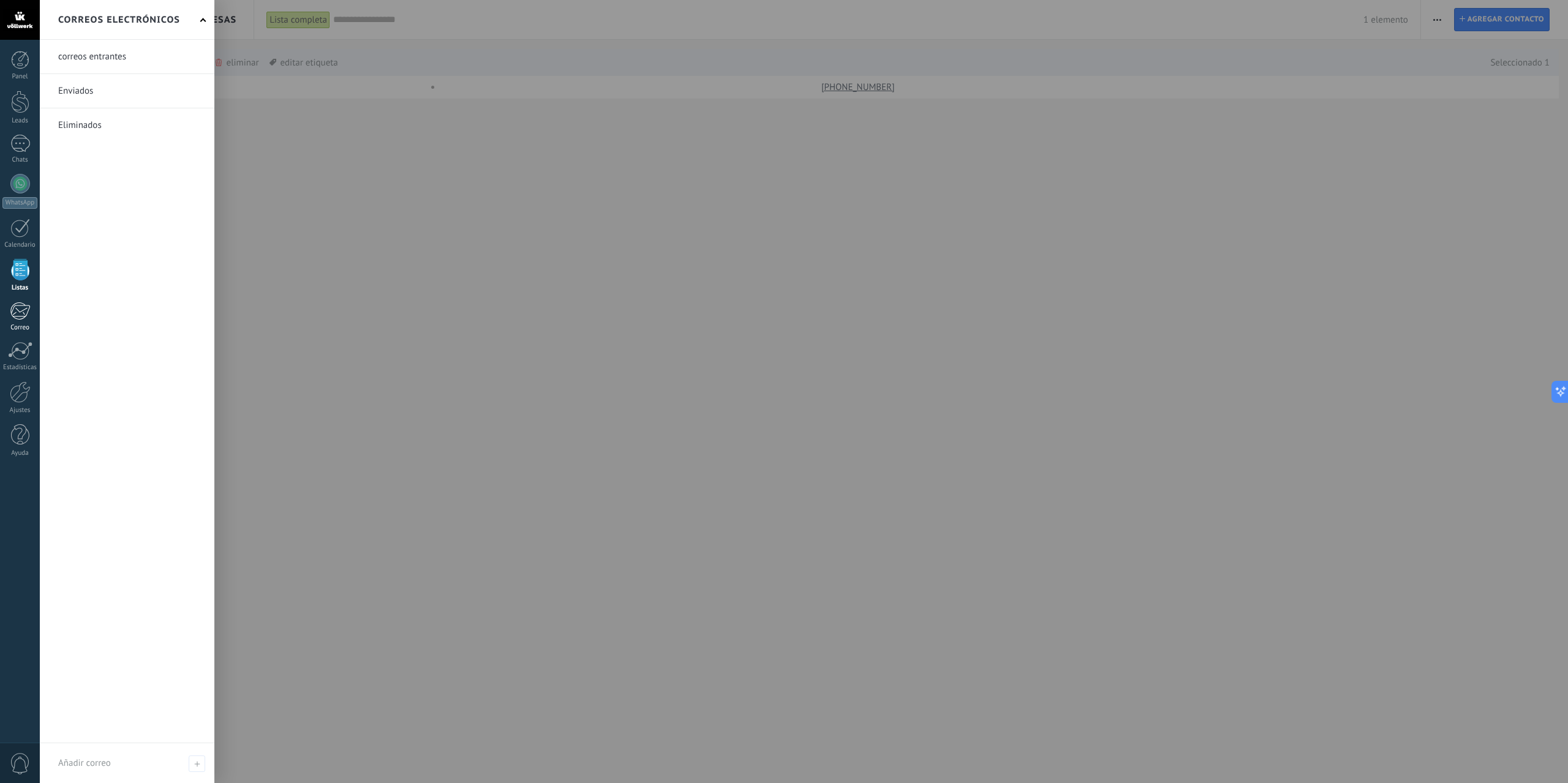
click at [19, 315] on div at bounding box center [19, 310] width 20 height 18
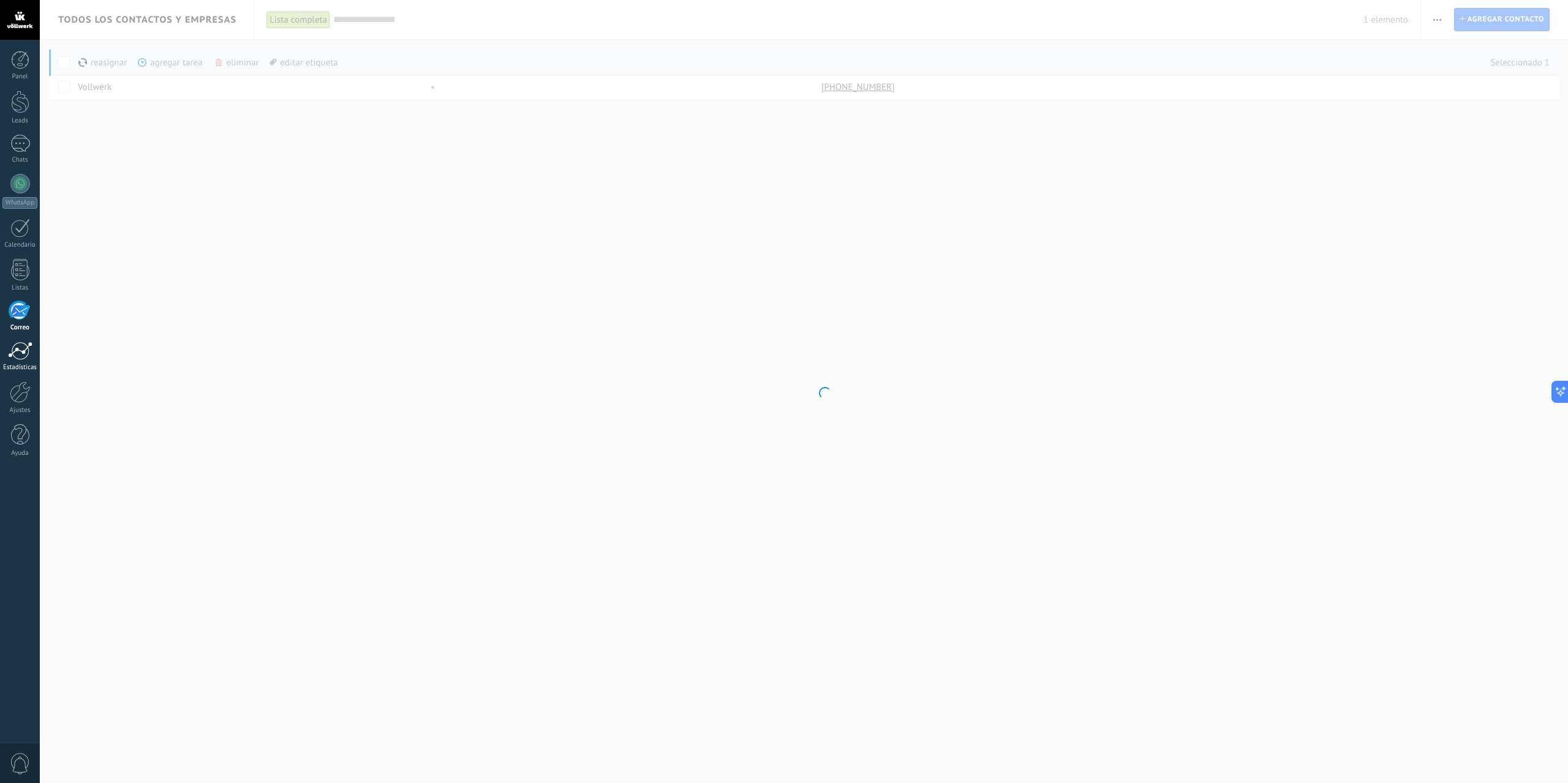
click at [25, 350] on div at bounding box center [20, 351] width 25 height 18
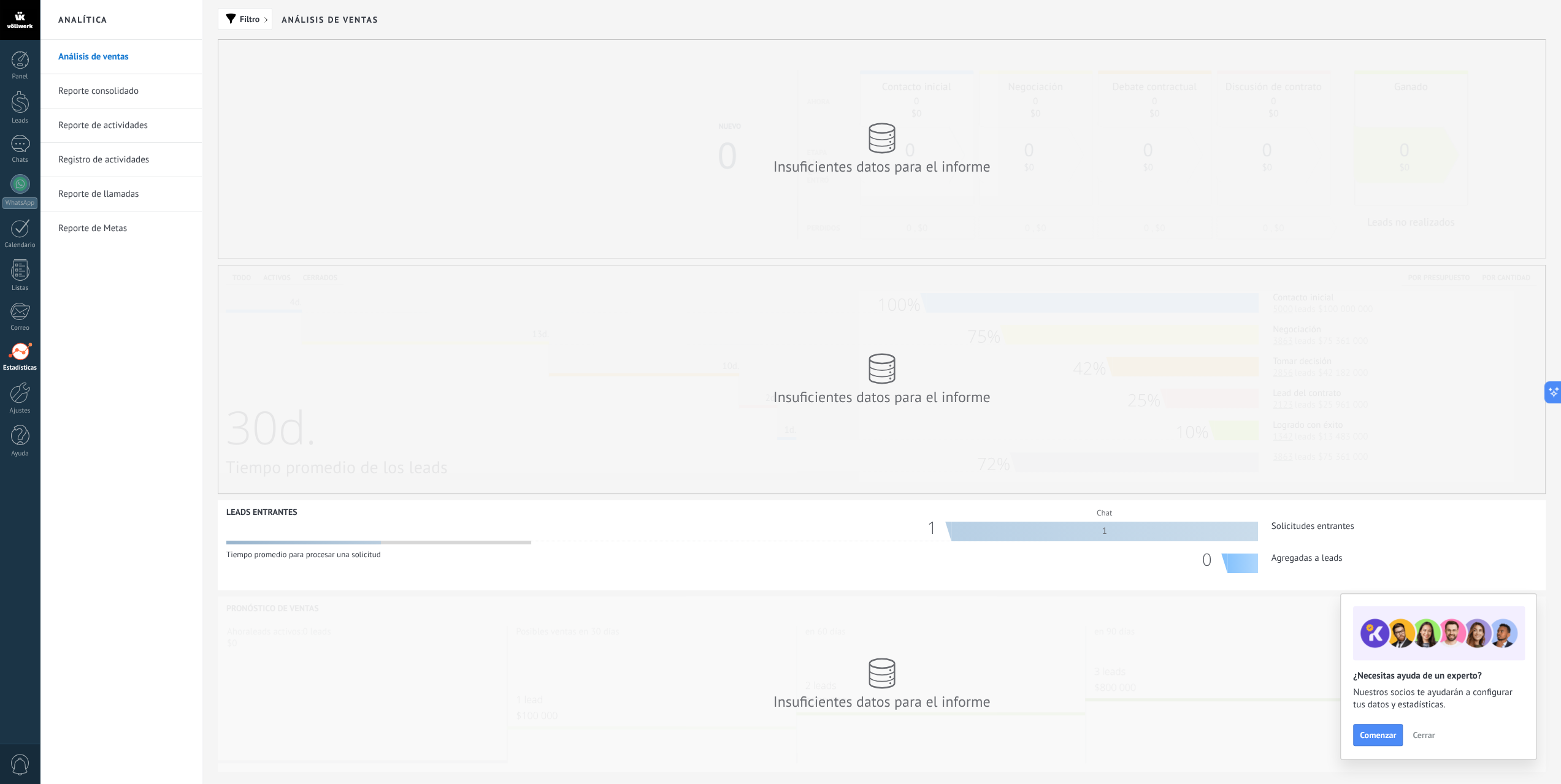
click at [14, 416] on div "Panel Leads Chats WhatsApp Clientes" at bounding box center [20, 260] width 40 height 419
click at [19, 397] on div at bounding box center [20, 393] width 21 height 22
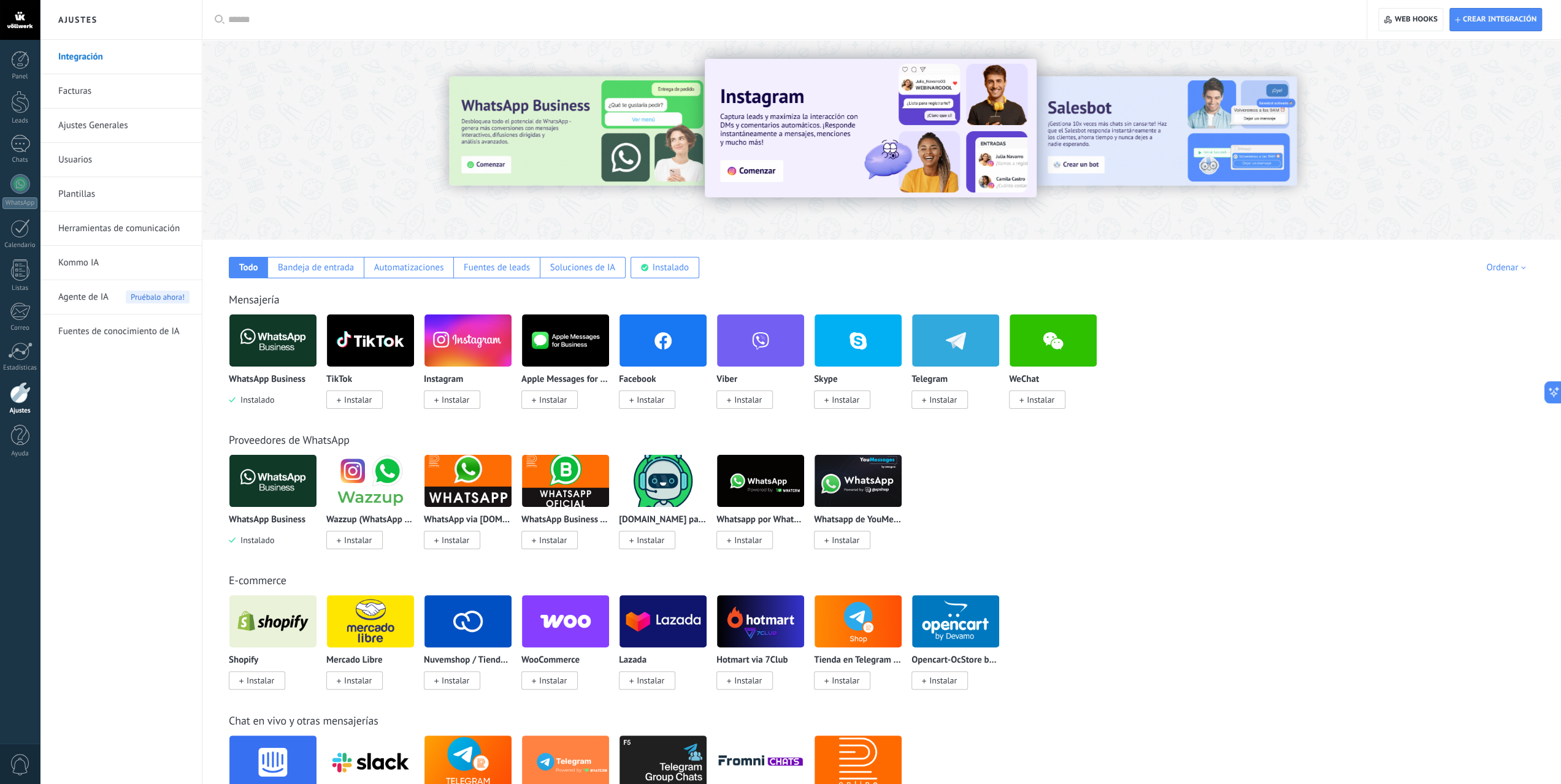
click at [452, 402] on span "Instalar" at bounding box center [456, 400] width 27 height 11
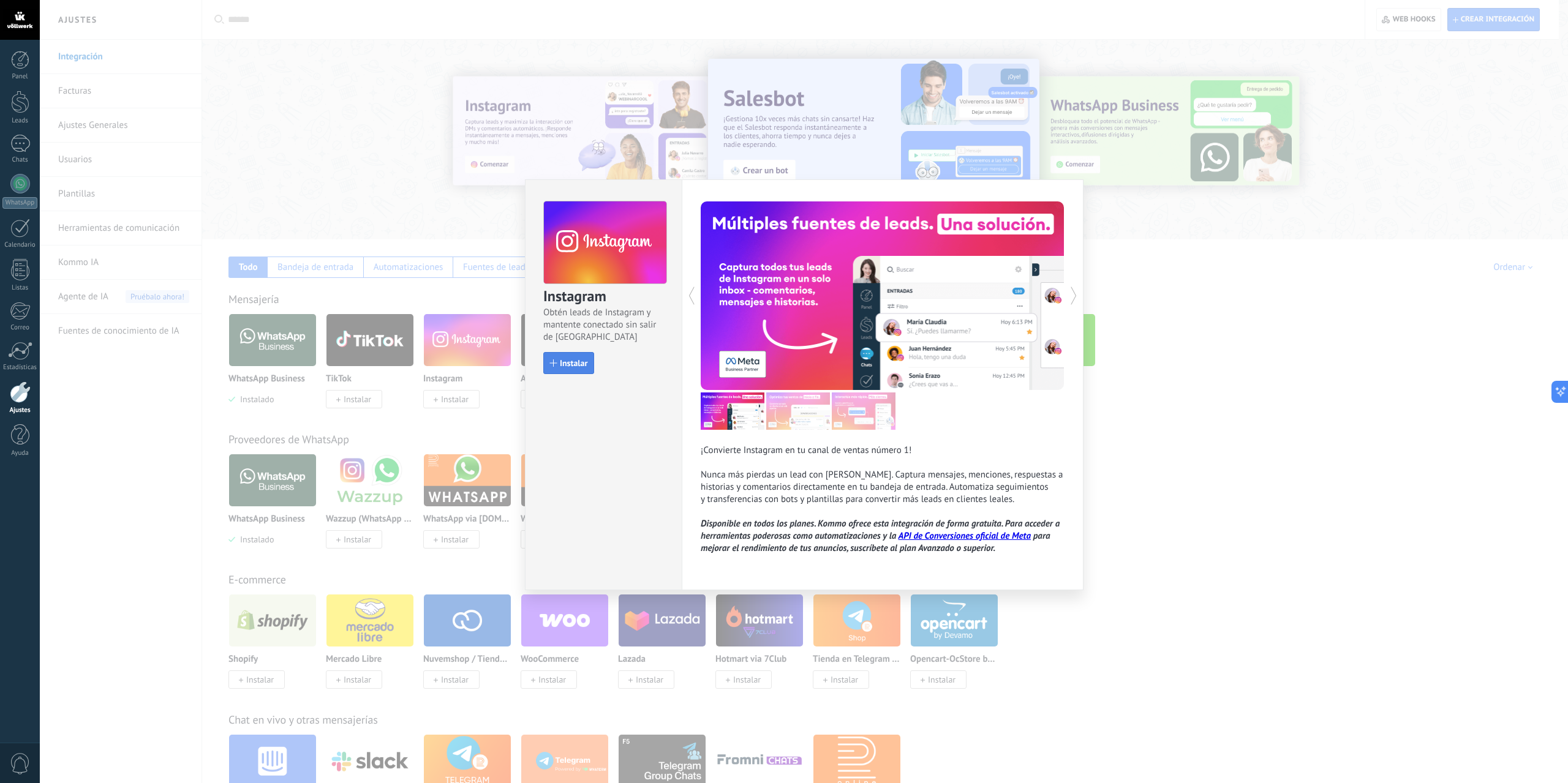
click at [574, 363] on span "Instalar" at bounding box center [574, 363] width 27 height 9
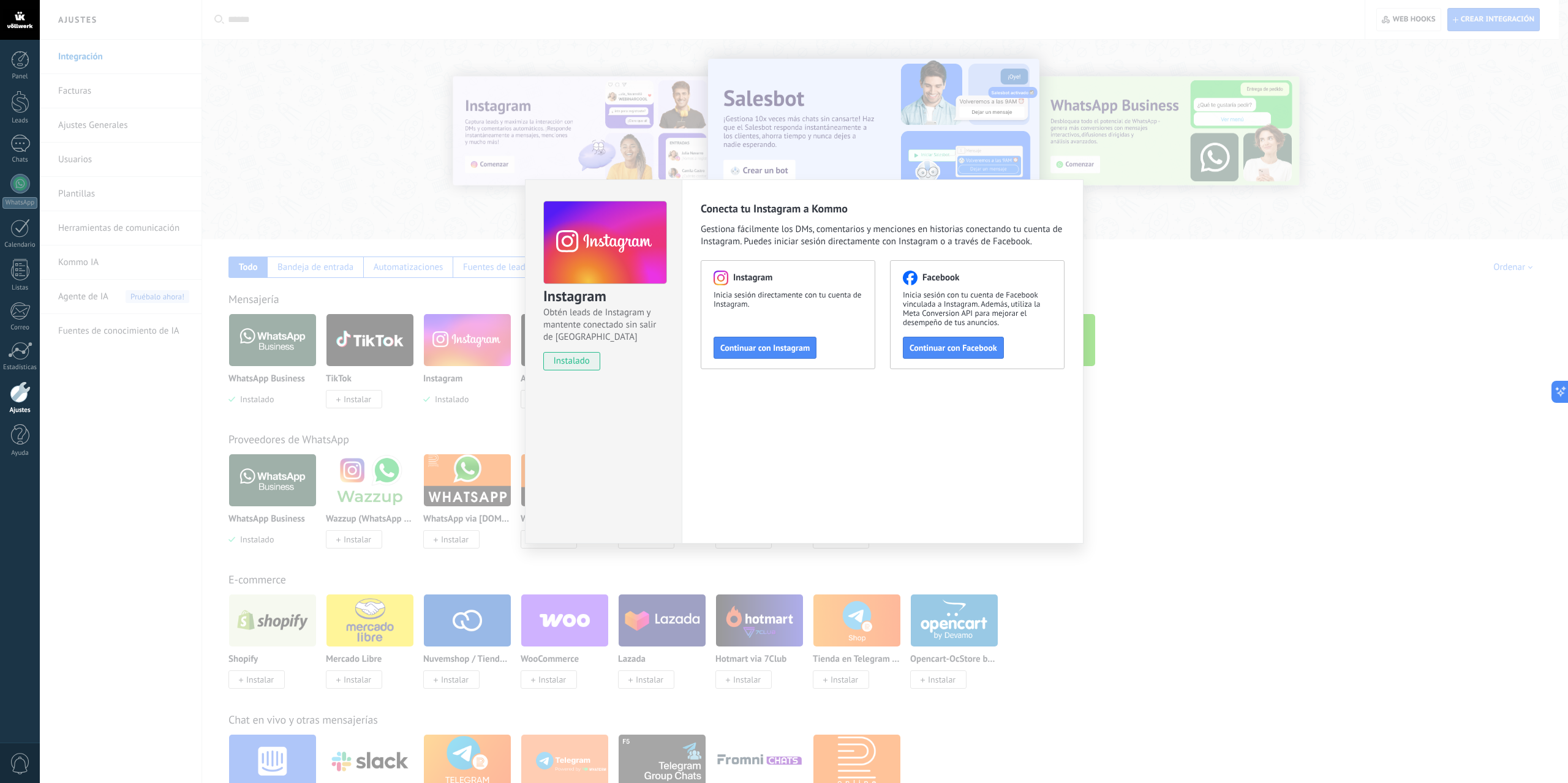
click at [1209, 472] on div "Instagram Obtén leads de Instagram y mantente conectado sin salir de Kommo inst…" at bounding box center [804, 392] width 1529 height 783
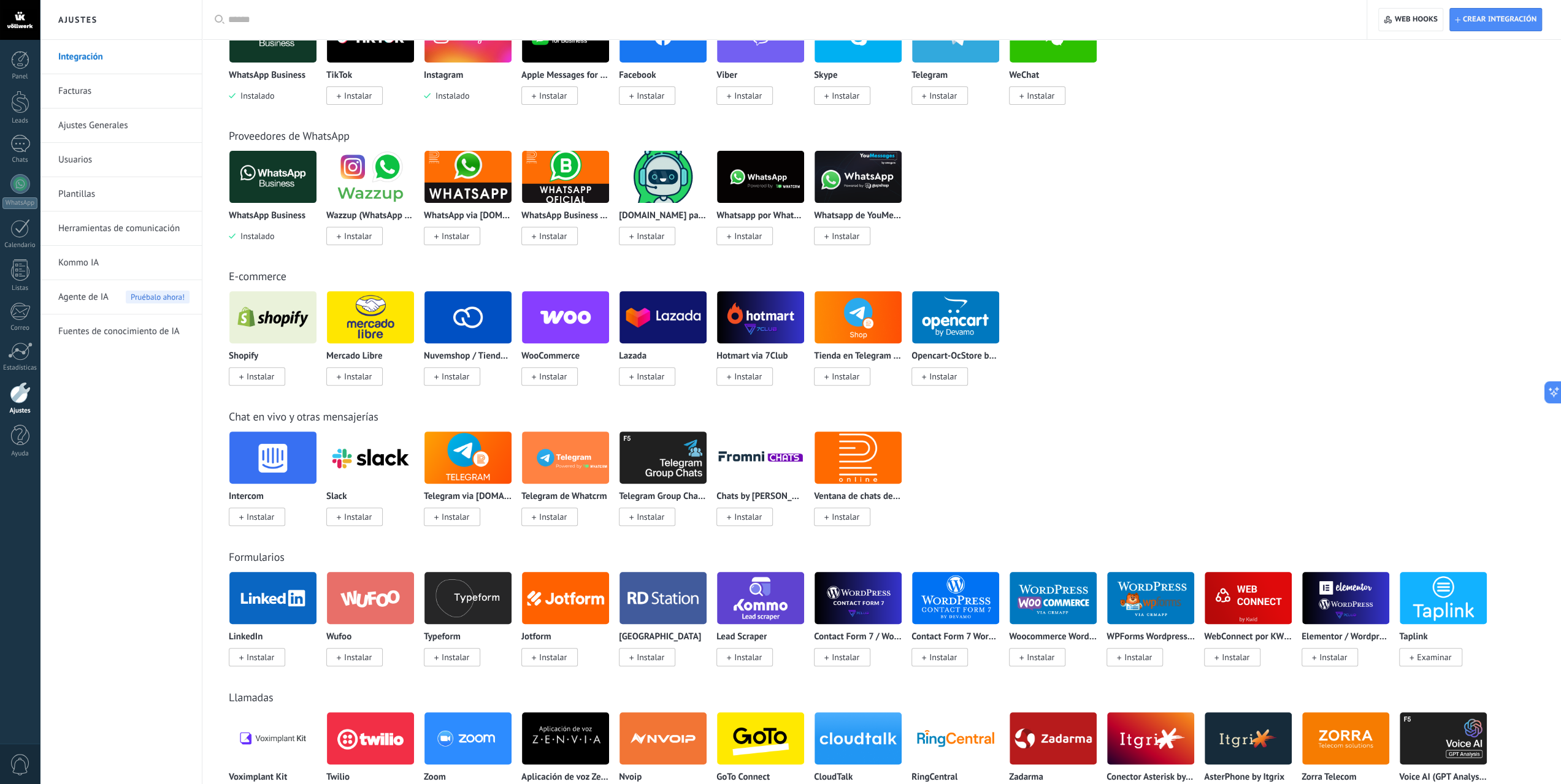
scroll to position [307, 0]
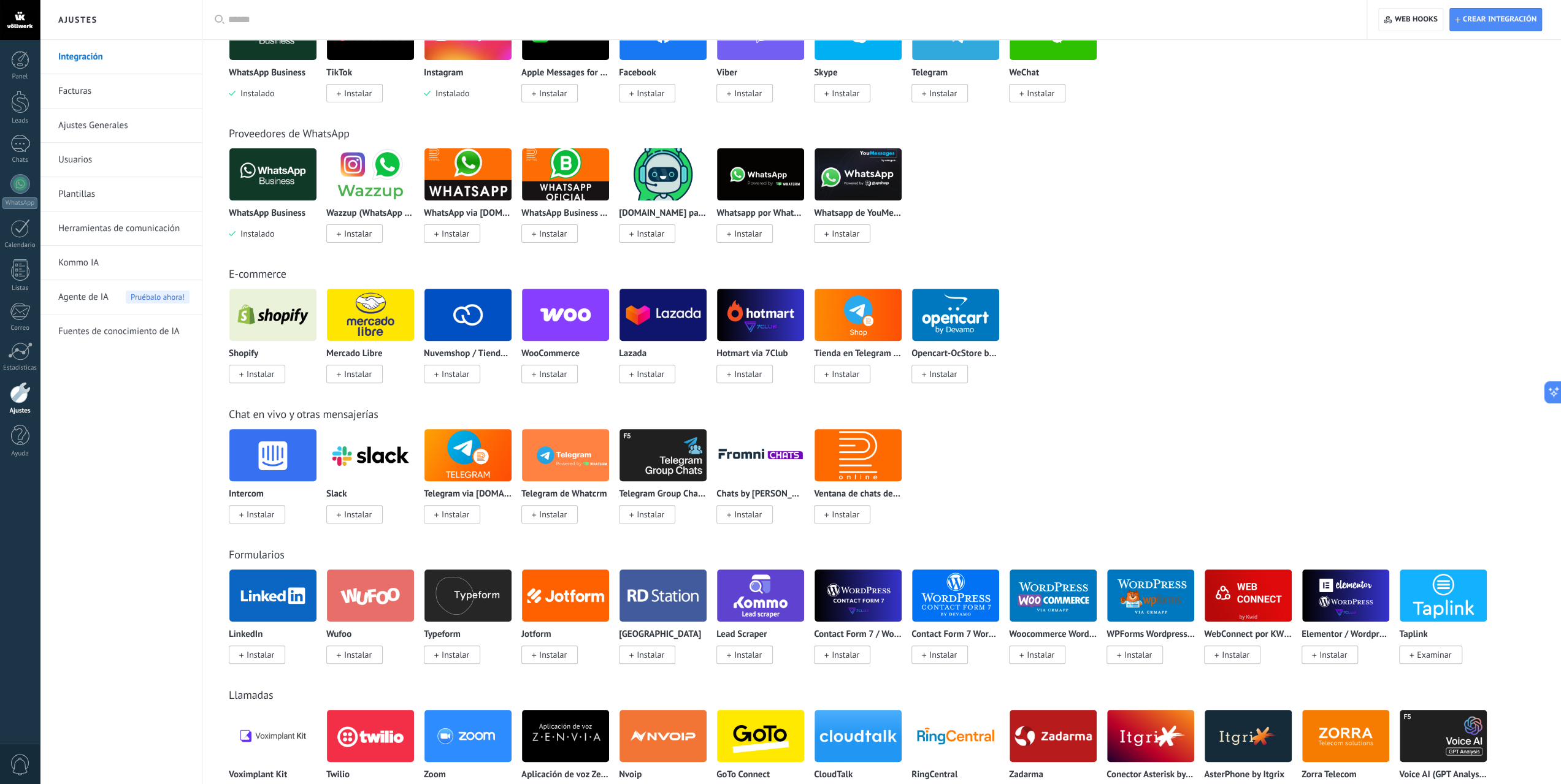
click at [990, 455] on div "Intercom Instalar Slack Instalar Telegram via Radist.Online Instalar Telegram d…" at bounding box center [888, 484] width 1318 height 110
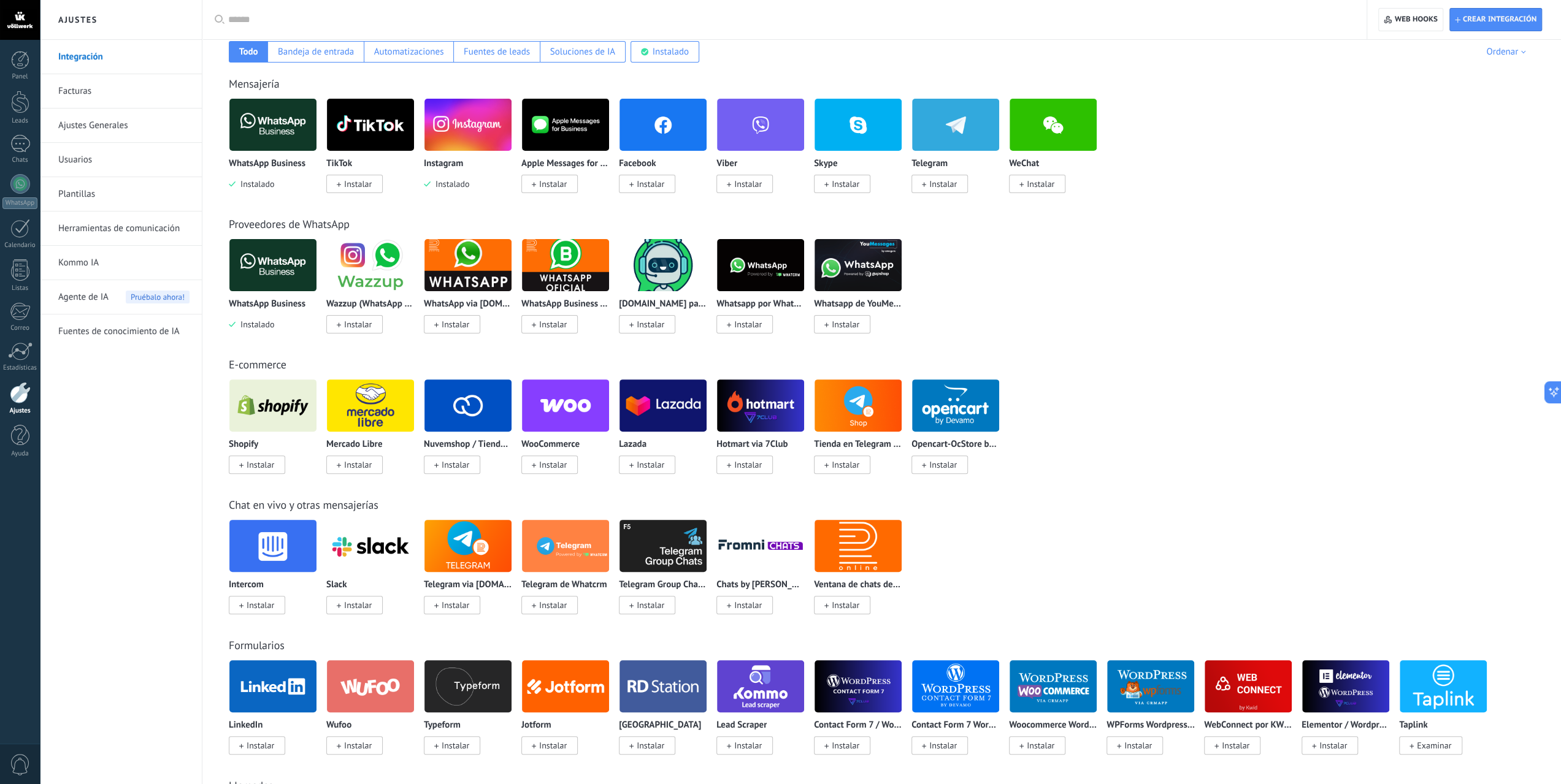
scroll to position [165, 0]
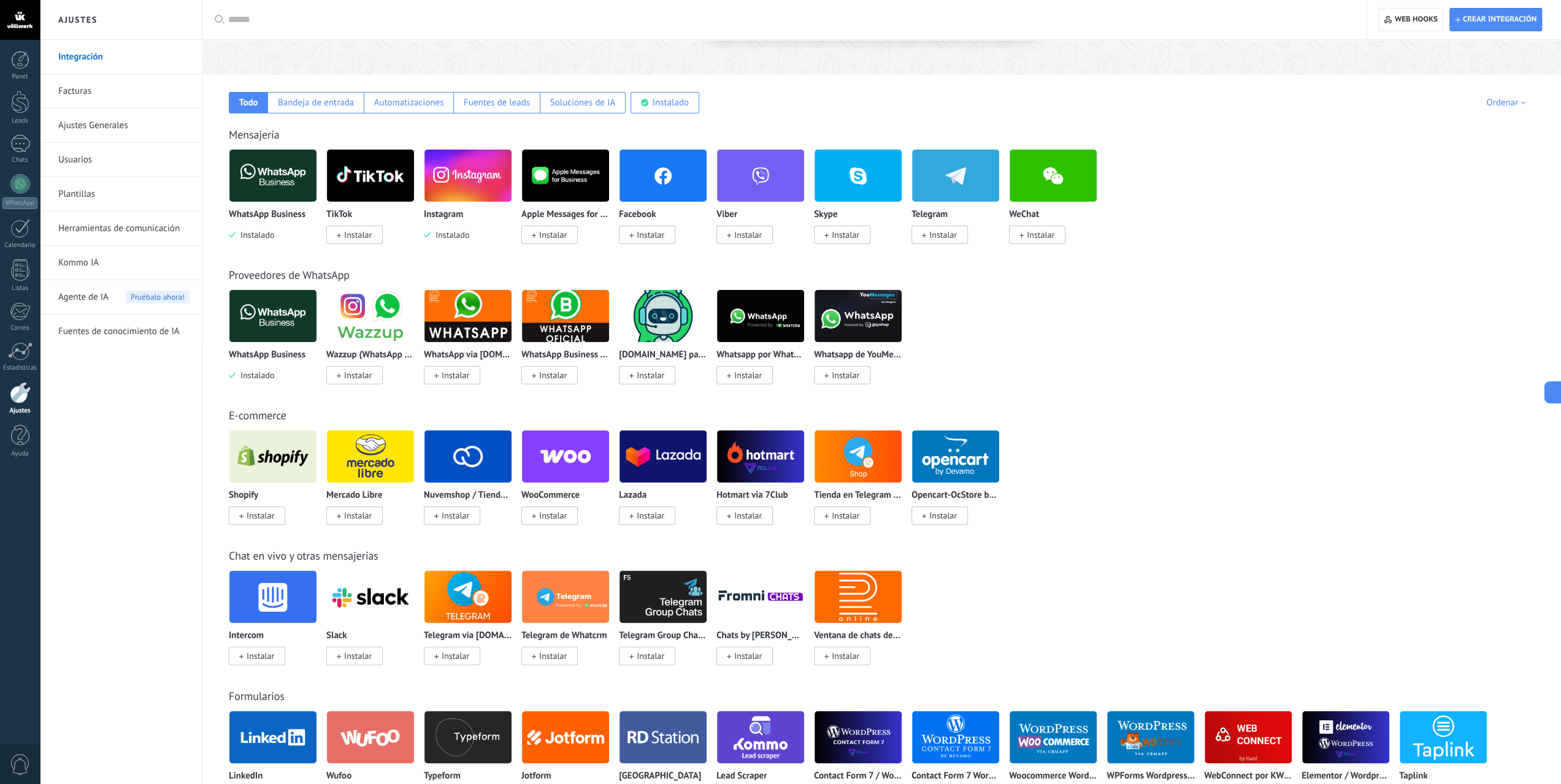
click at [270, 317] on img at bounding box center [273, 316] width 87 height 59
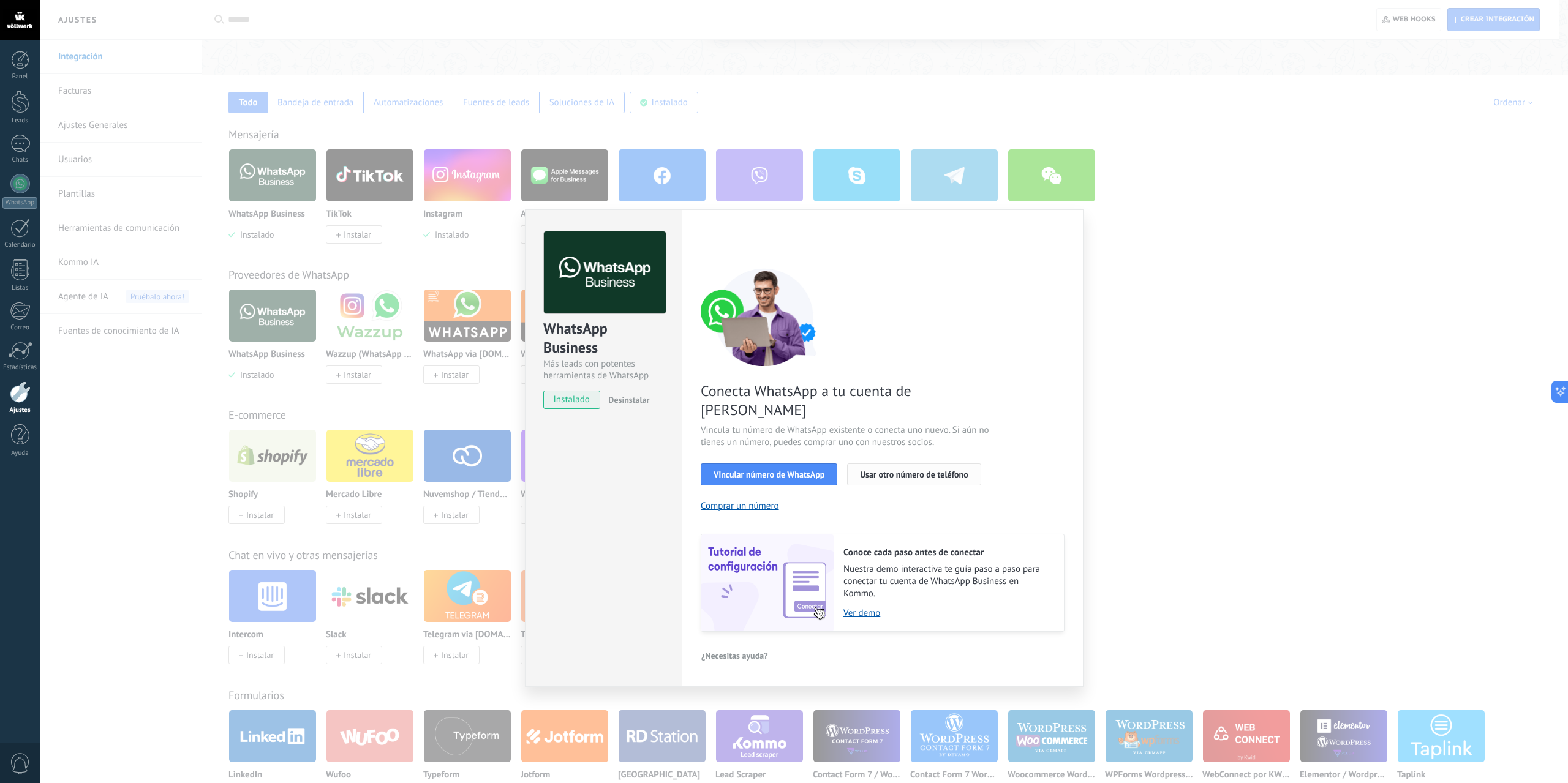
click at [916, 470] on span "Usar otro número de teléfono" at bounding box center [914, 474] width 108 height 9
click at [900, 470] on span "Usar otro número de teléfono" at bounding box center [914, 474] width 108 height 9
click at [642, 558] on div "WhatsApp Business Más leads con potentes herramientas de WhatsApp instalado Des…" at bounding box center [603, 448] width 156 height 477
click at [1287, 111] on div "WhatsApp Business Más leads con potentes herramientas de WhatsApp instalado Des…" at bounding box center [804, 392] width 1529 height 783
